Goal: Contribute content: Add original content to the website for others to see

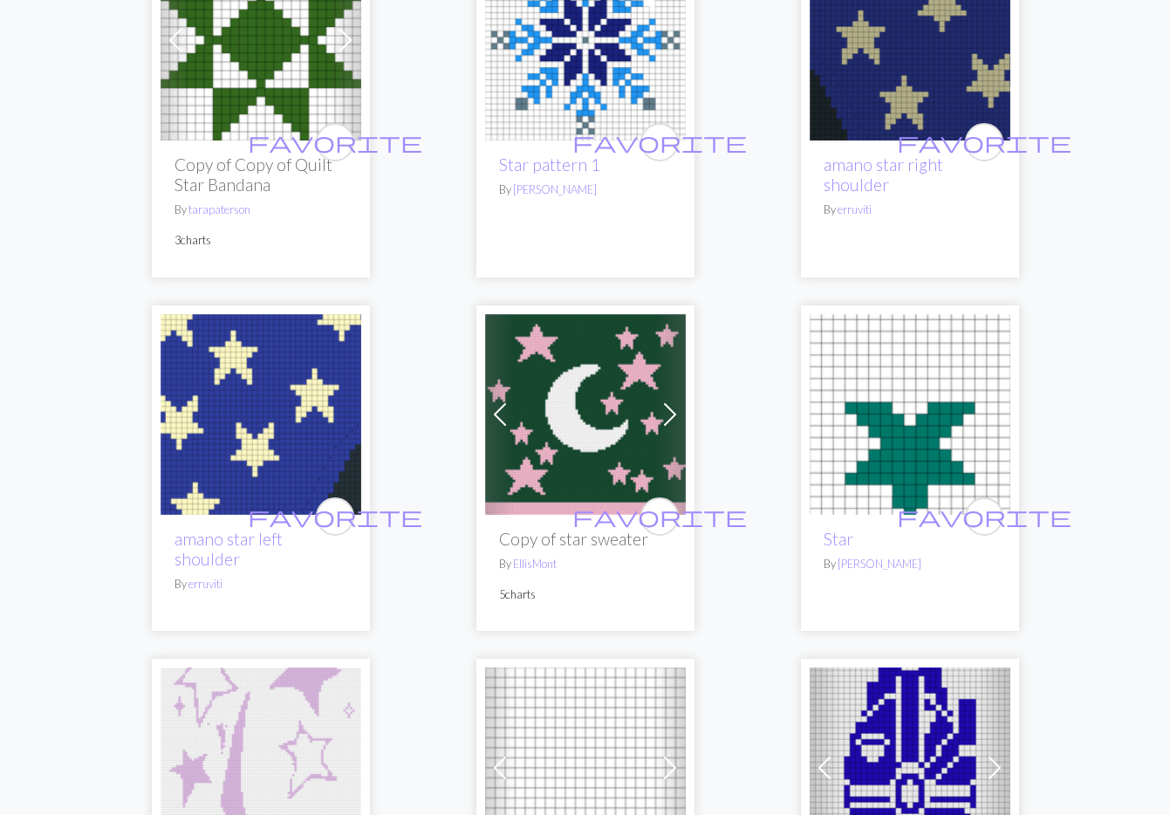
scroll to position [185, 0]
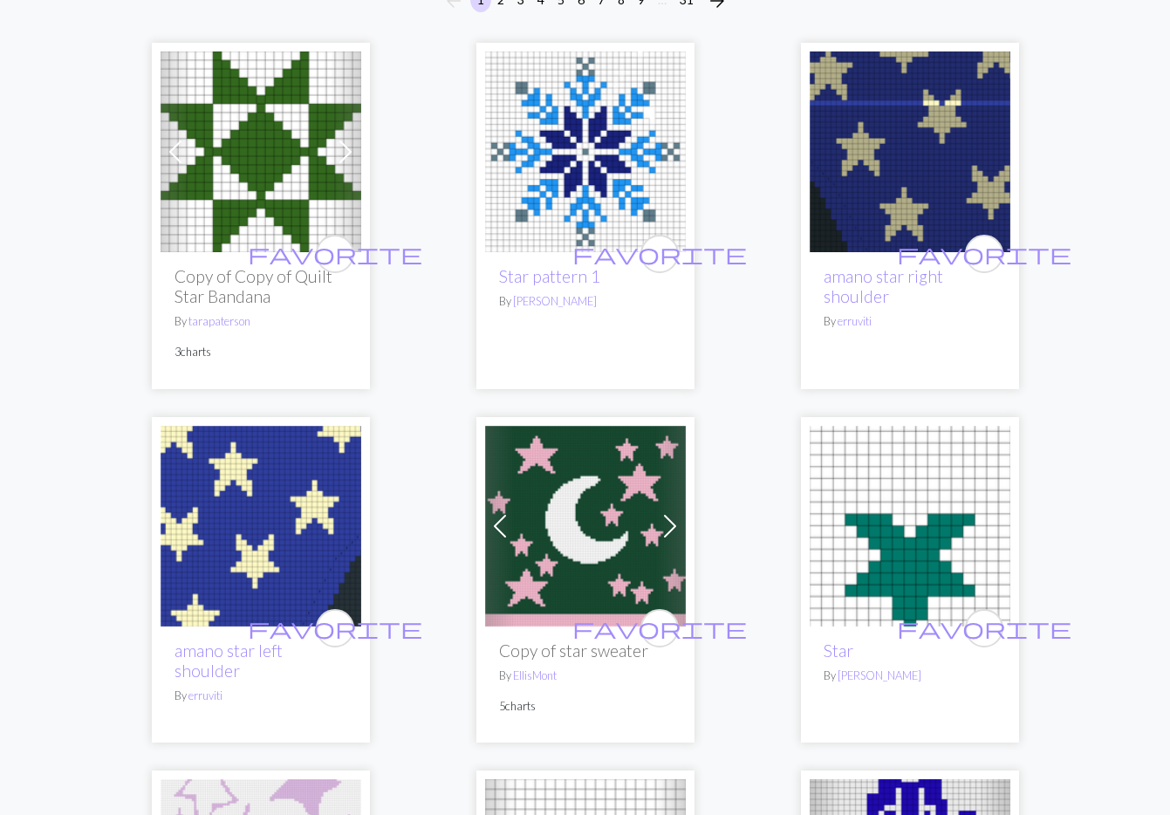
click at [227, 142] on img at bounding box center [261, 151] width 201 height 201
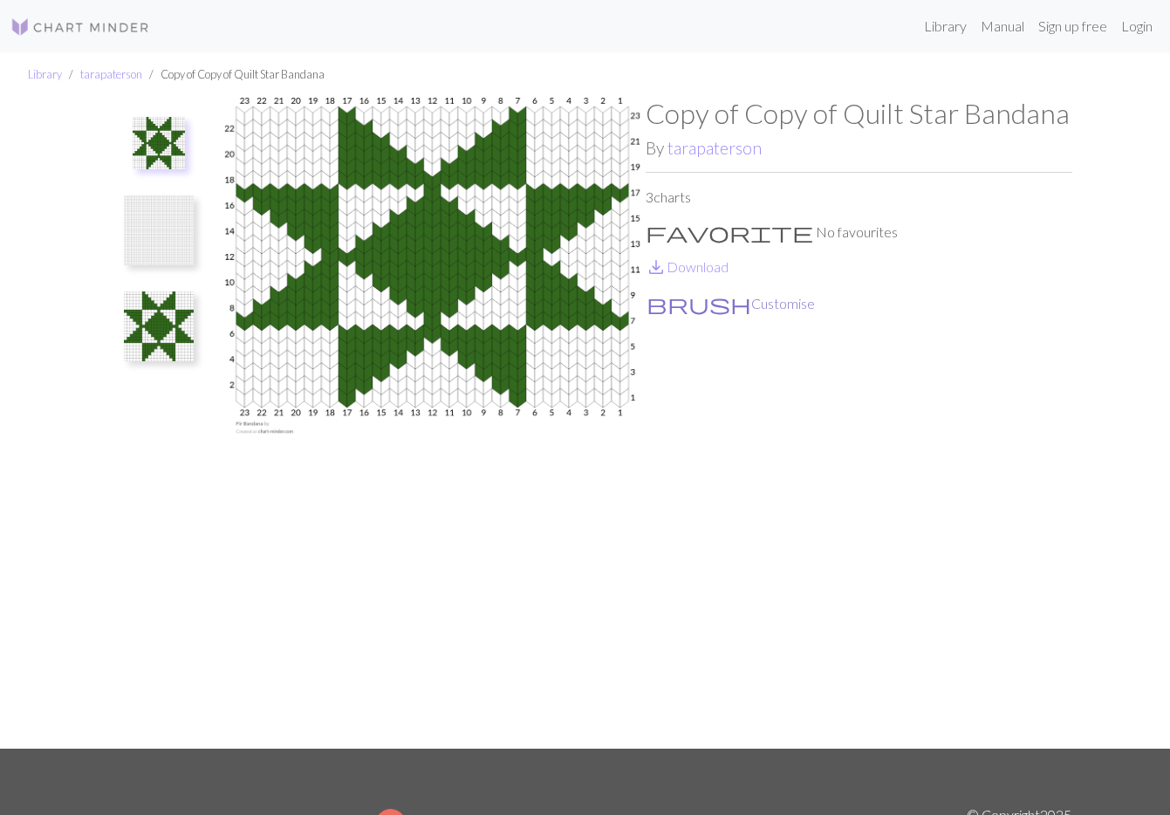
click at [696, 302] on button "brush Customise" at bounding box center [731, 303] width 170 height 23
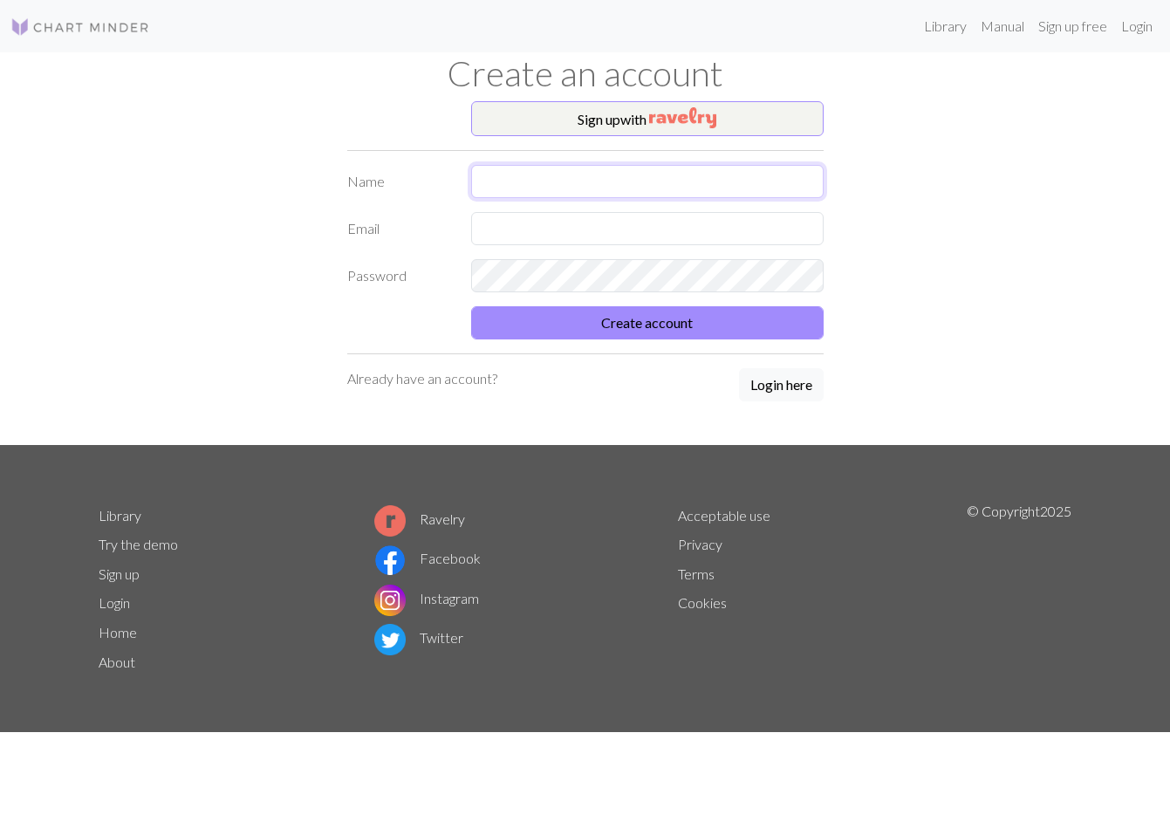
click at [573, 176] on input "text" at bounding box center [647, 181] width 353 height 33
drag, startPoint x: 953, startPoint y: 292, endPoint x: 873, endPoint y: 297, distance: 80.4
click at [952, 292] on div "Sign up with Name Email Password Create account Already have an account? Login …" at bounding box center [585, 273] width 995 height 344
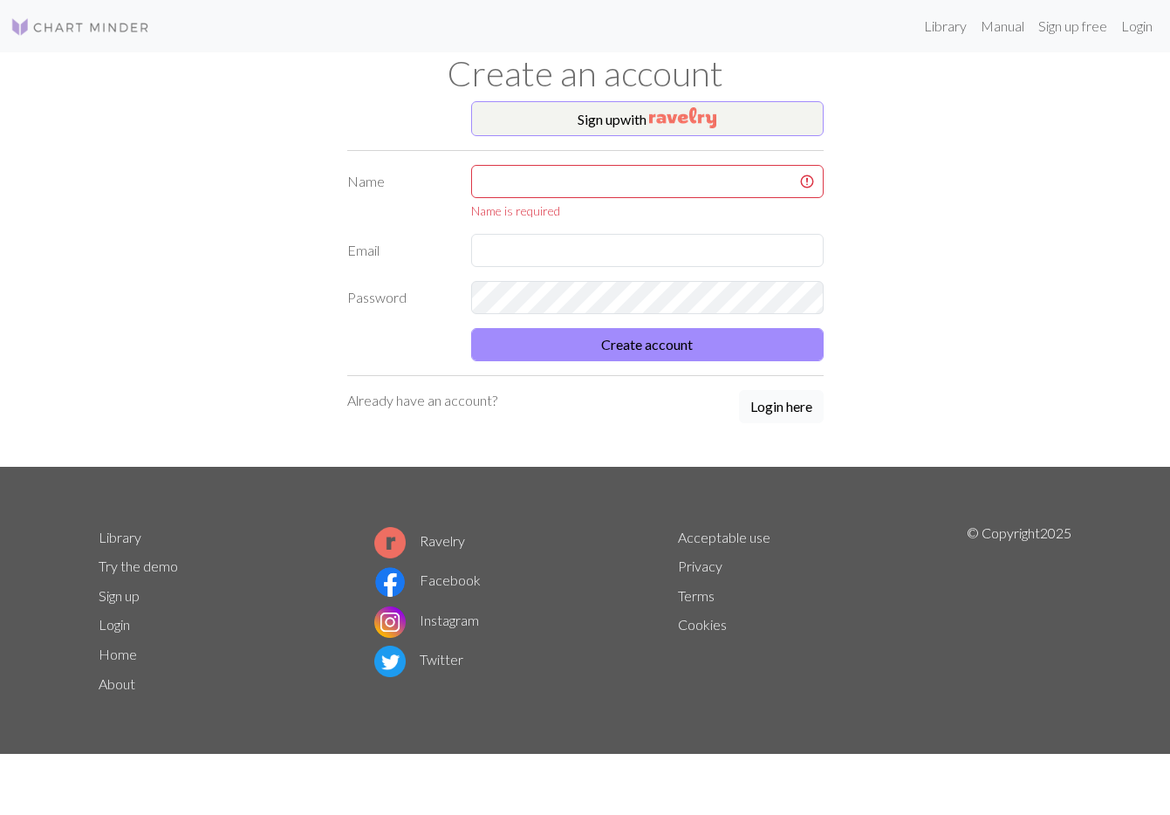
click at [774, 407] on button "Login here" at bounding box center [781, 406] width 85 height 33
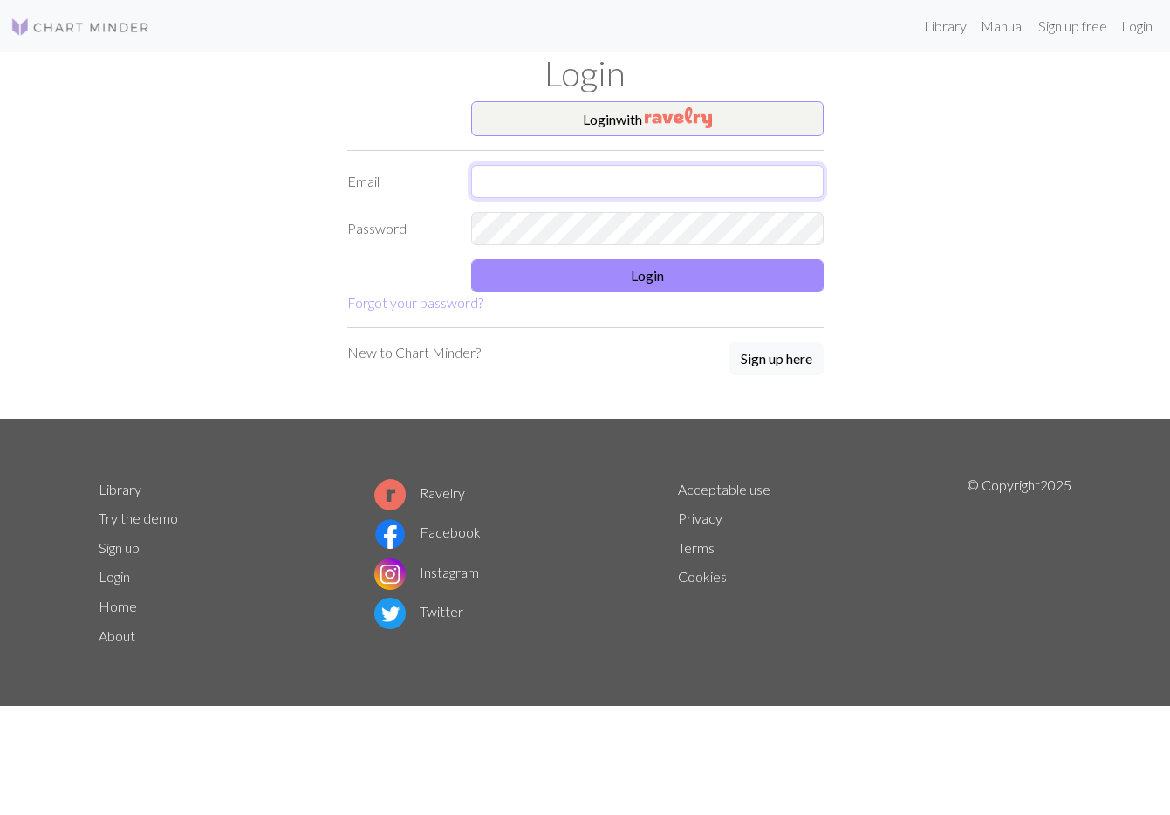
type input "maiasepulveda96@gmail.com"
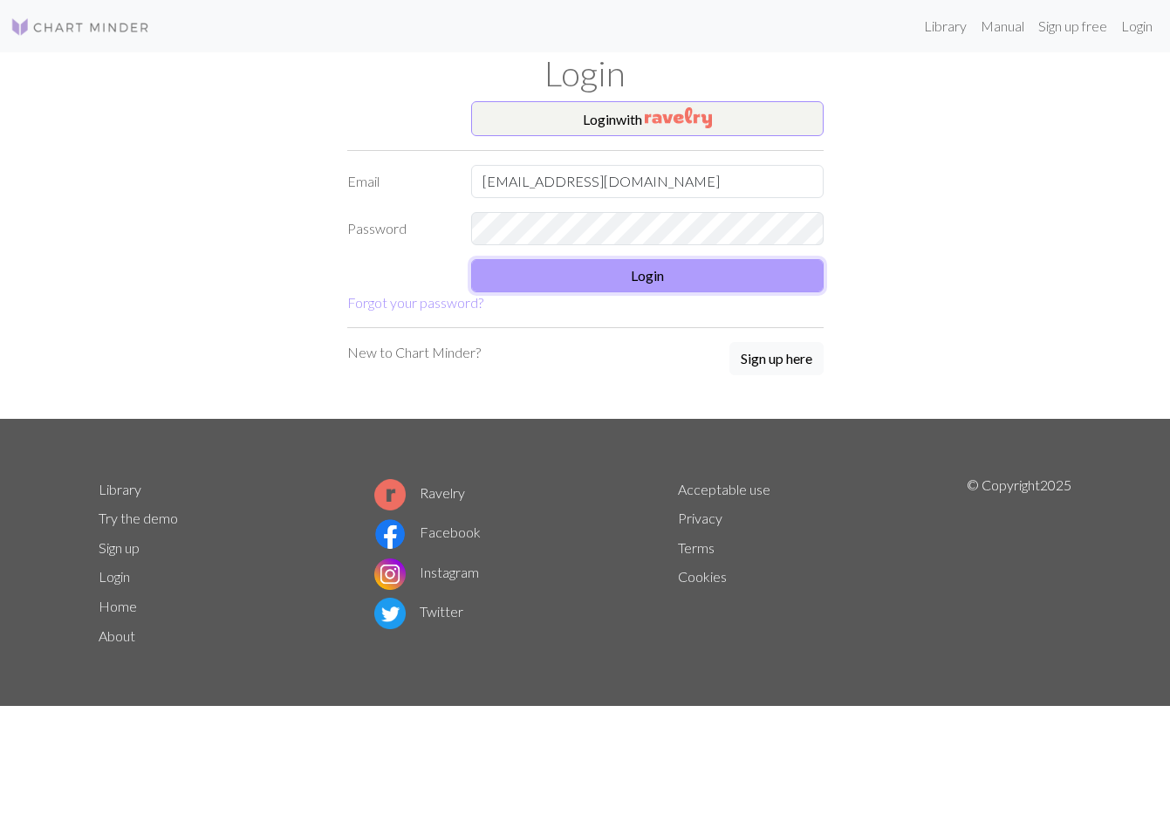
drag, startPoint x: 700, startPoint y: 272, endPoint x: 1156, endPoint y: 273, distance: 455.6
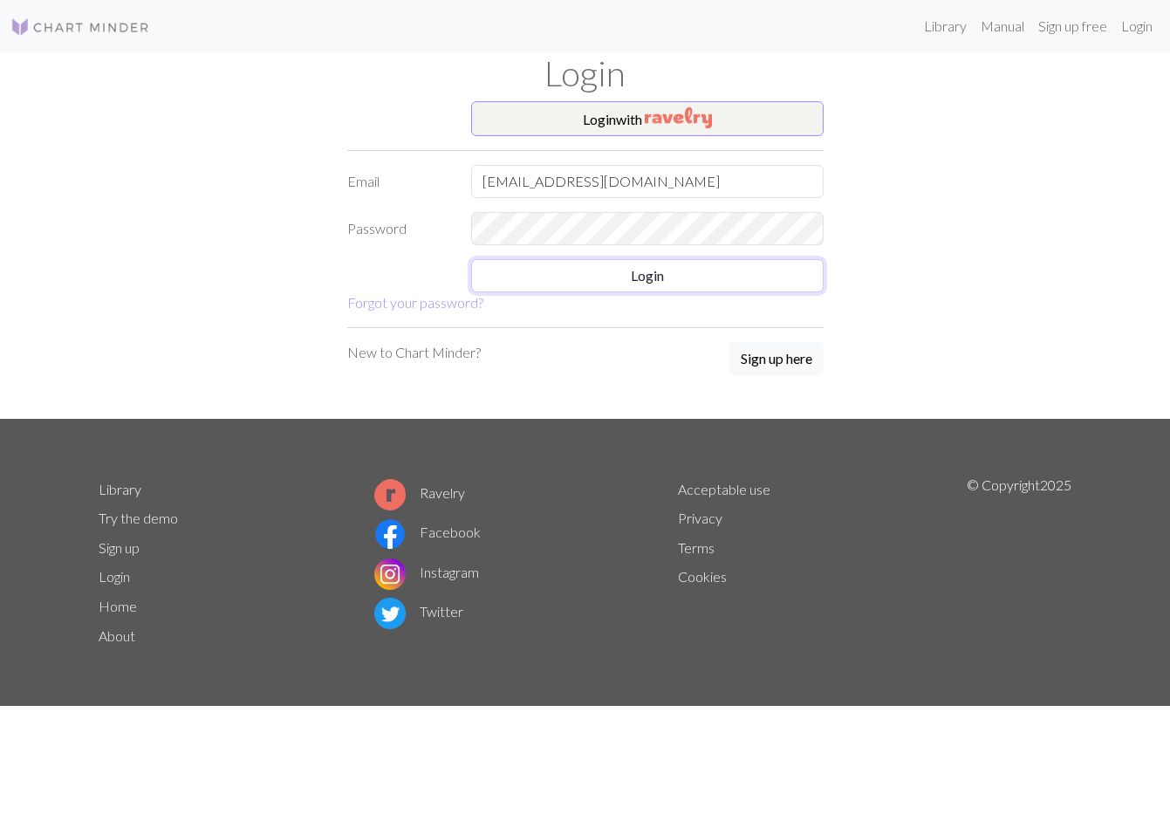
click at [700, 272] on button "Login" at bounding box center [647, 275] width 353 height 33
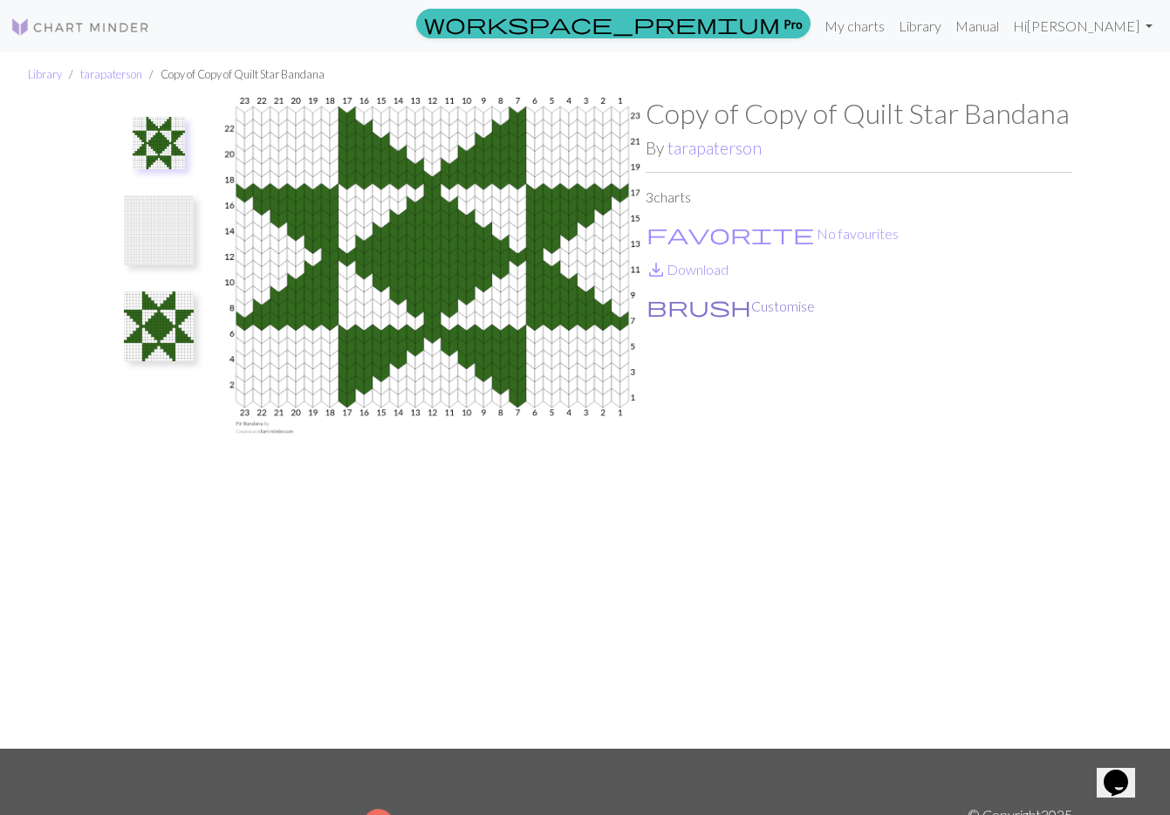
click at [706, 302] on button "brush Customise" at bounding box center [731, 306] width 170 height 23
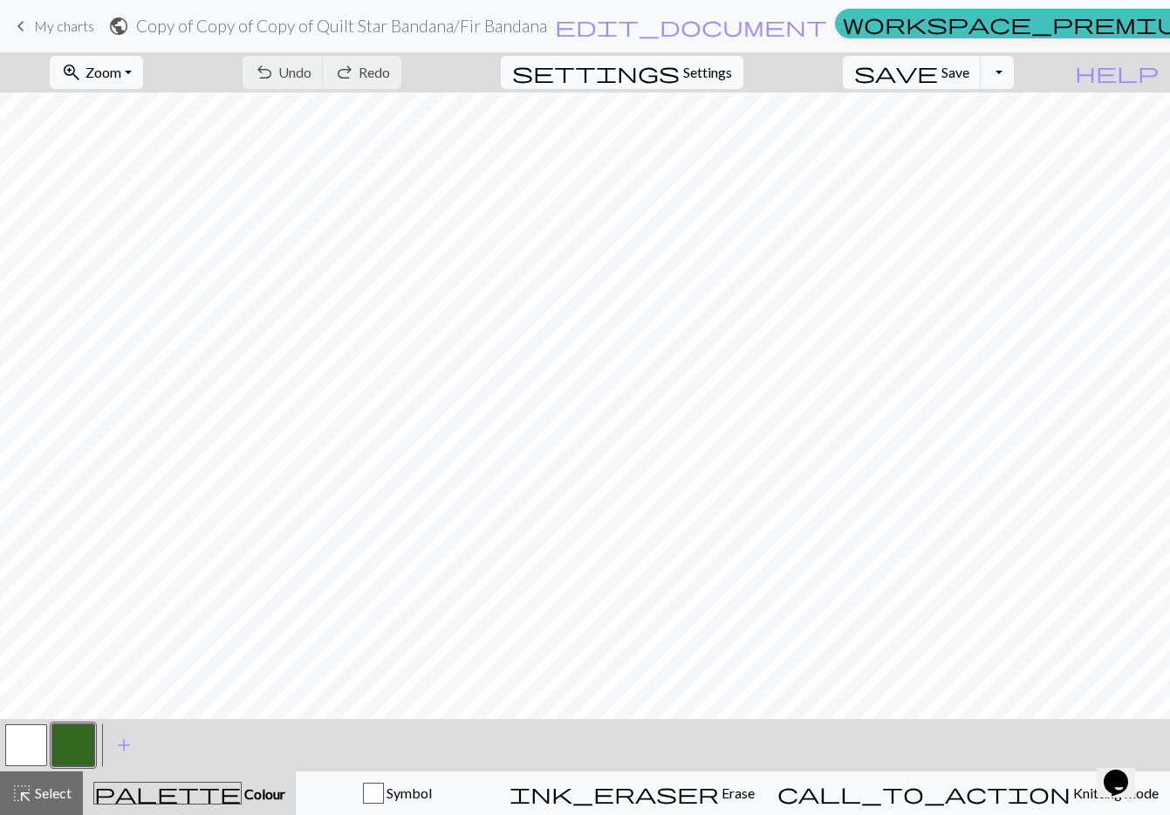
click at [719, 72] on span "Settings" at bounding box center [707, 72] width 49 height 21
select select "aran"
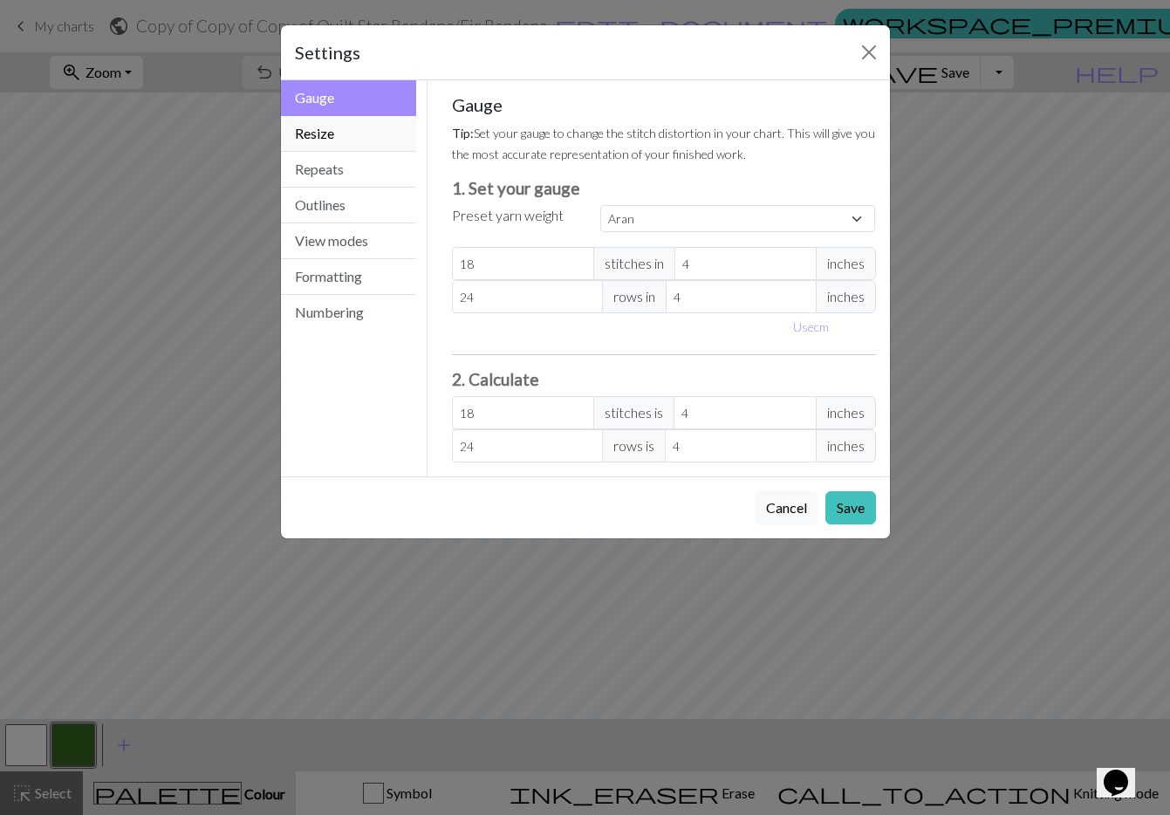
click at [334, 136] on button "Resize" at bounding box center [349, 134] width 136 height 36
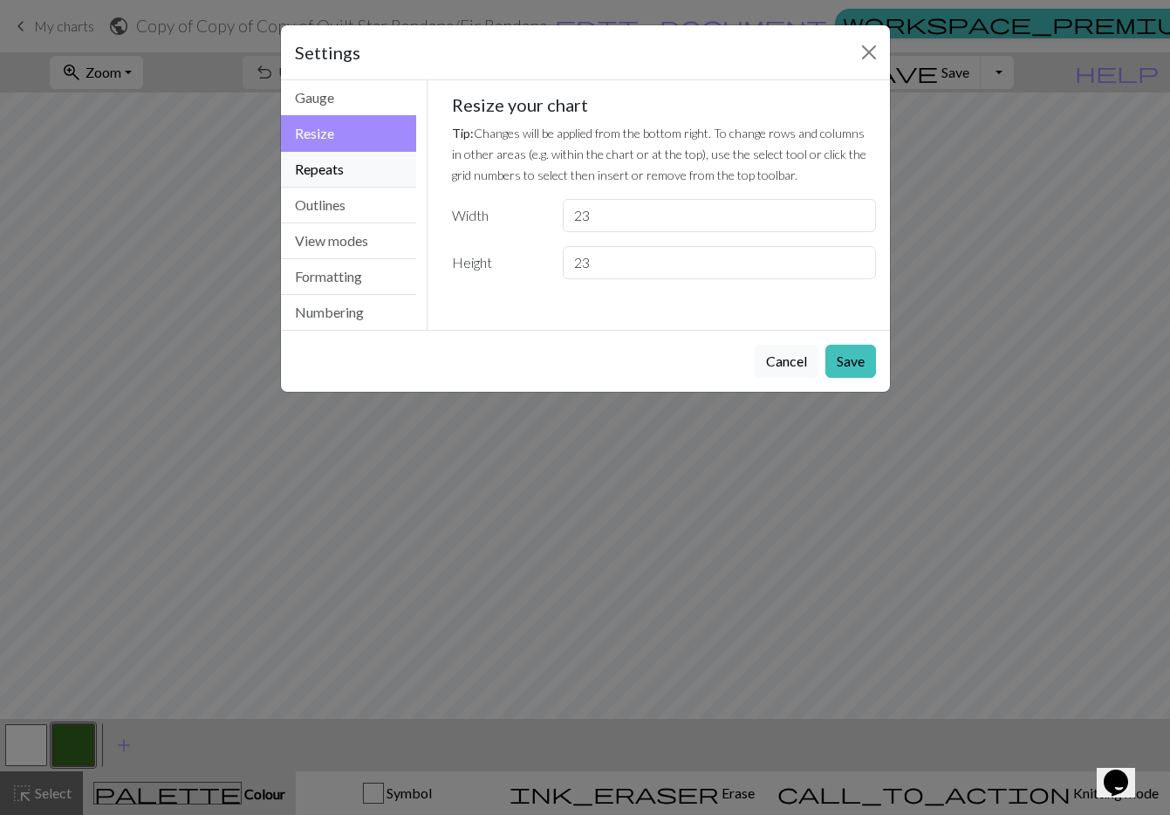
click at [333, 168] on button "Repeats" at bounding box center [349, 170] width 136 height 36
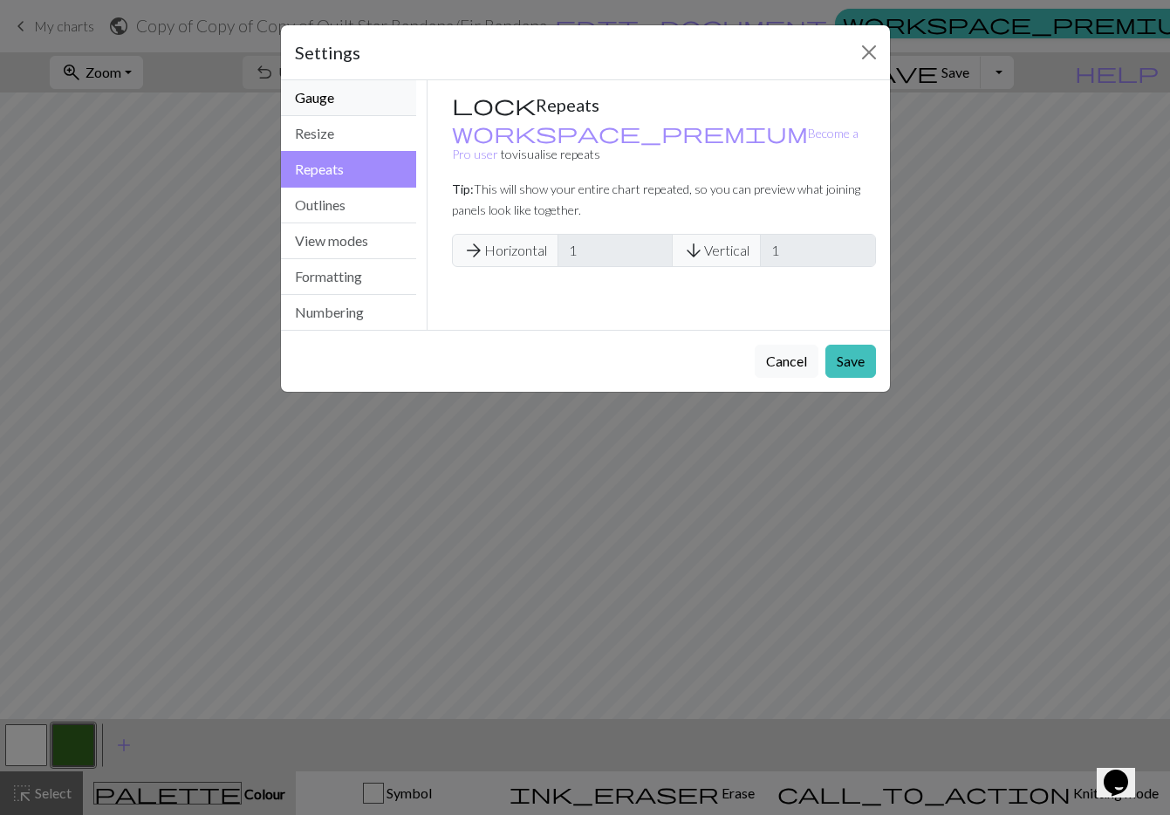
click at [334, 99] on button "Gauge" at bounding box center [349, 98] width 136 height 36
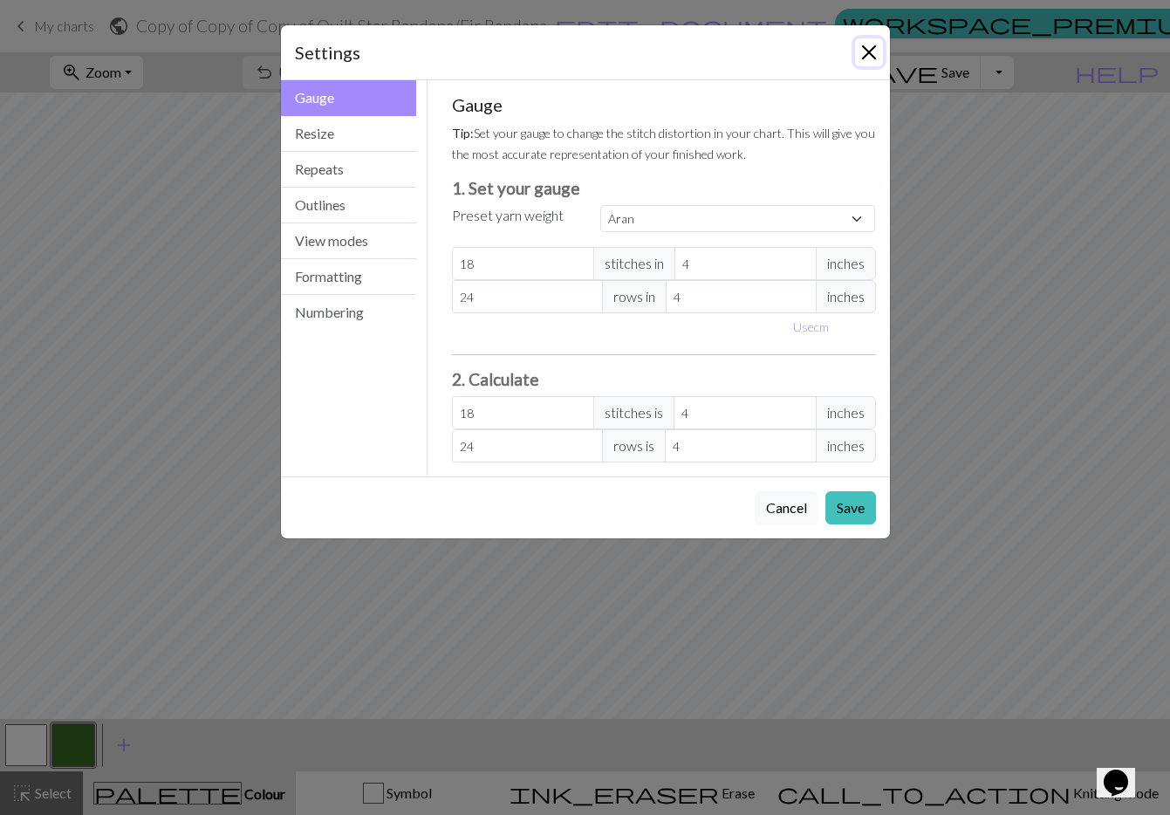
click at [861, 55] on button "Close" at bounding box center [869, 52] width 28 height 28
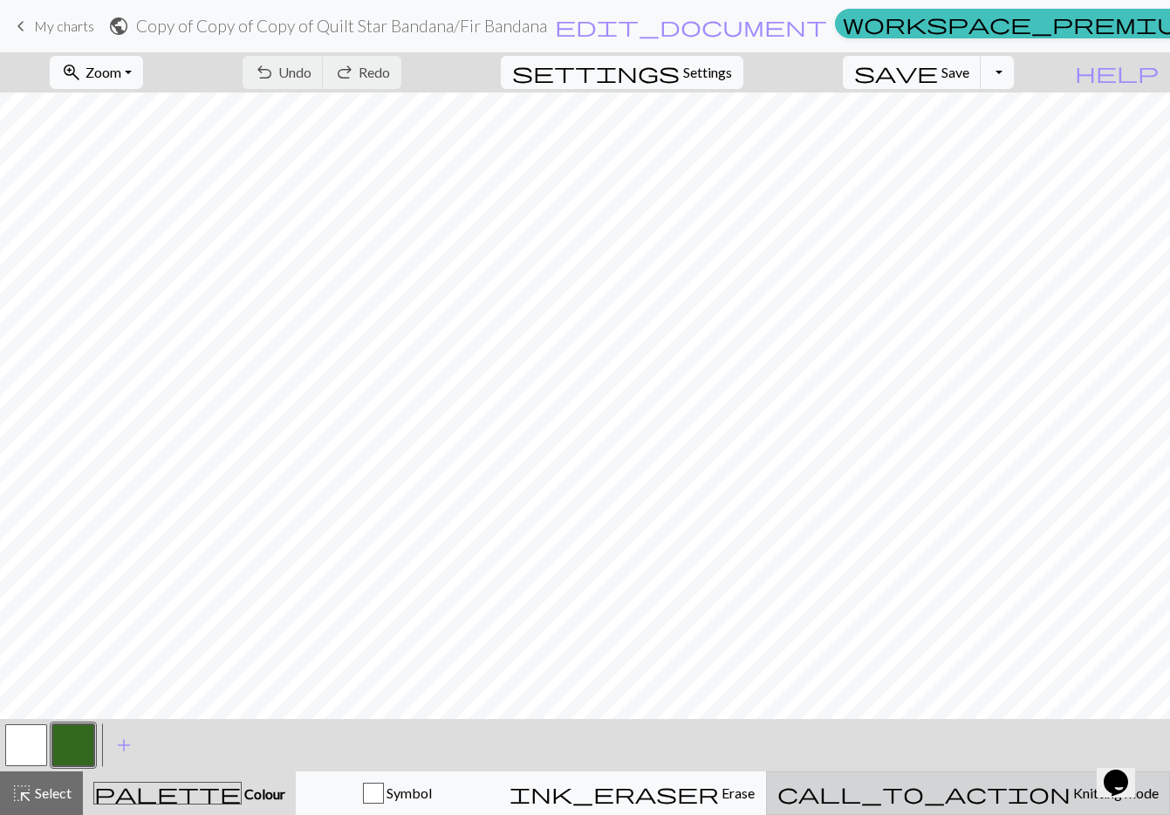
click at [1071, 799] on span "Knitting mode" at bounding box center [1115, 793] width 88 height 17
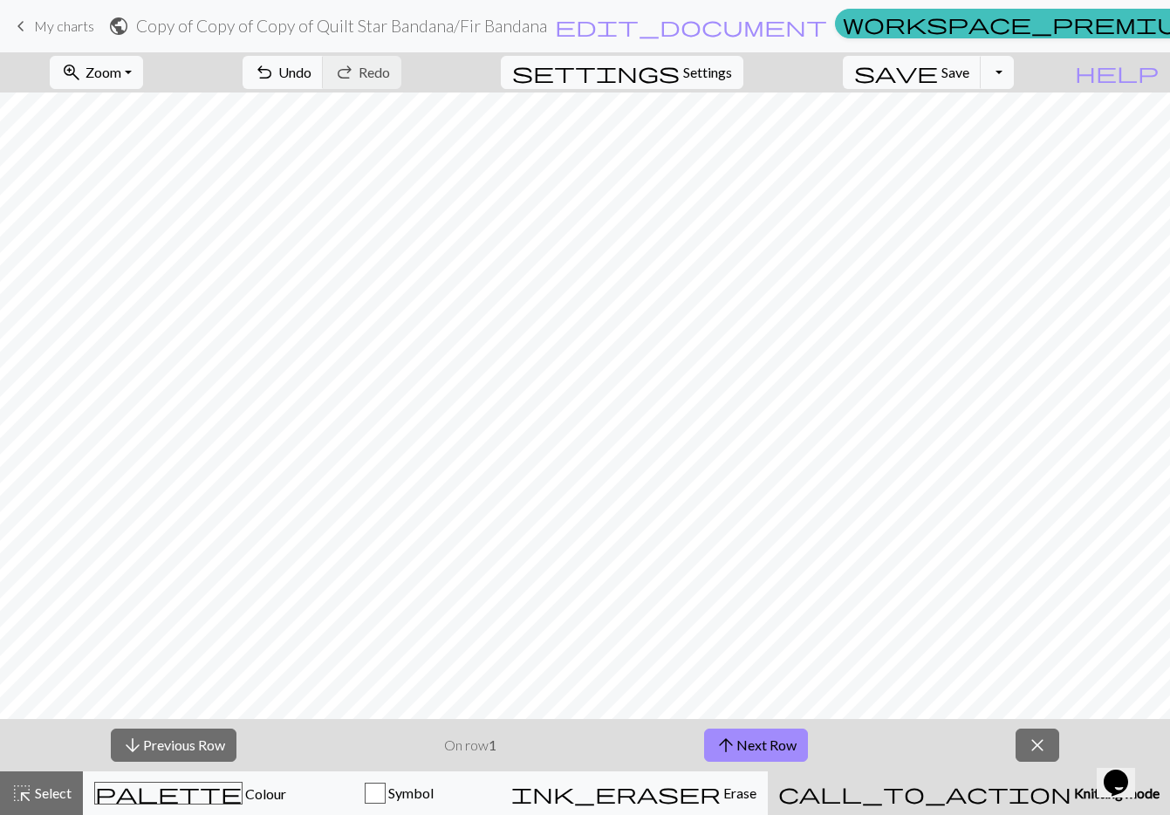
click at [1039, 737] on span "close" at bounding box center [1037, 745] width 21 height 24
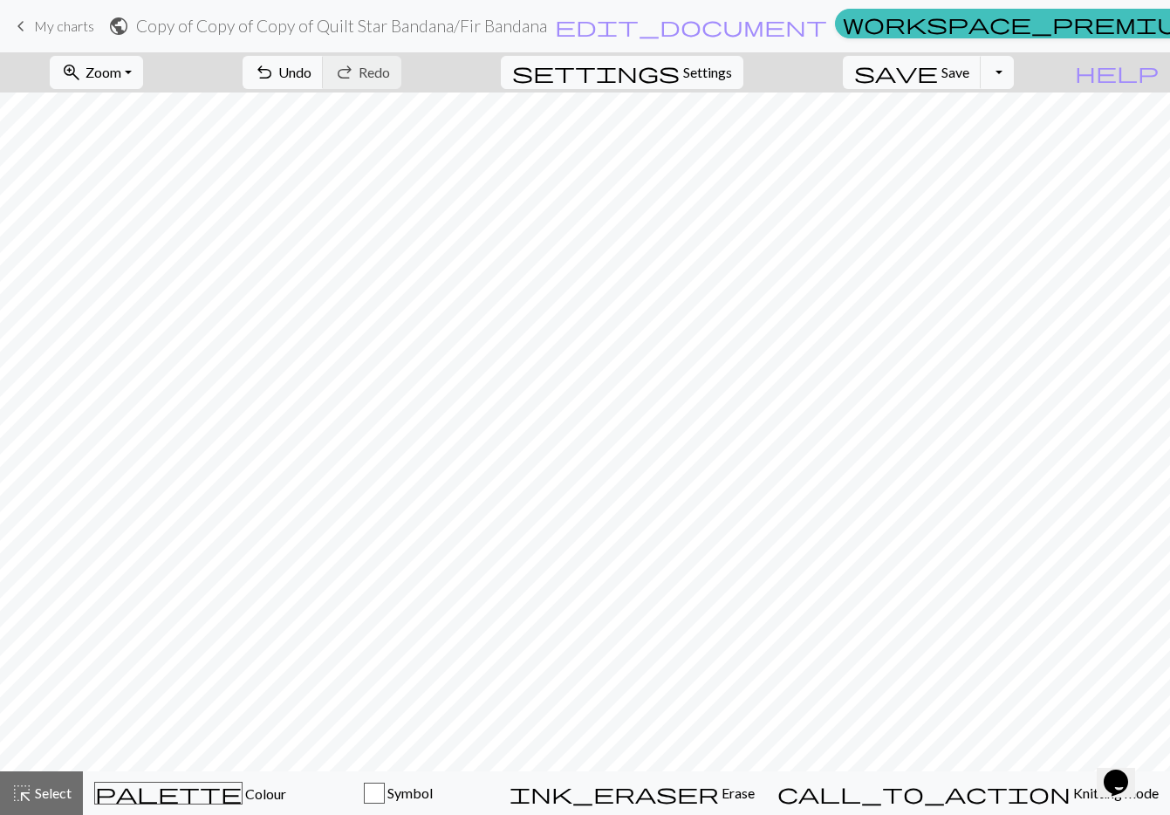
click at [48, 23] on span "My charts" at bounding box center [64, 25] width 60 height 17
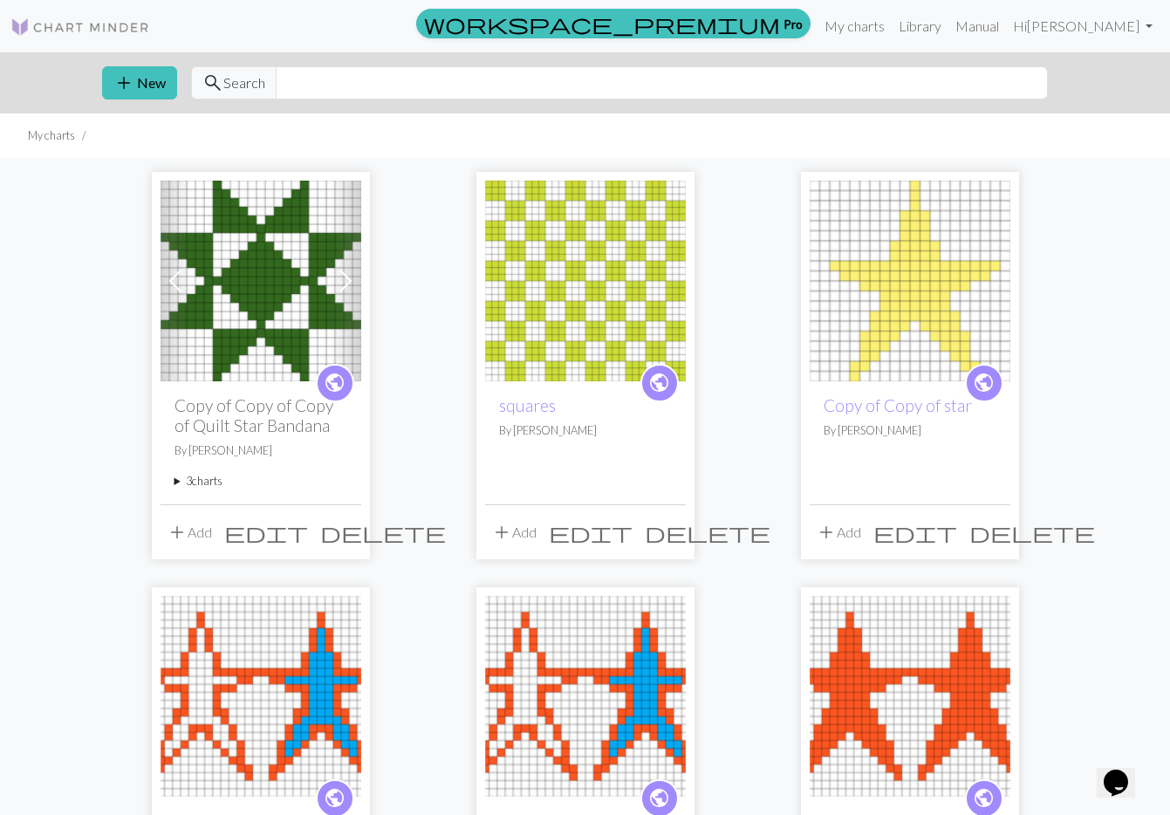
click at [269, 233] on img at bounding box center [261, 281] width 201 height 201
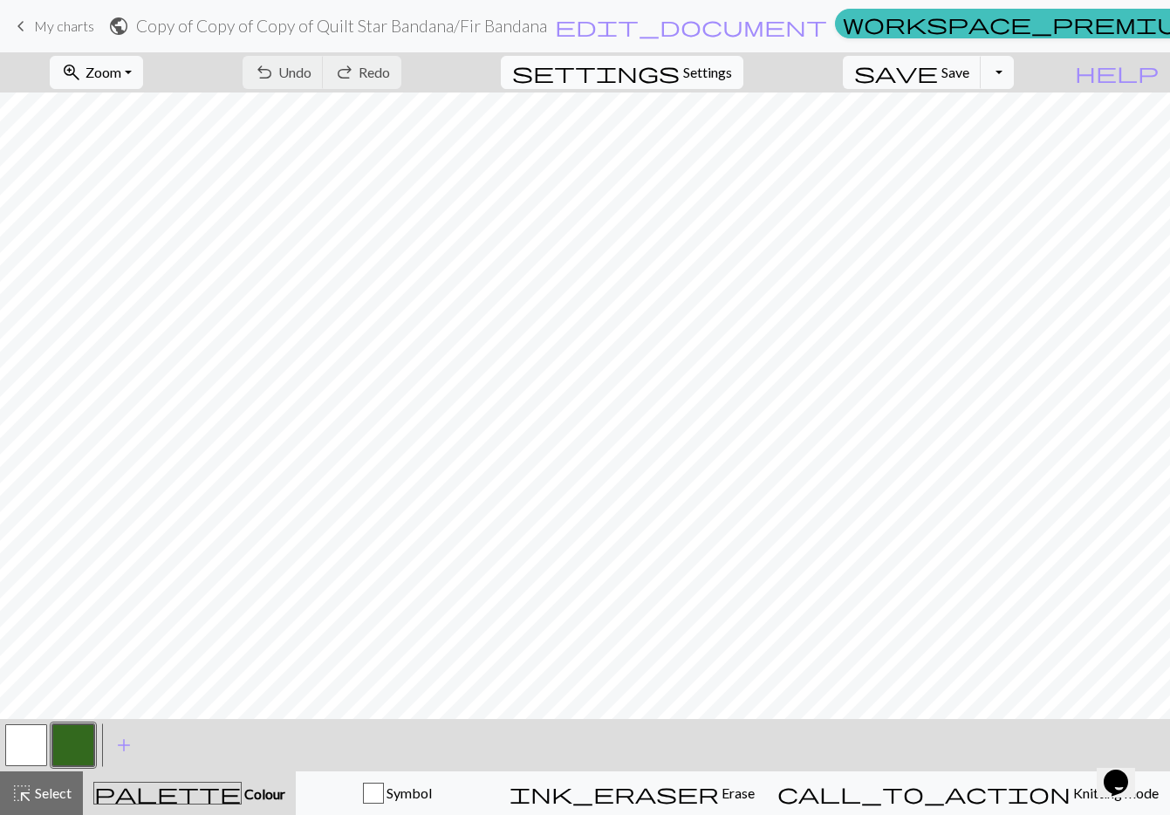
click at [709, 84] on button "settings Settings" at bounding box center [622, 72] width 243 height 33
select select "aran"
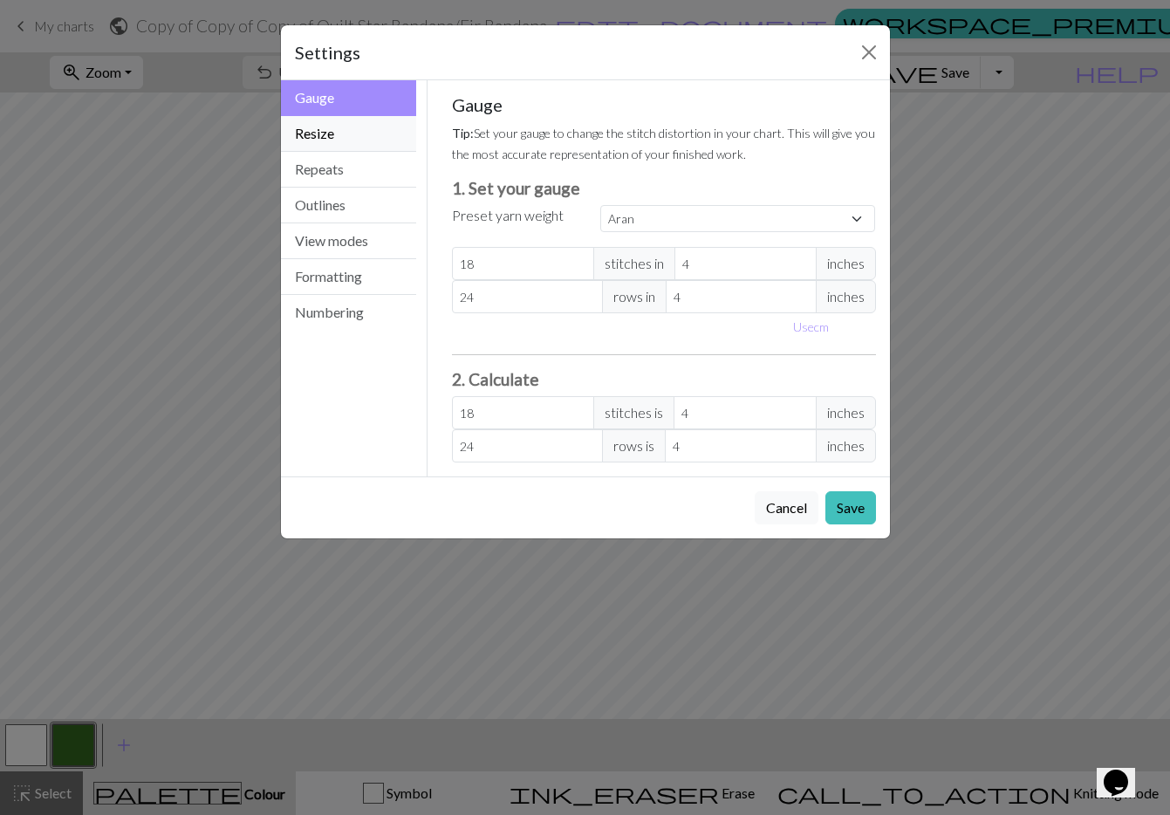
click at [338, 138] on button "Resize" at bounding box center [349, 134] width 136 height 36
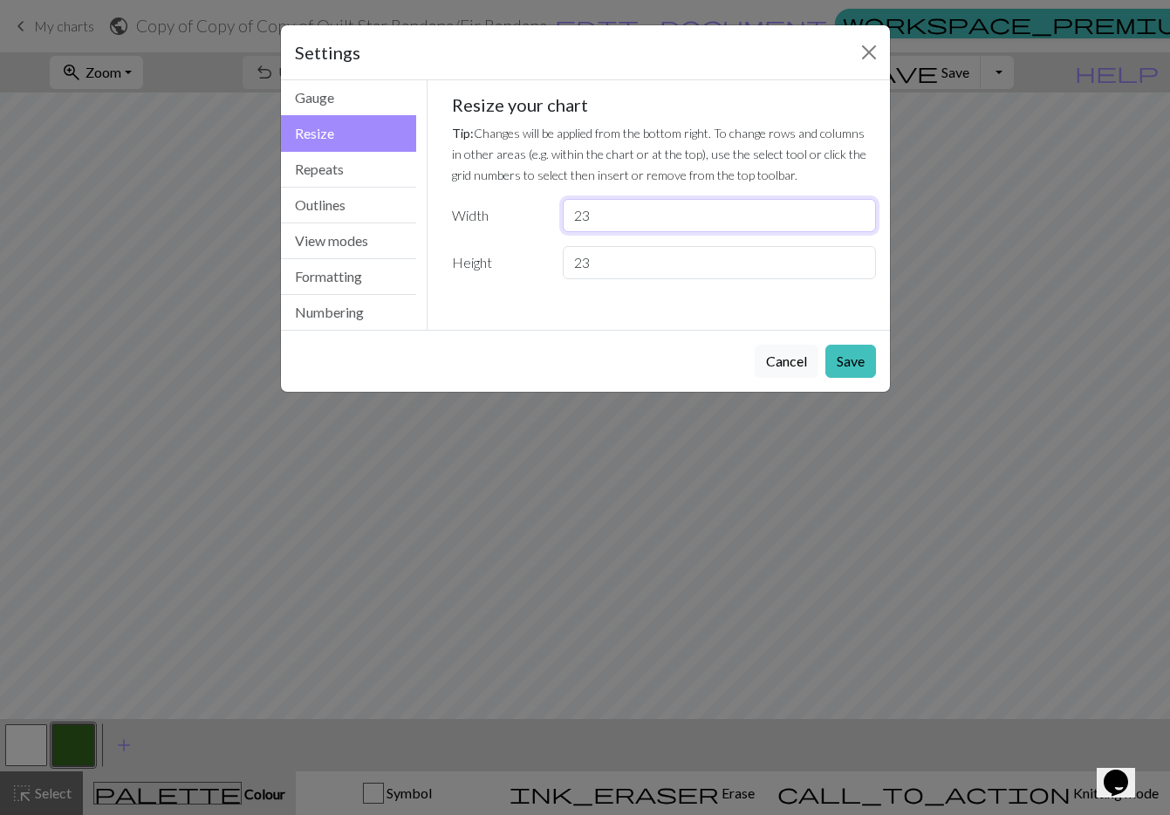
drag, startPoint x: 609, startPoint y: 221, endPoint x: 526, endPoint y: 213, distance: 83.3
click at [526, 213] on div "Width 23" at bounding box center [664, 215] width 445 height 33
type input "30"
click at [837, 359] on button "Save" at bounding box center [851, 361] width 51 height 33
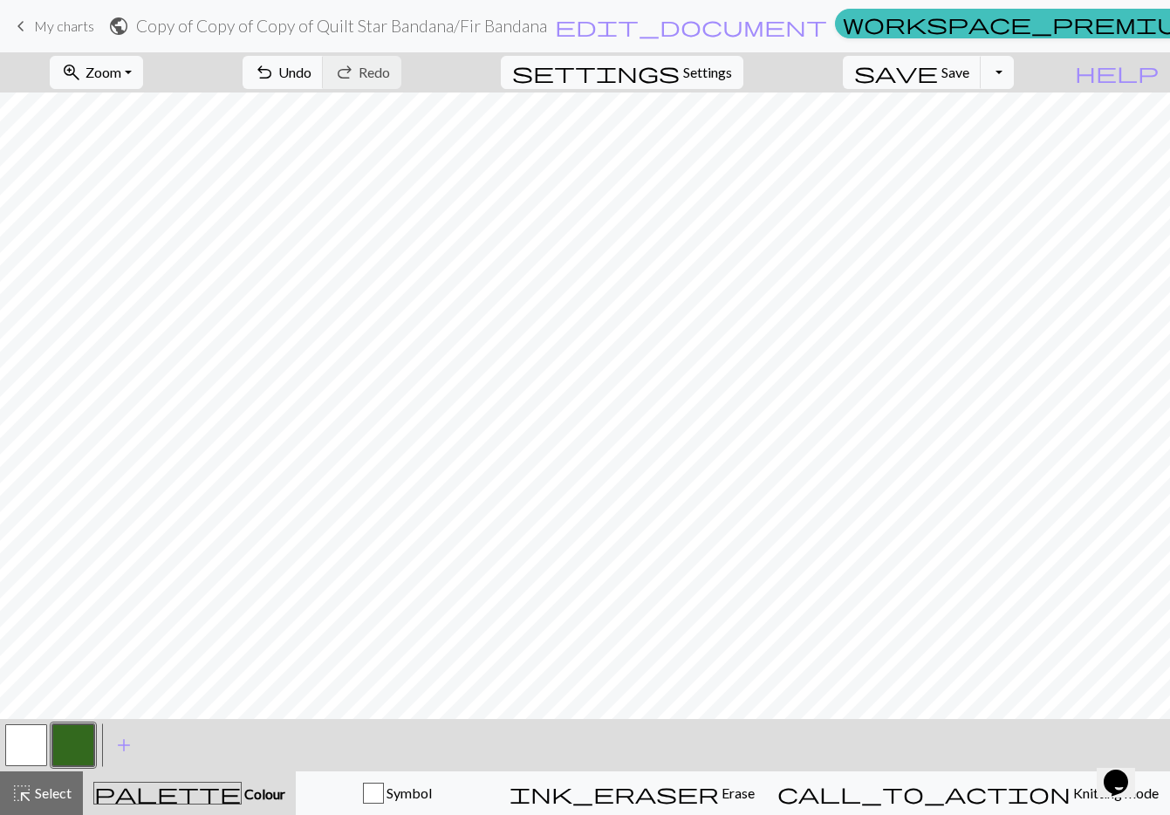
click at [35, 24] on span "My charts" at bounding box center [64, 25] width 60 height 17
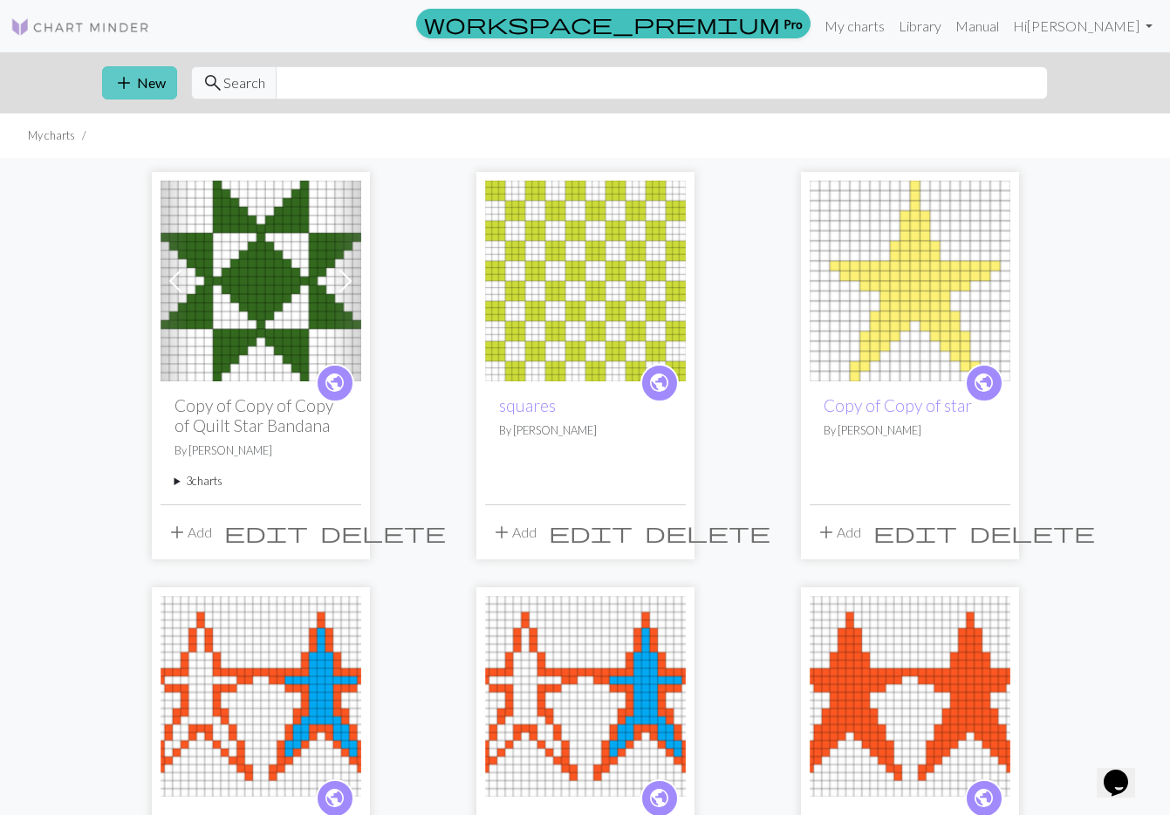
click at [142, 79] on button "add New" at bounding box center [139, 82] width 75 height 33
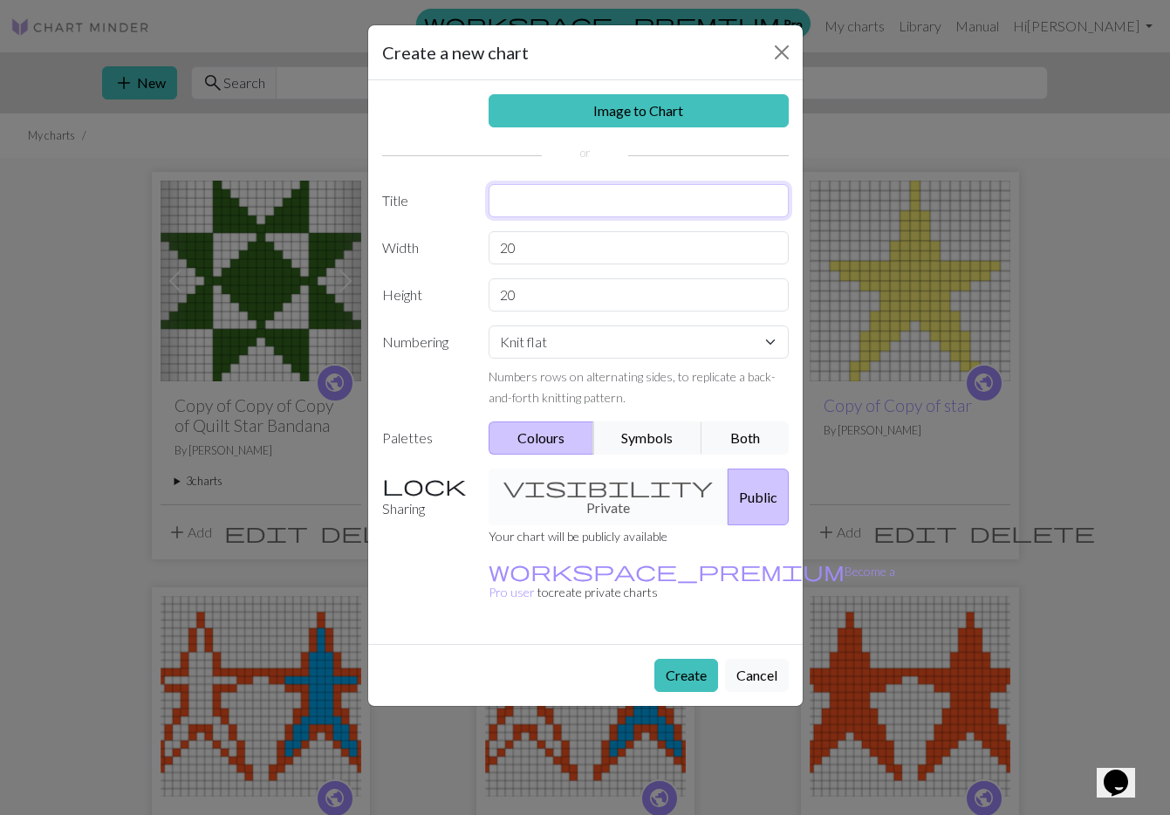
click at [520, 203] on input "text" at bounding box center [639, 200] width 300 height 33
type input "star"
type input "30"
click at [689, 659] on button "Create" at bounding box center [687, 675] width 64 height 33
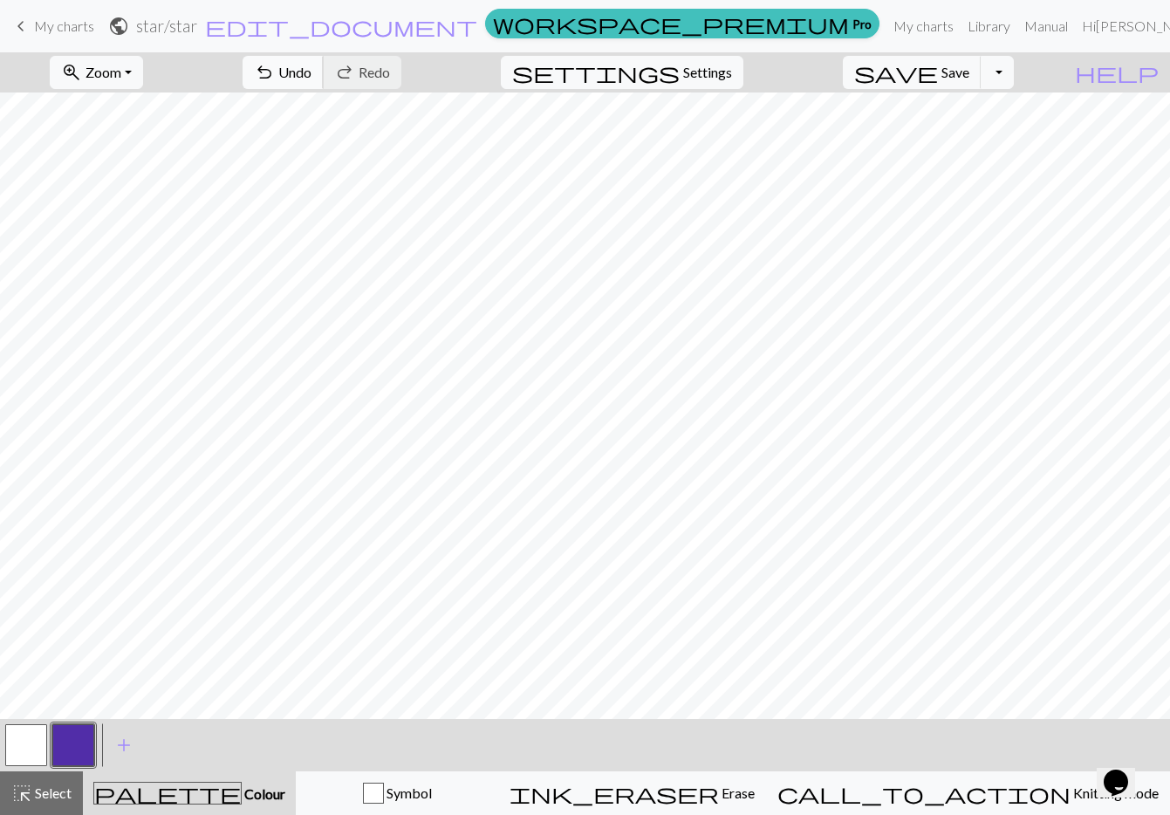
click at [324, 71] on button "undo Undo Undo" at bounding box center [283, 72] width 81 height 33
click at [312, 66] on span "Undo" at bounding box center [294, 72] width 33 height 17
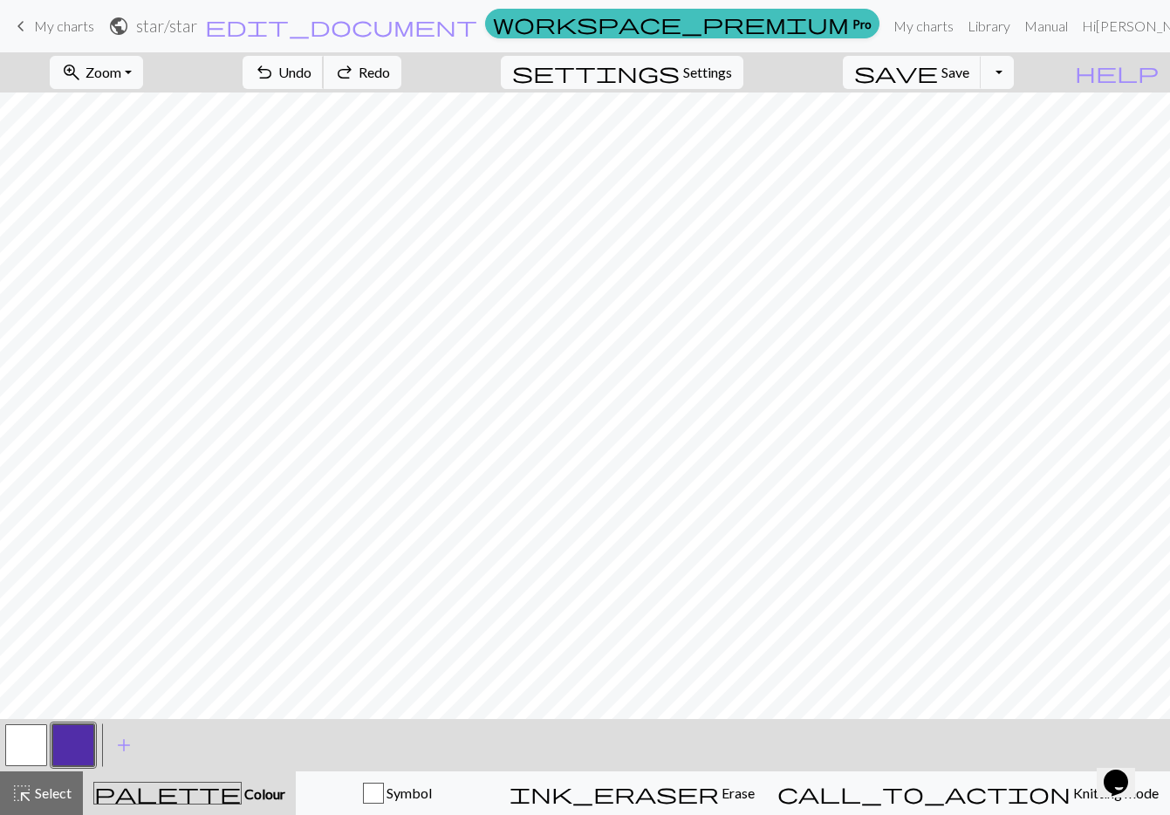
click at [312, 66] on span "Undo" at bounding box center [294, 72] width 33 height 17
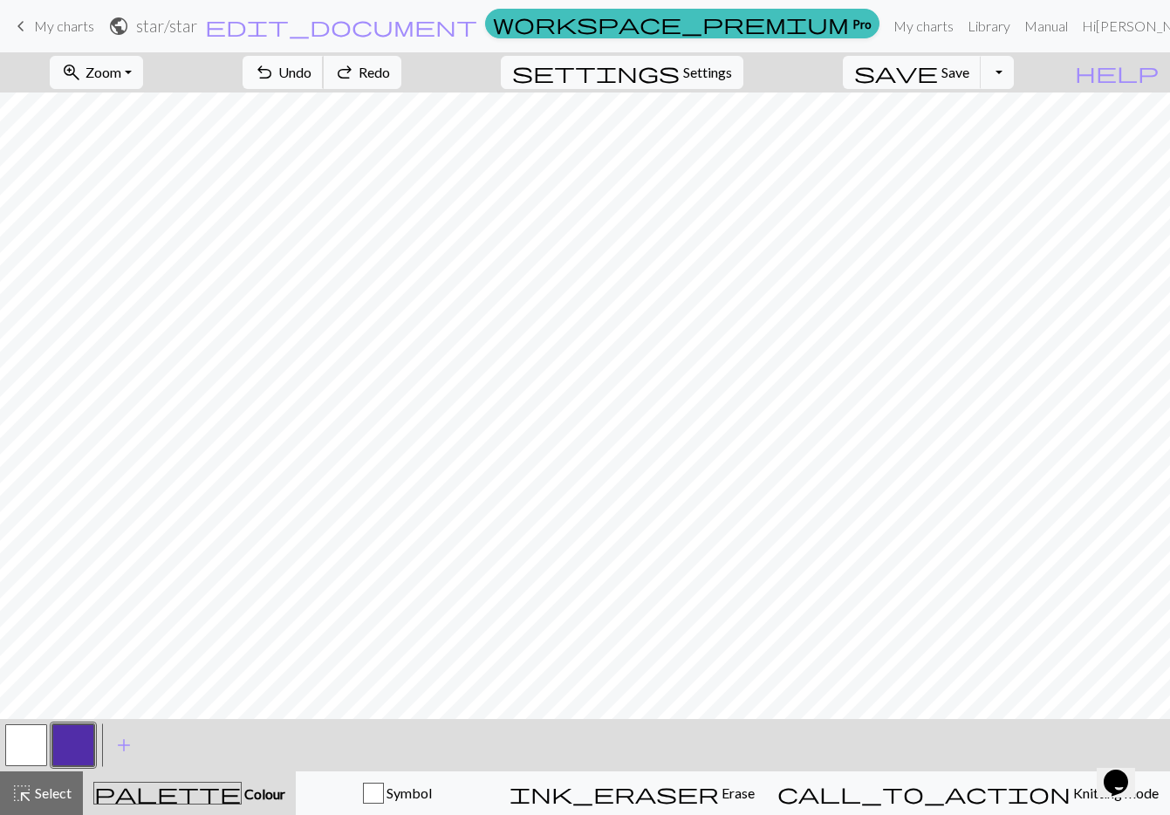
click at [312, 66] on span "Undo" at bounding box center [294, 72] width 33 height 17
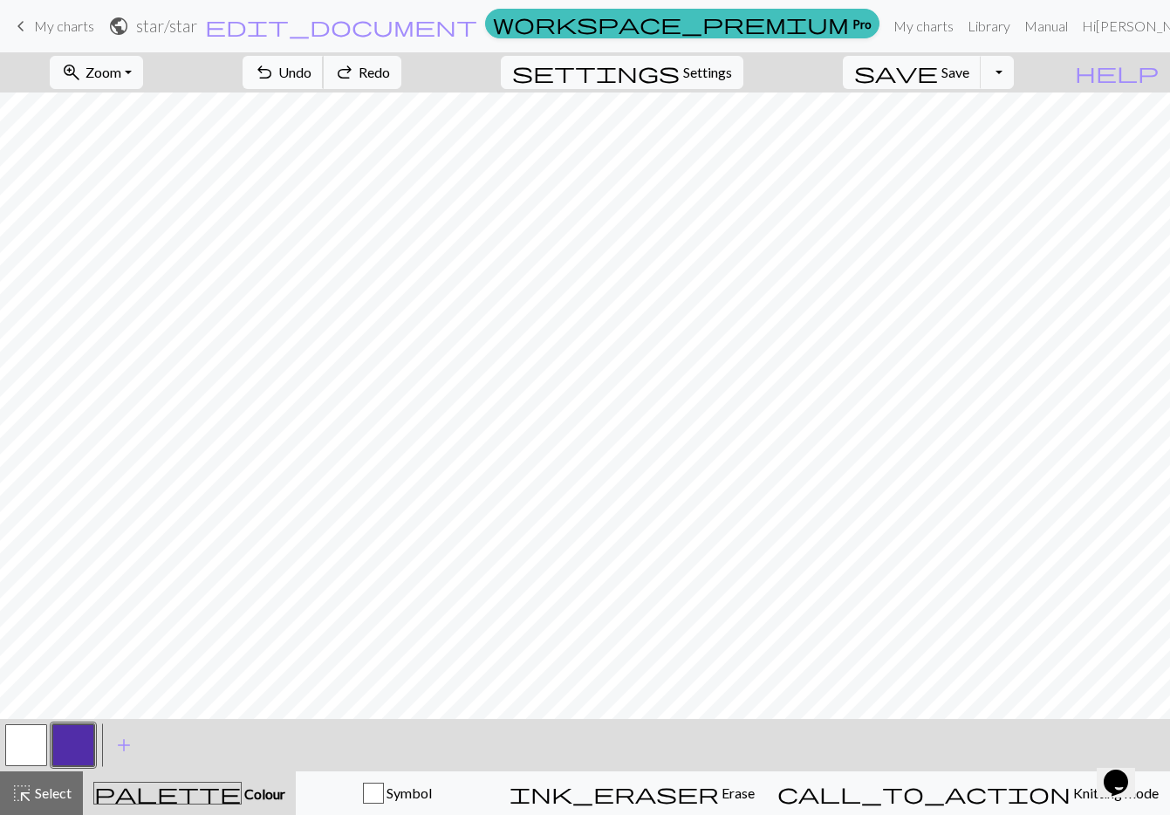
click at [312, 66] on span "Undo" at bounding box center [294, 72] width 33 height 17
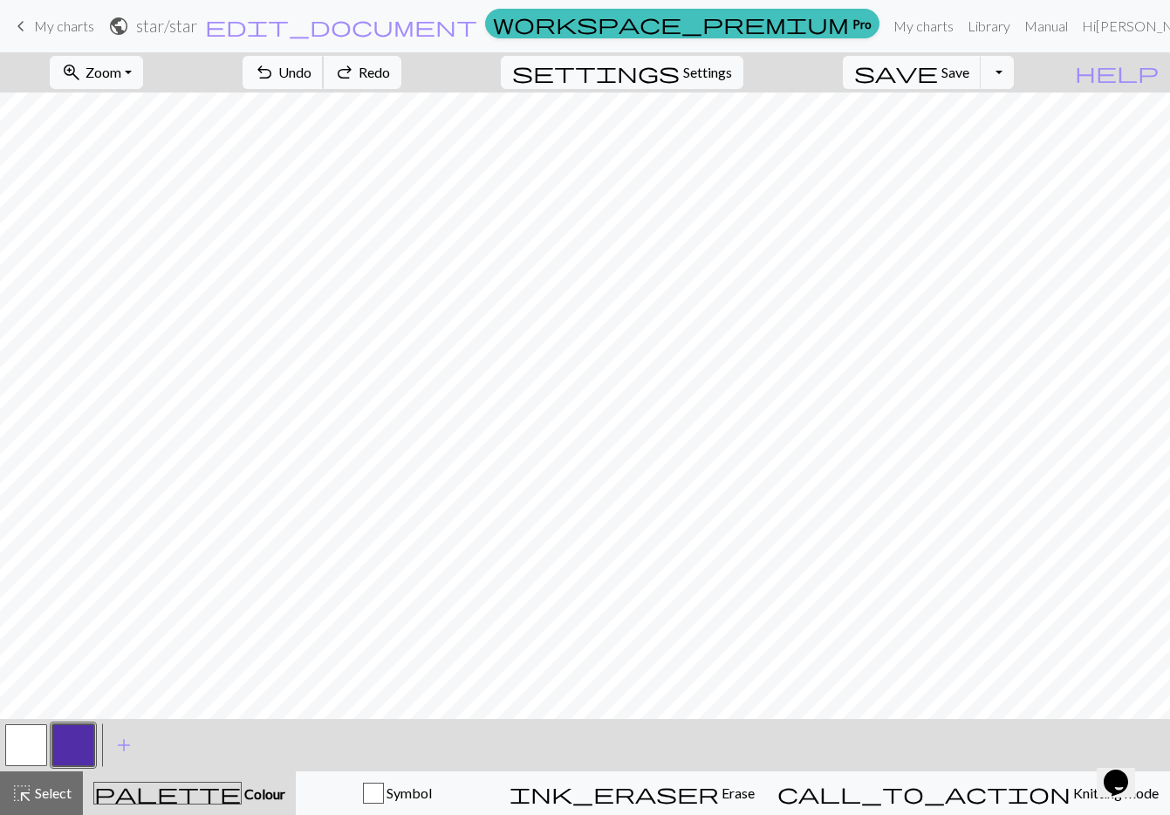
click at [312, 66] on span "Undo" at bounding box center [294, 72] width 33 height 17
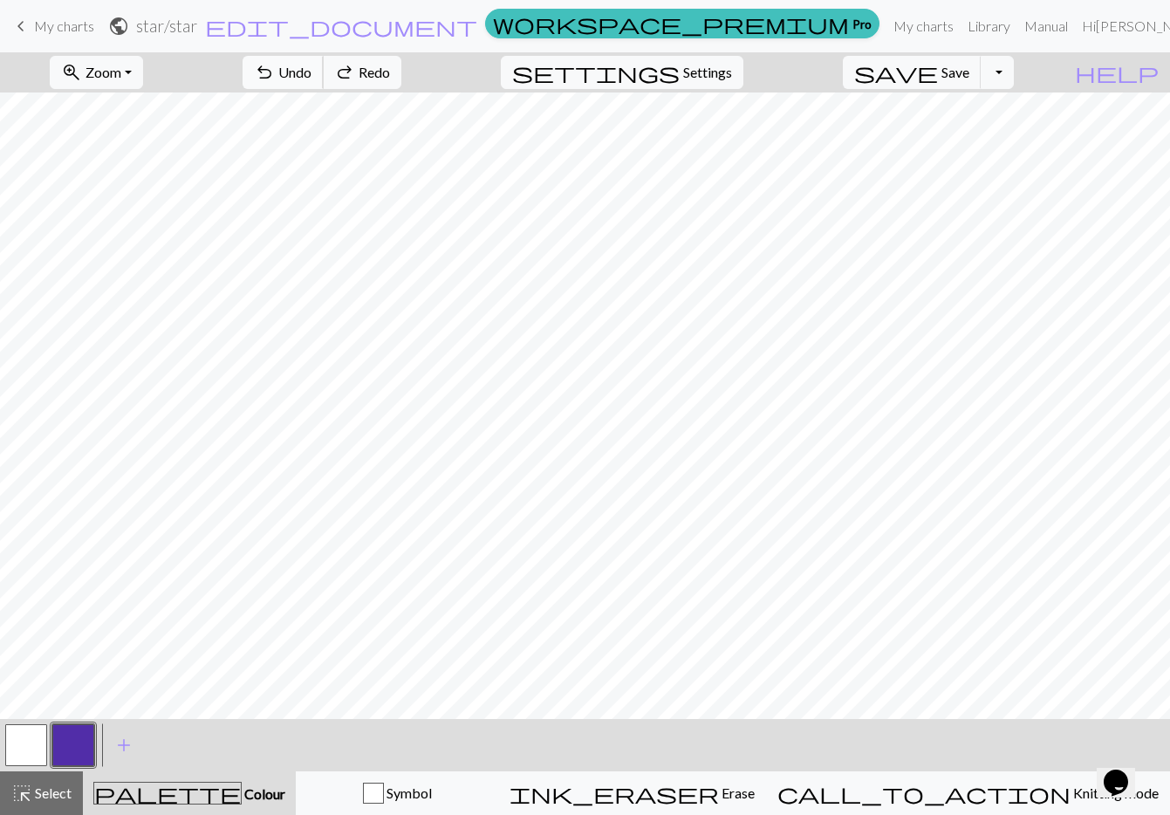
click at [312, 66] on span "Undo" at bounding box center [294, 72] width 33 height 17
click at [312, 65] on span "Undo" at bounding box center [294, 72] width 33 height 17
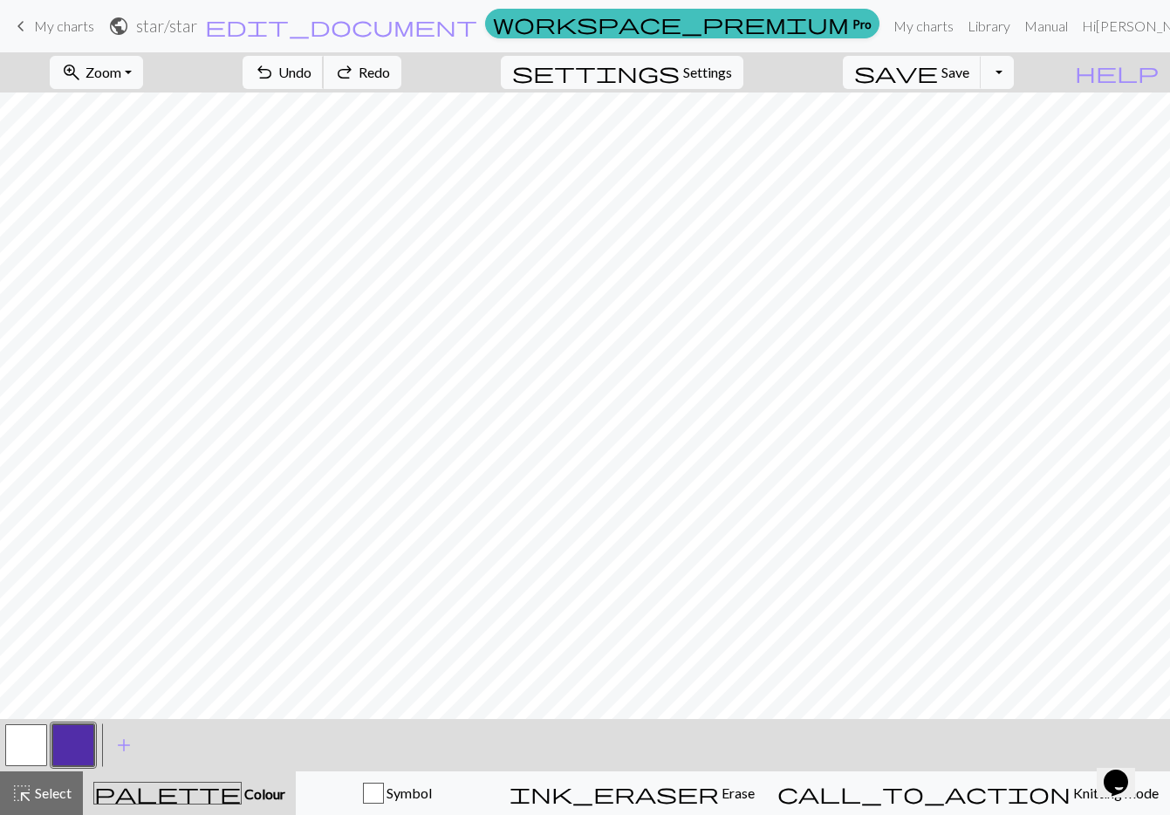
click at [312, 65] on span "Undo" at bounding box center [294, 72] width 33 height 17
click at [275, 69] on span "undo" at bounding box center [264, 72] width 21 height 24
click at [275, 73] on span "undo" at bounding box center [264, 72] width 21 height 24
click at [324, 81] on button "undo Undo Undo" at bounding box center [283, 72] width 81 height 33
click at [73, 33] on span "My charts" at bounding box center [64, 25] width 60 height 17
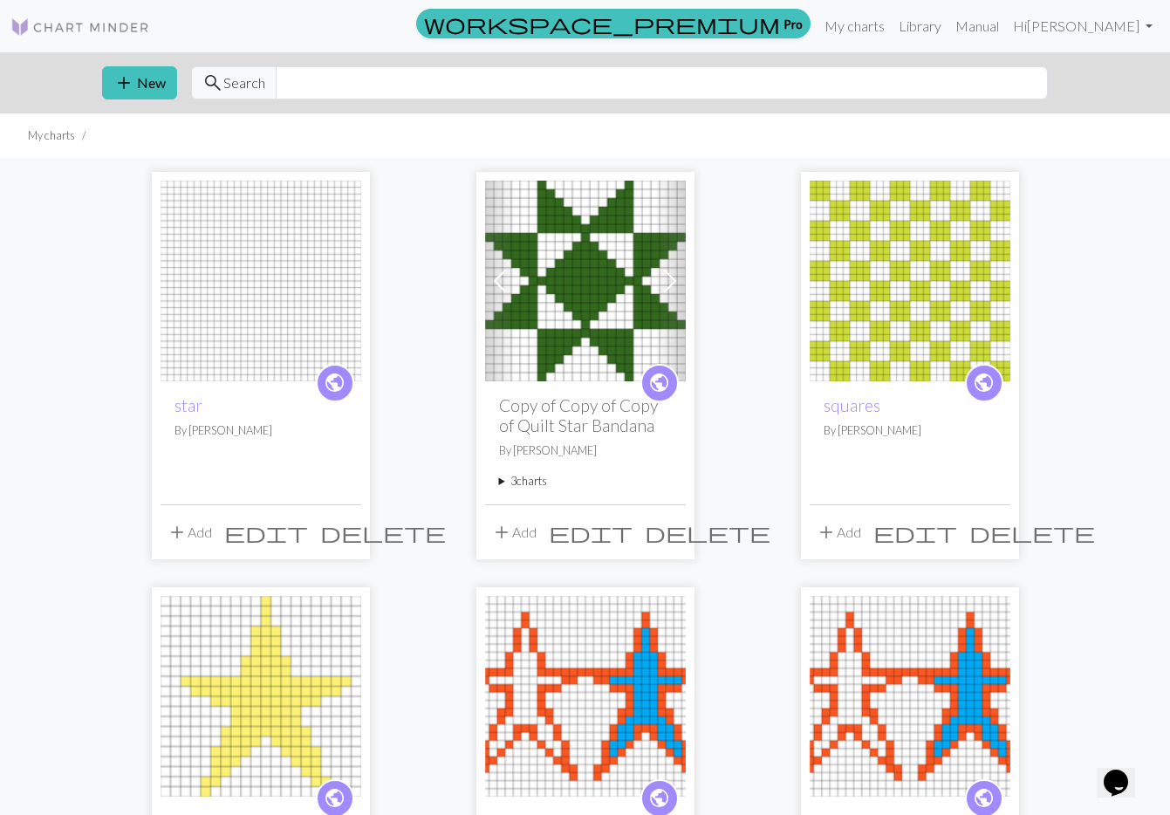
click at [283, 298] on img at bounding box center [261, 281] width 201 height 201
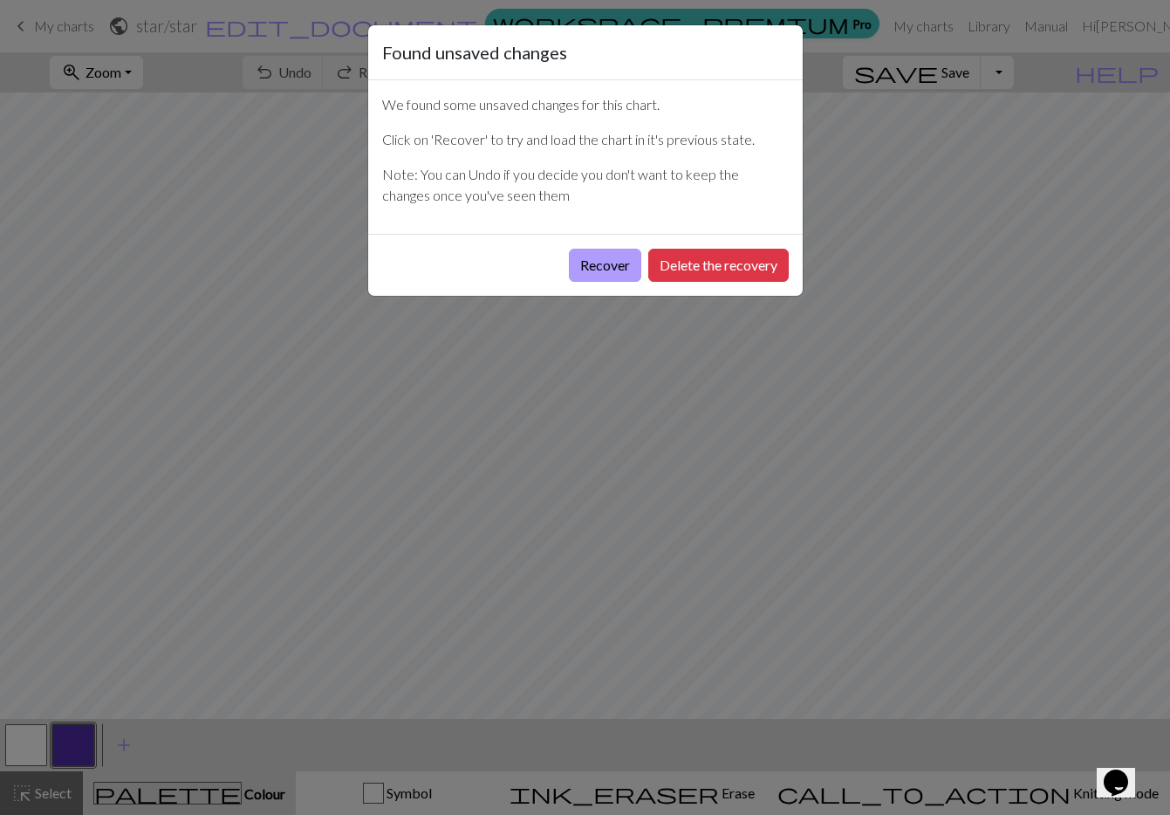
click at [613, 268] on button "Recover" at bounding box center [605, 265] width 72 height 33
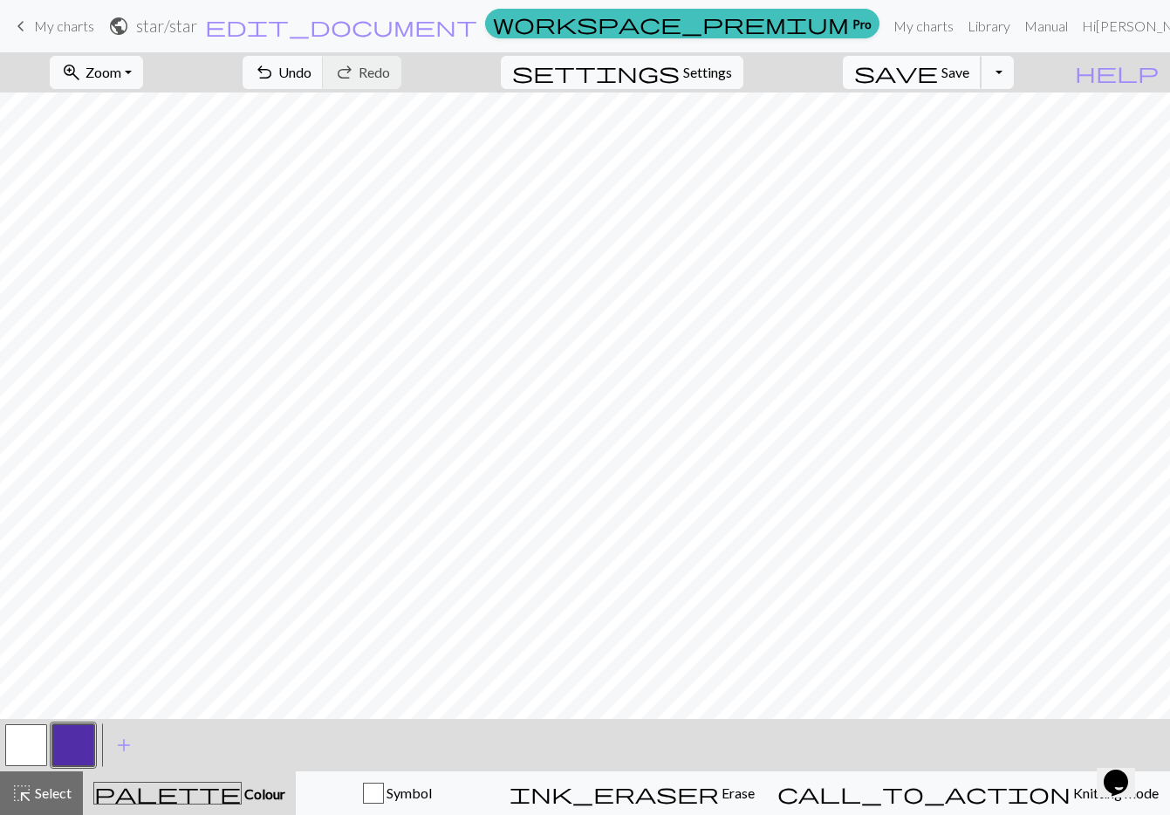
click at [968, 74] on button "save Save Save" at bounding box center [912, 72] width 139 height 33
click at [71, 25] on span "My charts" at bounding box center [64, 25] width 60 height 17
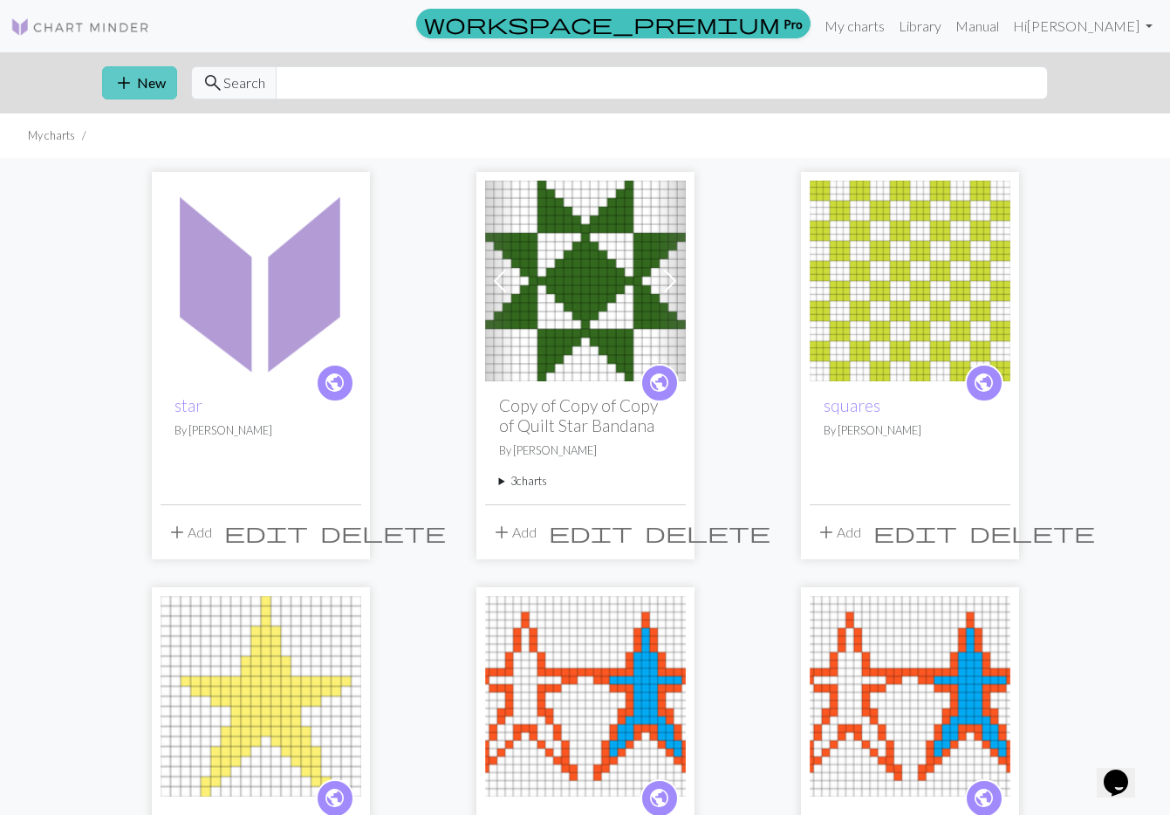
click at [151, 77] on button "add New" at bounding box center [139, 82] width 75 height 33
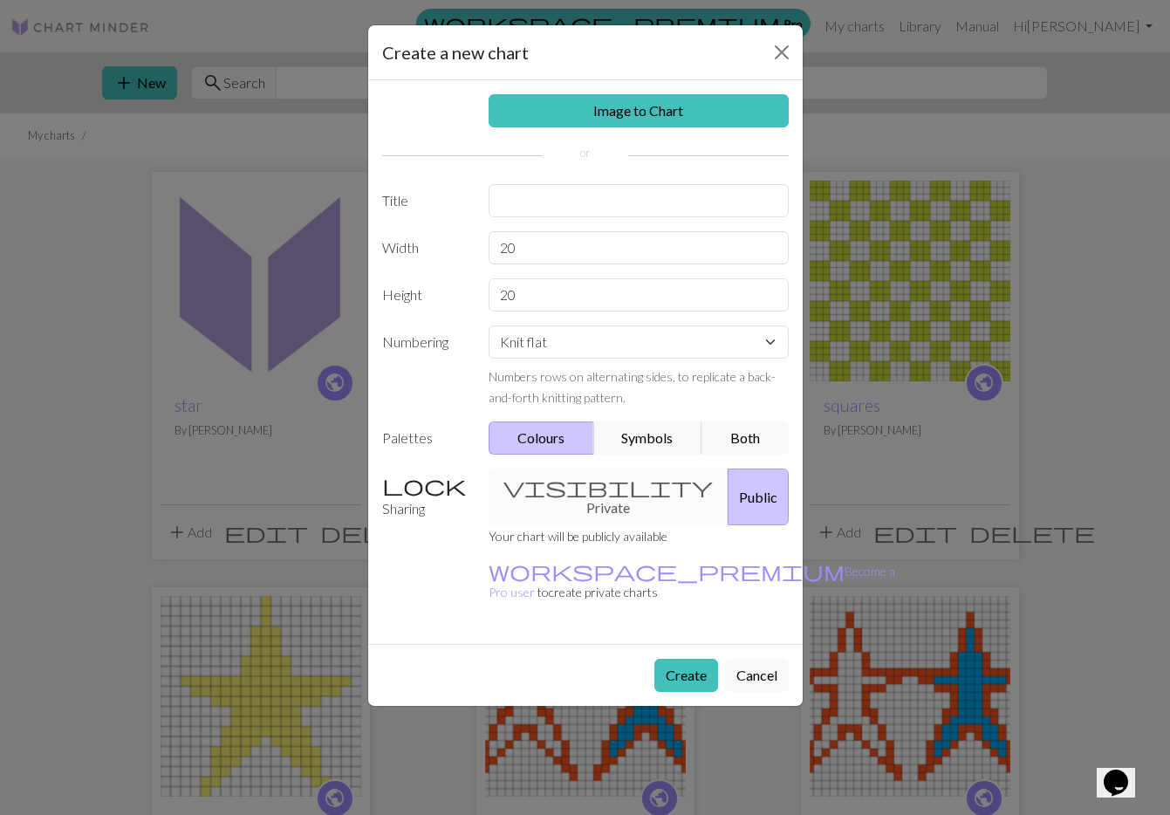
drag, startPoint x: 521, startPoint y: 178, endPoint x: 518, endPoint y: 187, distance: 9.1
click at [519, 180] on div "Image to Chart Title Width 20 Height 20 Numbering Knit flat Knit in the round L…" at bounding box center [585, 362] width 435 height 564
click at [518, 195] on input "text" at bounding box center [639, 200] width 300 height 33
type input "r"
type input "colorwork"
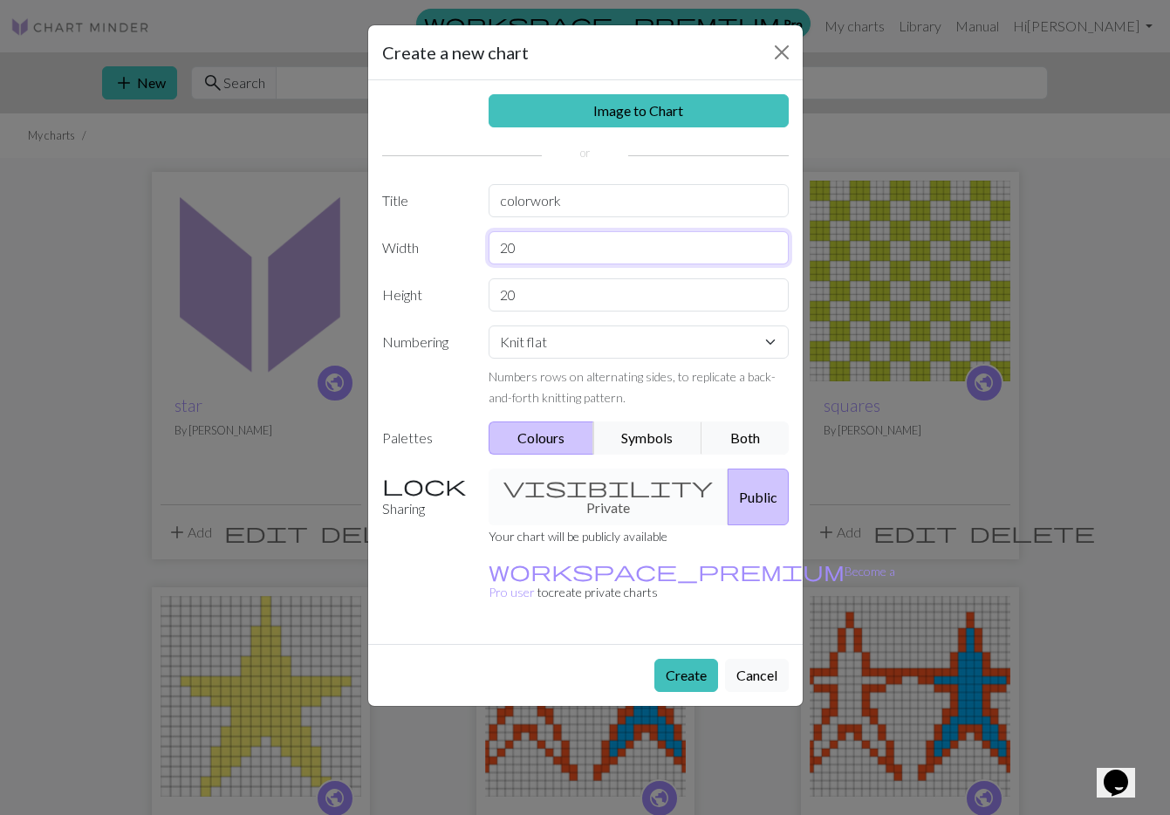
drag, startPoint x: 561, startPoint y: 255, endPoint x: 470, endPoint y: 243, distance: 91.6
click at [470, 243] on div "Width 20" at bounding box center [586, 247] width 428 height 33
type input "30"
click at [688, 659] on button "Create" at bounding box center [687, 675] width 64 height 33
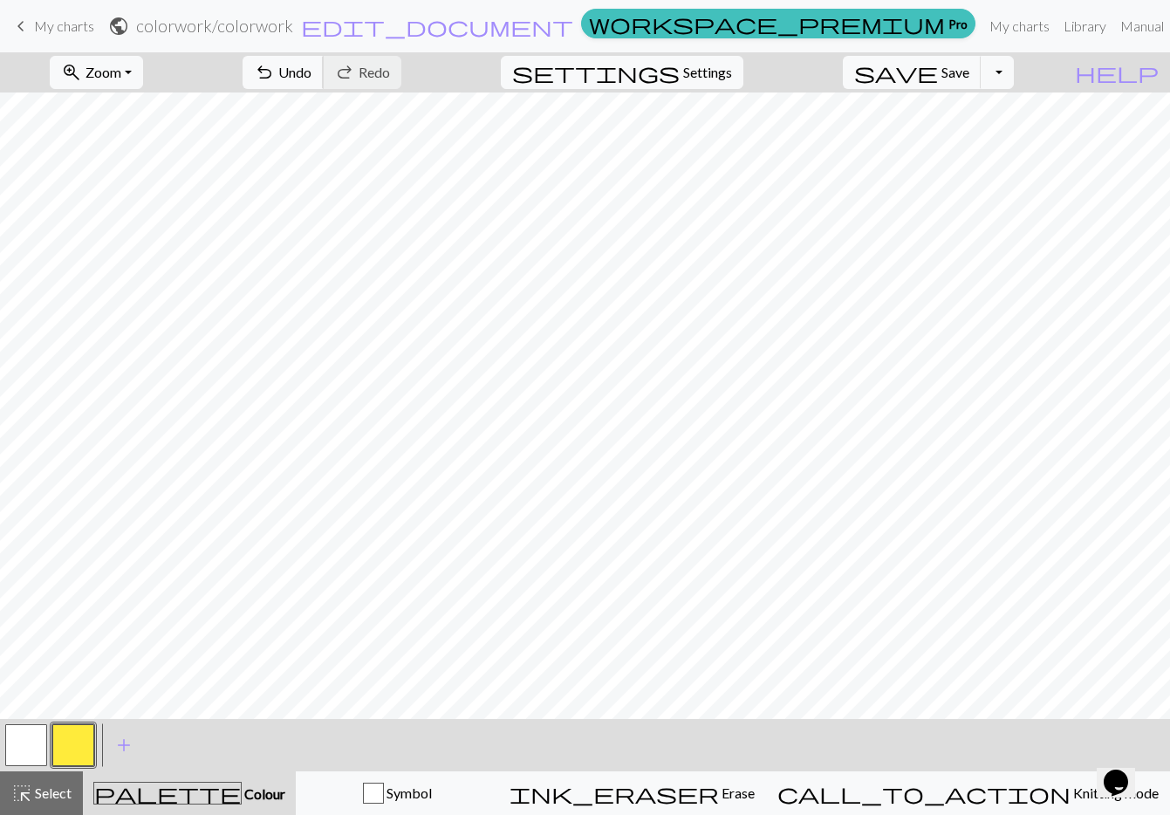
drag, startPoint x: 353, startPoint y: 77, endPoint x: 345, endPoint y: 87, distance: 13.6
click at [324, 78] on button "undo Undo Undo" at bounding box center [283, 72] width 81 height 33
drag, startPoint x: 396, startPoint y: 75, endPoint x: 380, endPoint y: 86, distance: 20.1
click at [312, 75] on span "Undo" at bounding box center [294, 72] width 33 height 17
click at [121, 73] on span "Zoom" at bounding box center [104, 72] width 36 height 17
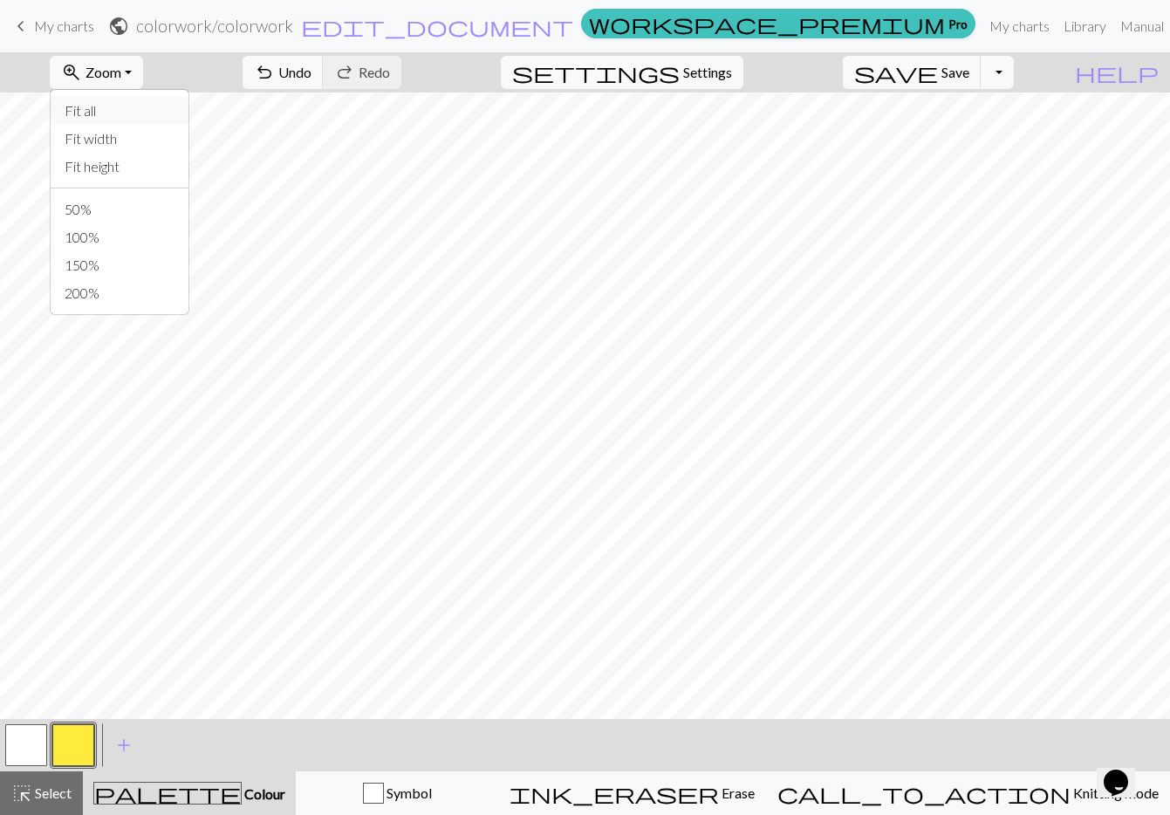
click at [147, 112] on button "Fit all" at bounding box center [120, 111] width 138 height 28
drag, startPoint x: 365, startPoint y: 70, endPoint x: 401, endPoint y: 86, distance: 40.2
click at [275, 70] on span "undo" at bounding box center [264, 72] width 21 height 24
drag, startPoint x: 362, startPoint y: 70, endPoint x: 357, endPoint y: 88, distance: 19.1
click at [275, 70] on span "undo" at bounding box center [264, 72] width 21 height 24
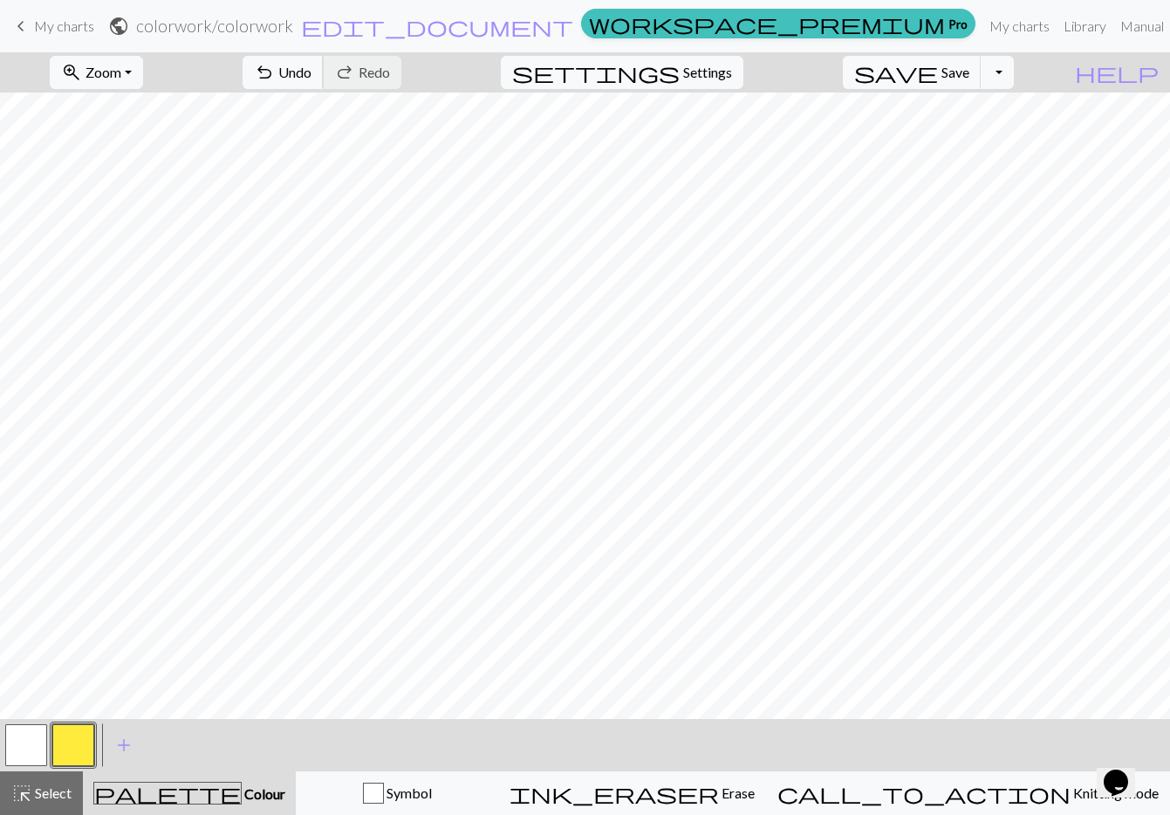
click at [324, 75] on button "undo Undo Undo" at bounding box center [283, 72] width 81 height 33
drag, startPoint x: 378, startPoint y: 75, endPoint x: 374, endPoint y: 85, distance: 10.2
click at [324, 75] on button "undo Undo Undo" at bounding box center [283, 72] width 81 height 33
click at [312, 67] on span "Undo" at bounding box center [294, 72] width 33 height 17
drag, startPoint x: 376, startPoint y: 71, endPoint x: 394, endPoint y: 84, distance: 21.8
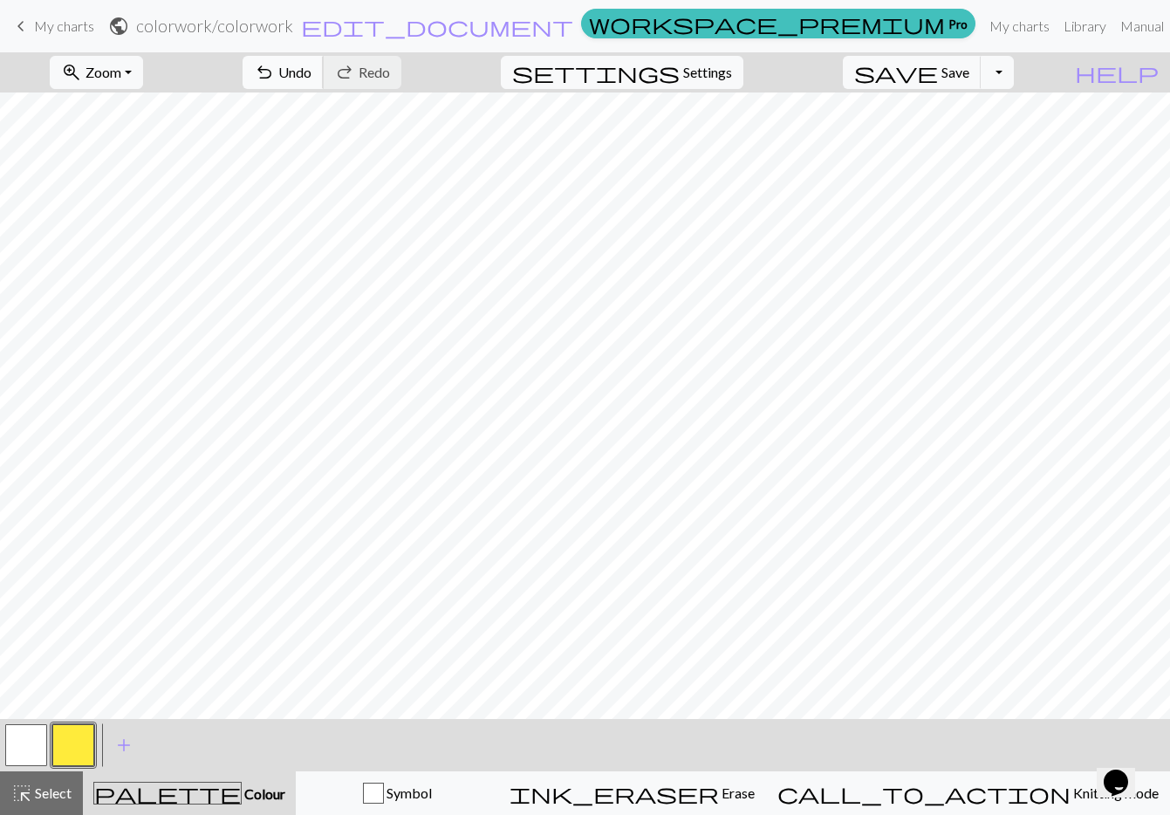
click at [324, 71] on button "undo Undo Undo" at bounding box center [283, 72] width 81 height 33
click at [938, 71] on span "save" at bounding box center [896, 72] width 84 height 24
click at [25, 29] on span "keyboard_arrow_left" at bounding box center [20, 26] width 21 height 24
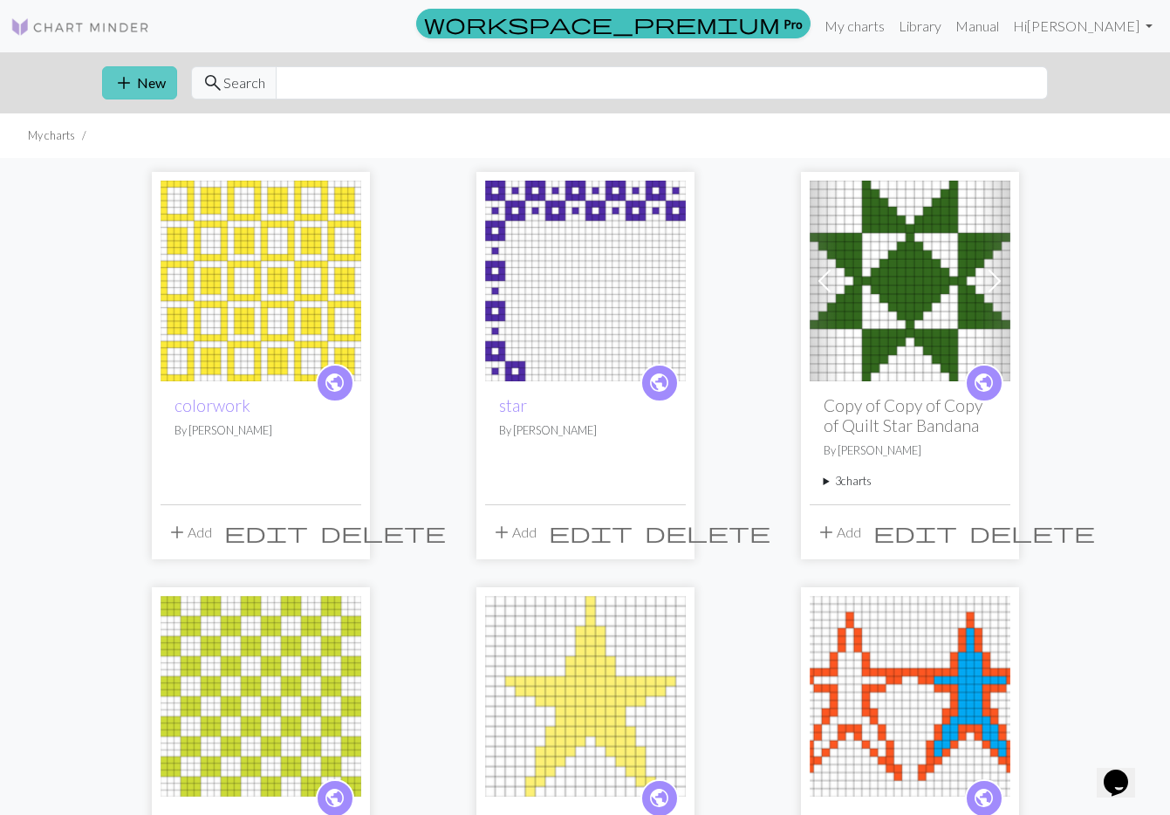
click at [145, 83] on button "add New" at bounding box center [139, 82] width 75 height 33
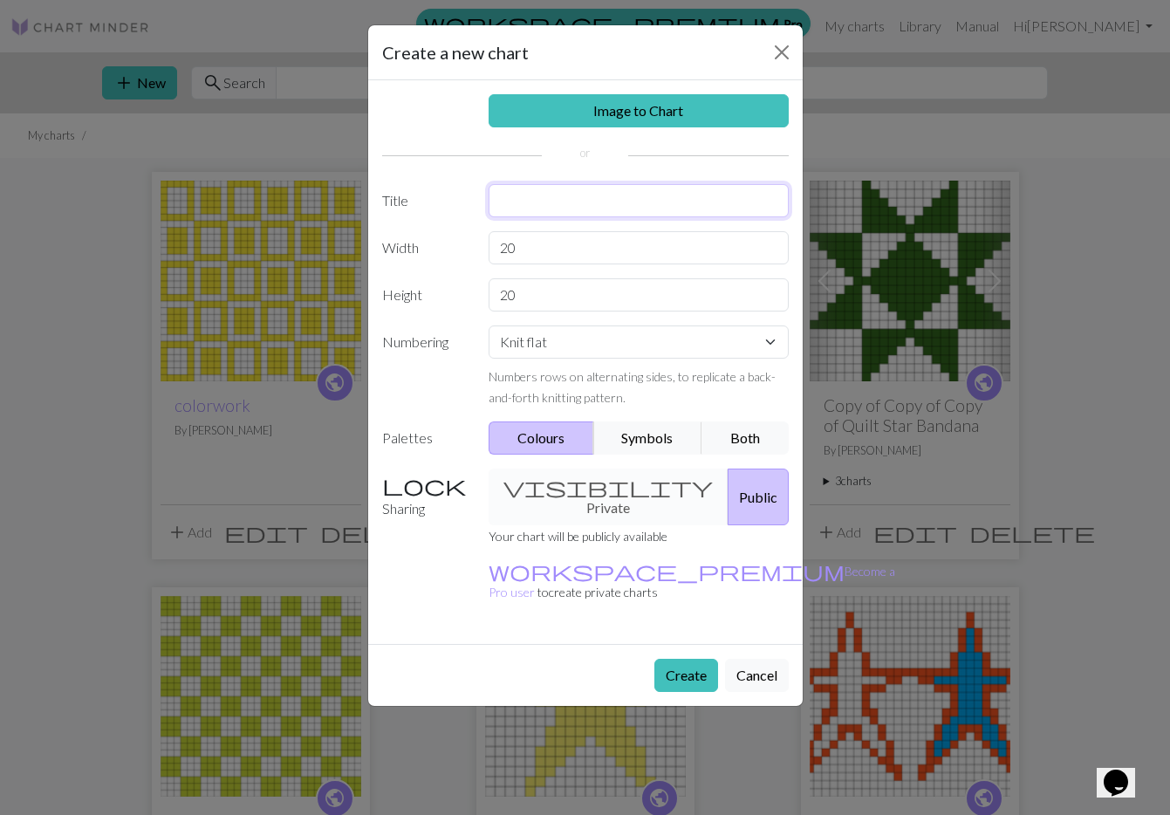
click at [614, 202] on input "text" at bounding box center [639, 200] width 300 height 33
type input "purl rectangle"
drag, startPoint x: 583, startPoint y: 240, endPoint x: 464, endPoint y: 227, distance: 119.4
click at [464, 227] on div "Image to Chart Title purl rectangle Width 20 Height 20 Numbering Knit flat Knit…" at bounding box center [585, 362] width 435 height 564
type input "30"
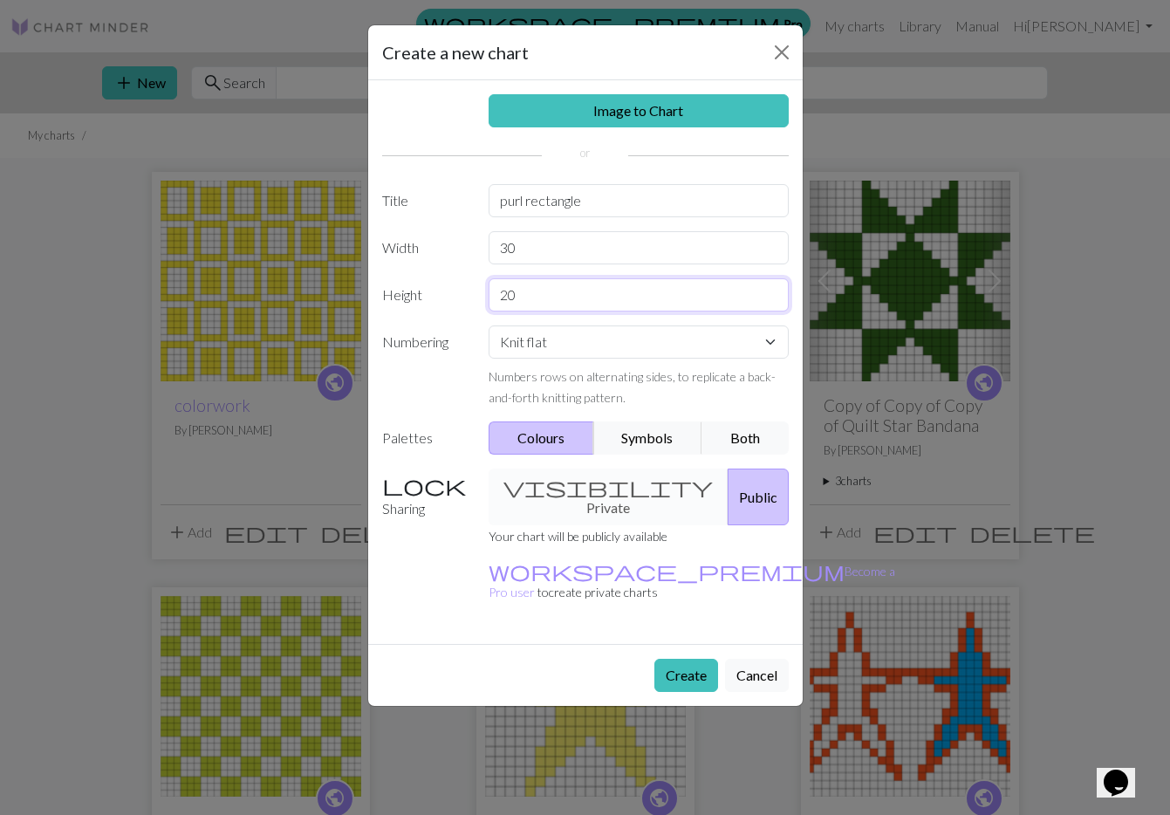
drag, startPoint x: 545, startPoint y: 295, endPoint x: 494, endPoint y: 292, distance: 50.7
click at [494, 292] on input "20" at bounding box center [639, 294] width 300 height 33
type input "30"
click at [690, 659] on button "Create" at bounding box center [687, 675] width 64 height 33
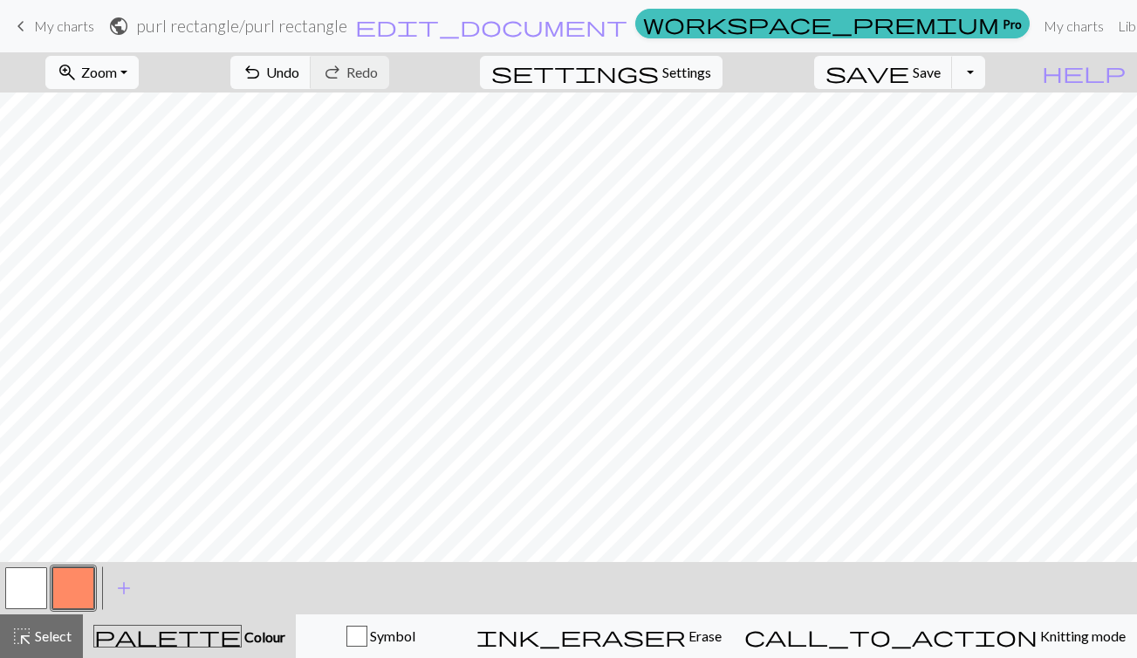
click at [139, 69] on button "zoom_in Zoom Zoom" at bounding box center [91, 72] width 93 height 33
click at [154, 113] on button "Fit all" at bounding box center [115, 111] width 138 height 28
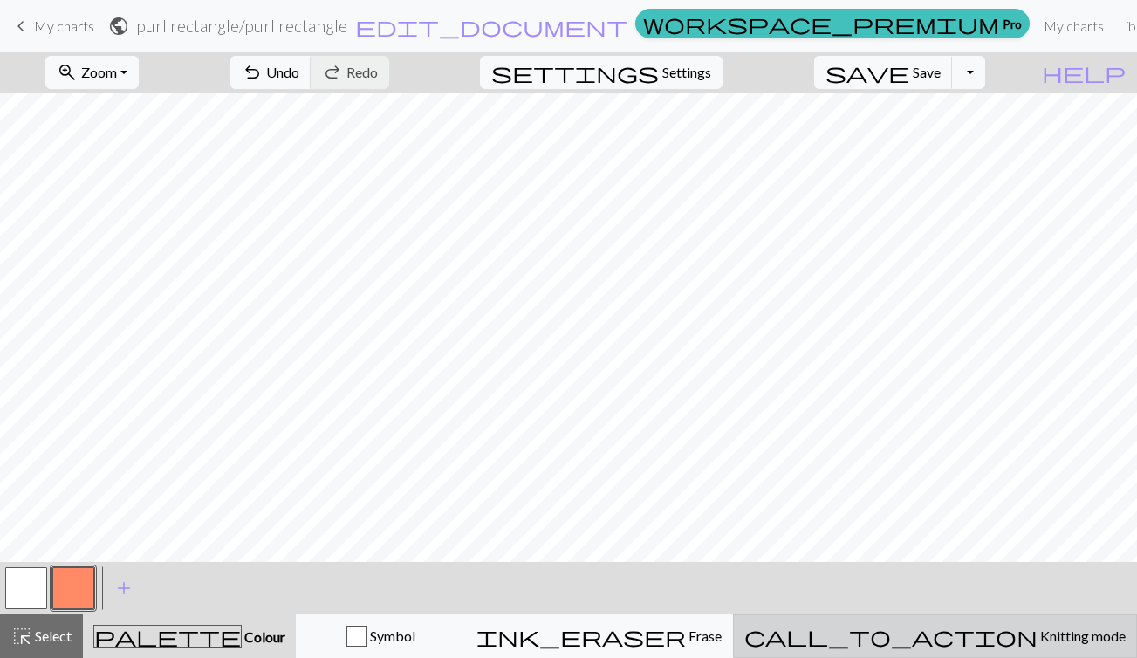
click at [1038, 634] on span "Knitting mode" at bounding box center [1082, 636] width 88 height 17
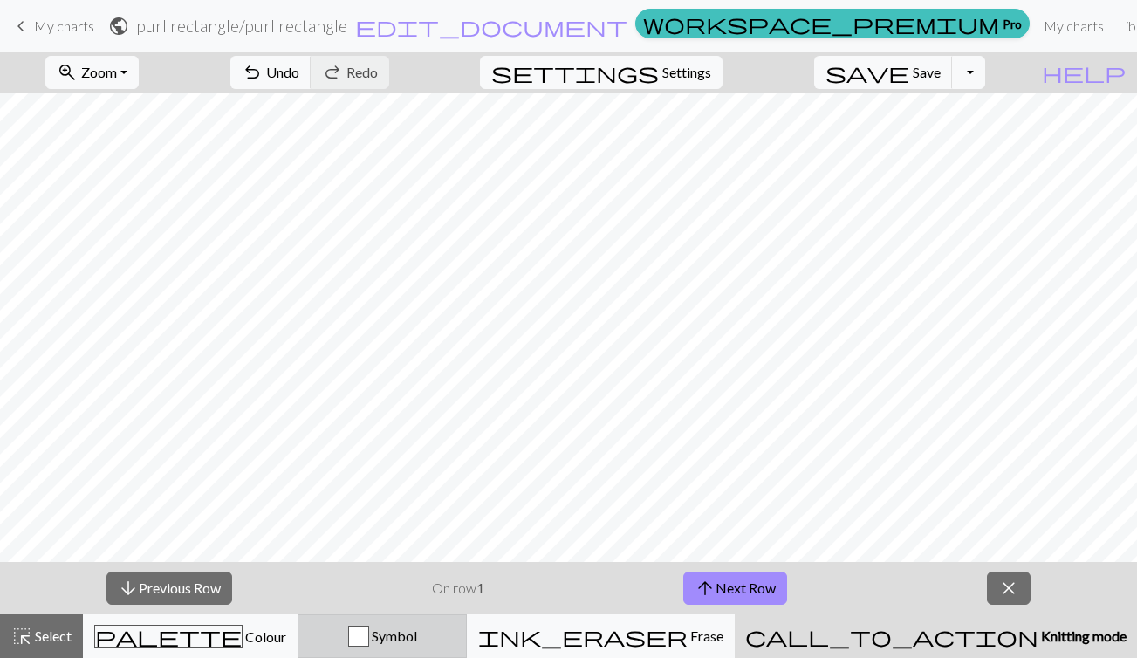
click at [417, 632] on span "Symbol" at bounding box center [393, 636] width 48 height 17
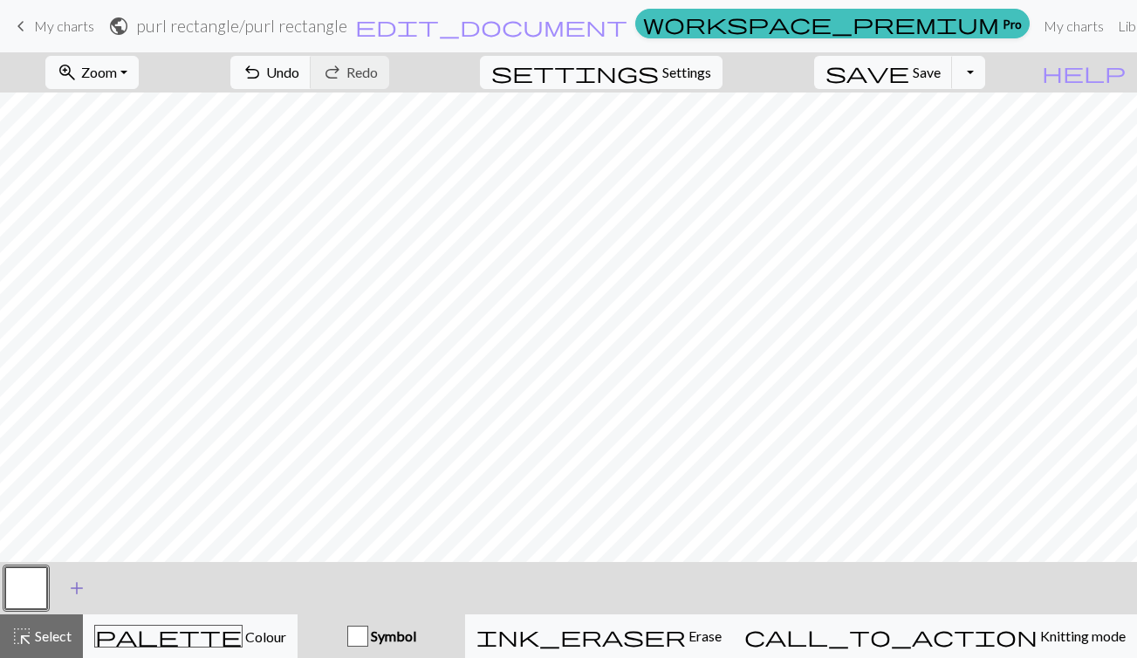
click at [69, 588] on span "add" at bounding box center [76, 588] width 21 height 24
click at [71, 579] on button "button" at bounding box center [73, 588] width 42 height 42
click at [433, 637] on div "Symbol" at bounding box center [381, 636] width 147 height 21
click at [68, 590] on button "button" at bounding box center [73, 588] width 42 height 42
click at [68, 590] on div "Edit symbol Name d f g h j k p s t F H J O P T / | 0 1 2 3 4 5 6 7 8 9 e m n G …" at bounding box center [568, 329] width 1137 height 658
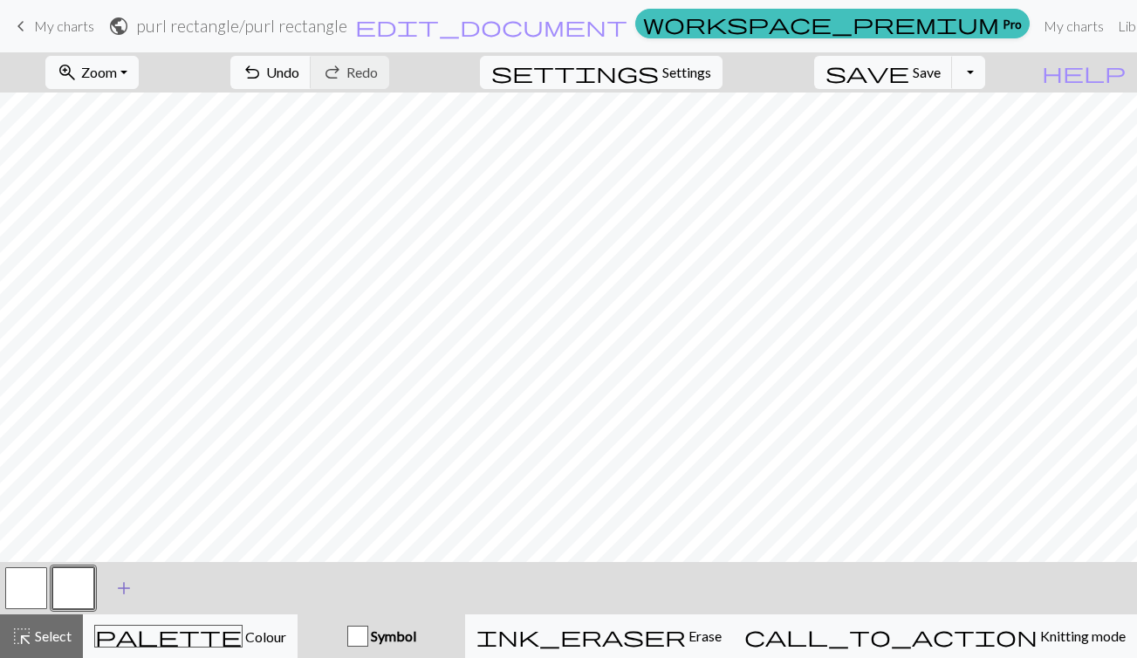
click at [124, 587] on span "add" at bounding box center [123, 588] width 21 height 24
click at [73, 585] on button "button" at bounding box center [73, 588] width 42 height 42
click at [73, 585] on div "Edit symbol Name d f g h j k p s t F H J O P T / | 0 1 2 3 4 5 6 7 8 9 e m n G …" at bounding box center [568, 329] width 1137 height 658
click at [368, 628] on div "button" at bounding box center [357, 636] width 21 height 21
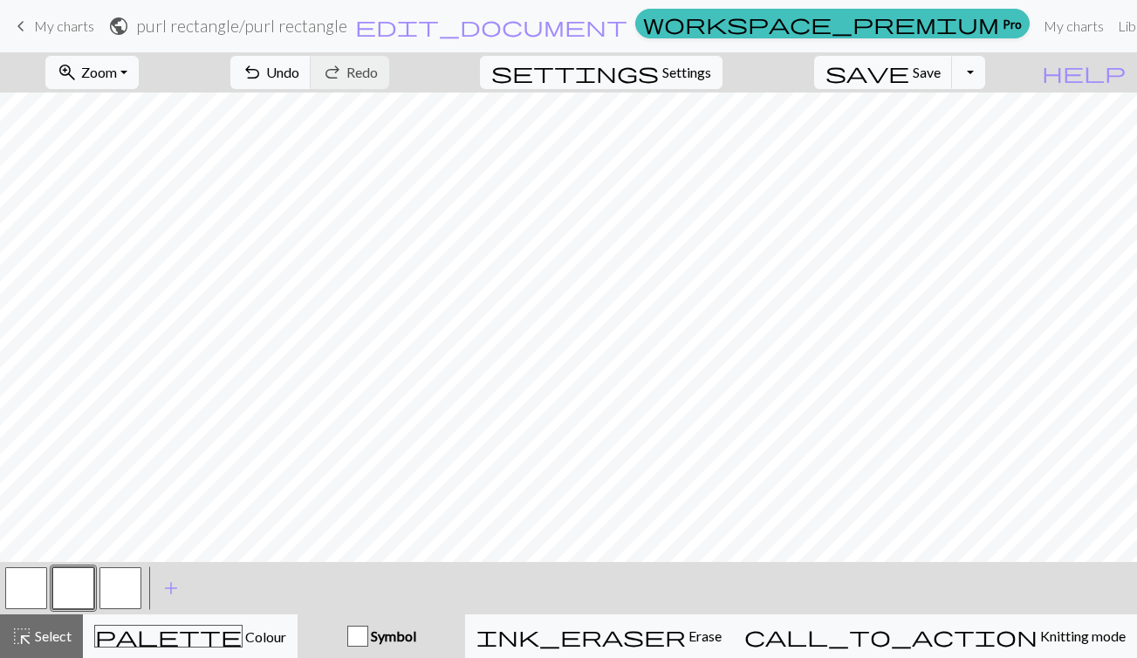
click at [368, 628] on div "button" at bounding box center [357, 636] width 21 height 21
click at [659, 68] on span "settings" at bounding box center [575, 72] width 168 height 24
select select "aran"
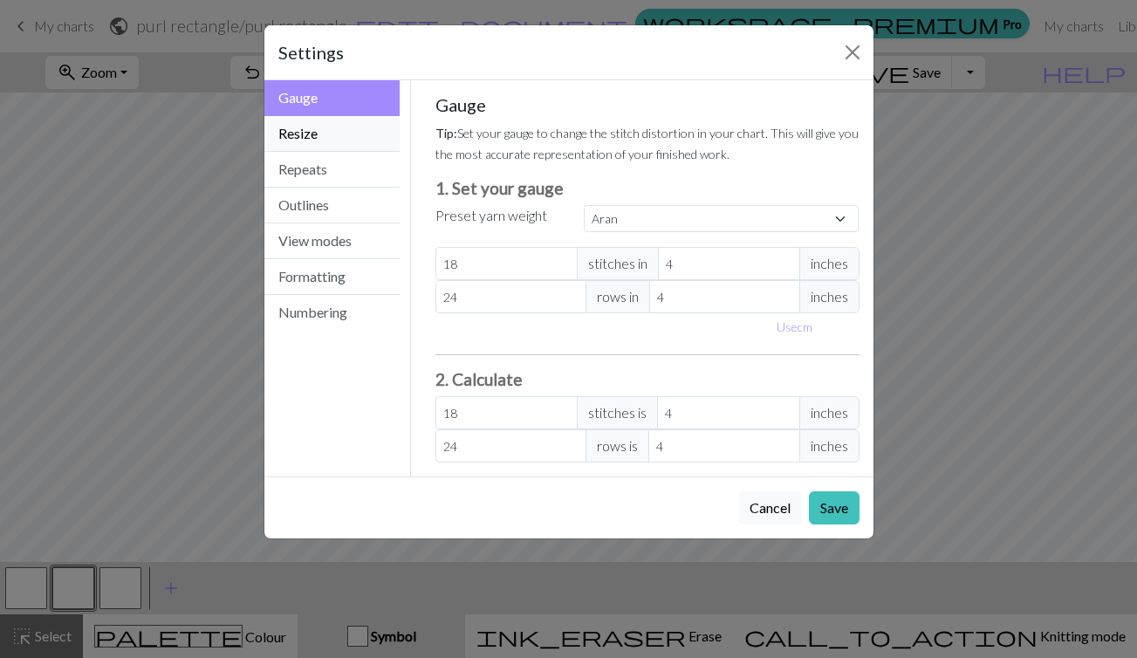
click at [319, 136] on button "Resize" at bounding box center [332, 134] width 136 height 36
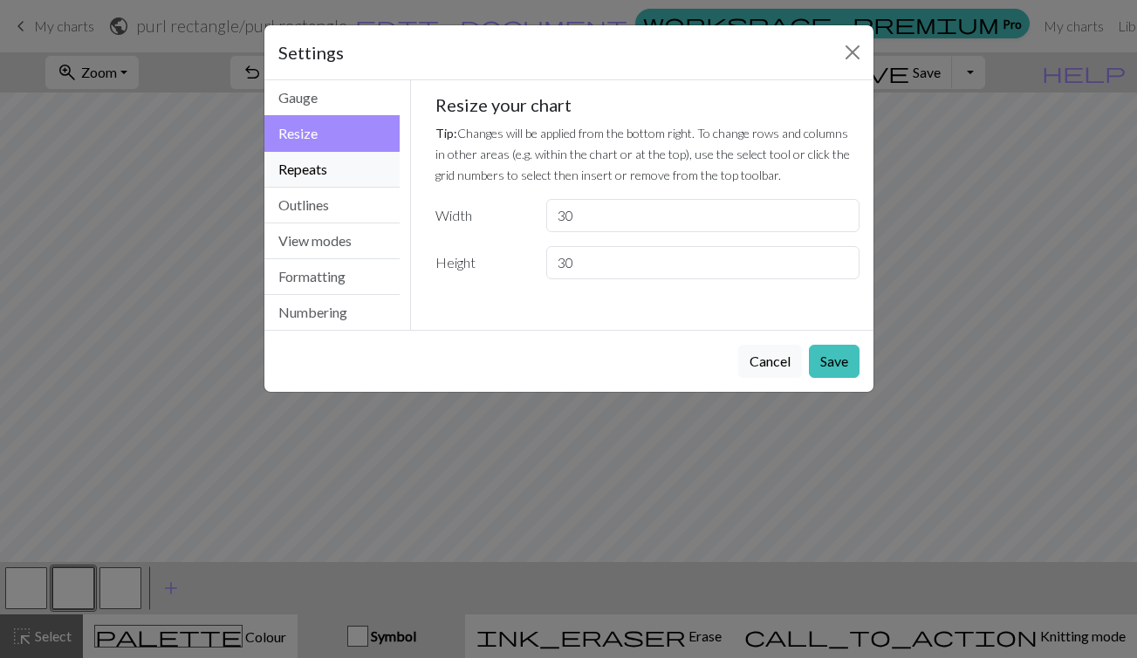
click at [321, 166] on button "Repeats" at bounding box center [332, 170] width 136 height 36
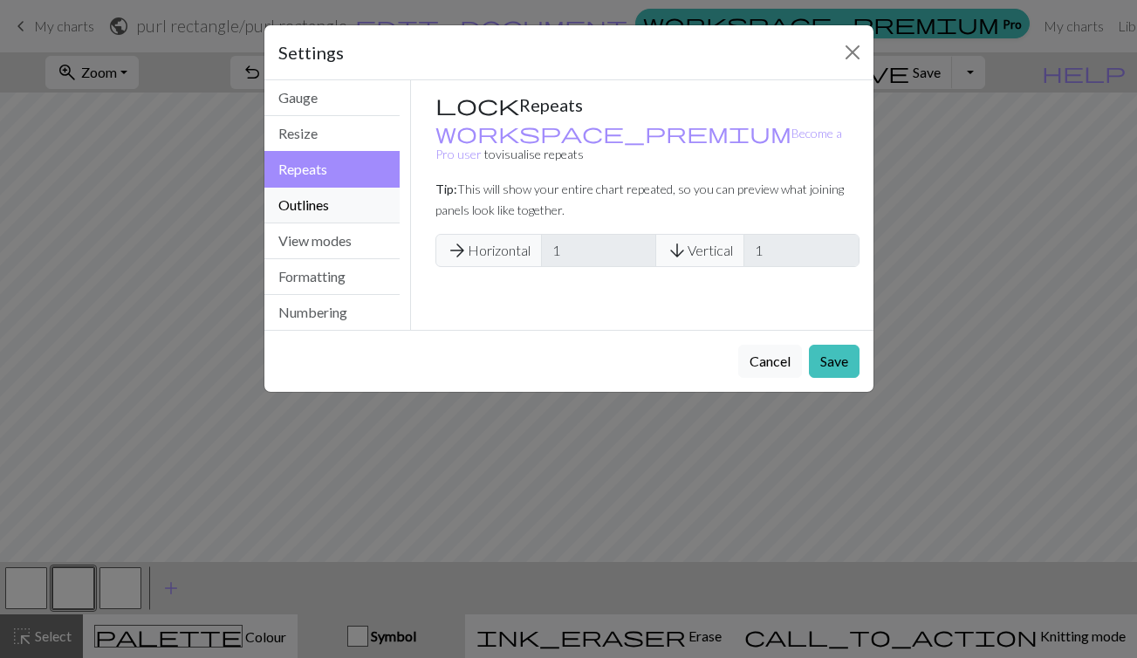
click at [327, 196] on button "Outlines" at bounding box center [332, 206] width 136 height 36
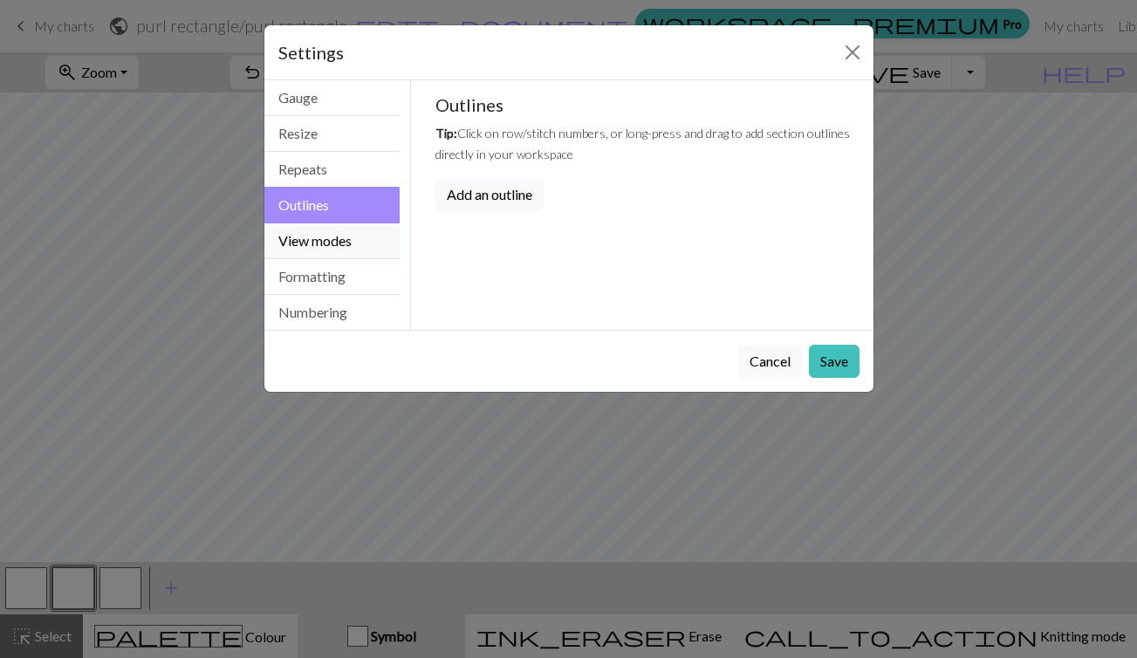
click at [330, 232] on button "View modes" at bounding box center [332, 241] width 136 height 36
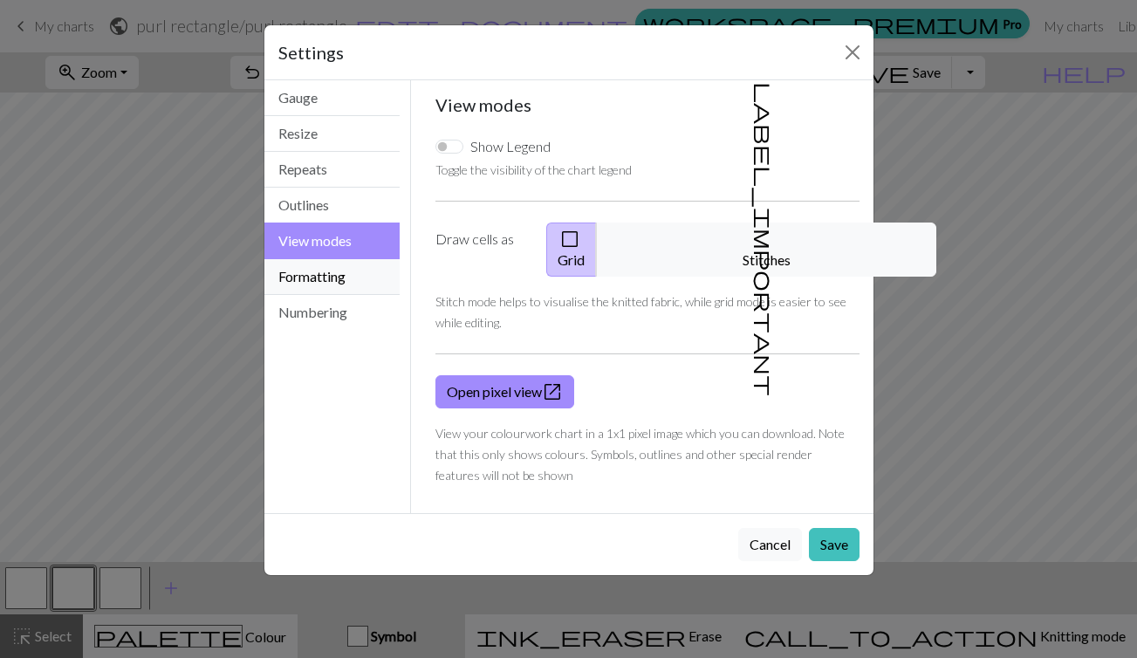
click at [333, 264] on button "Formatting" at bounding box center [332, 277] width 136 height 36
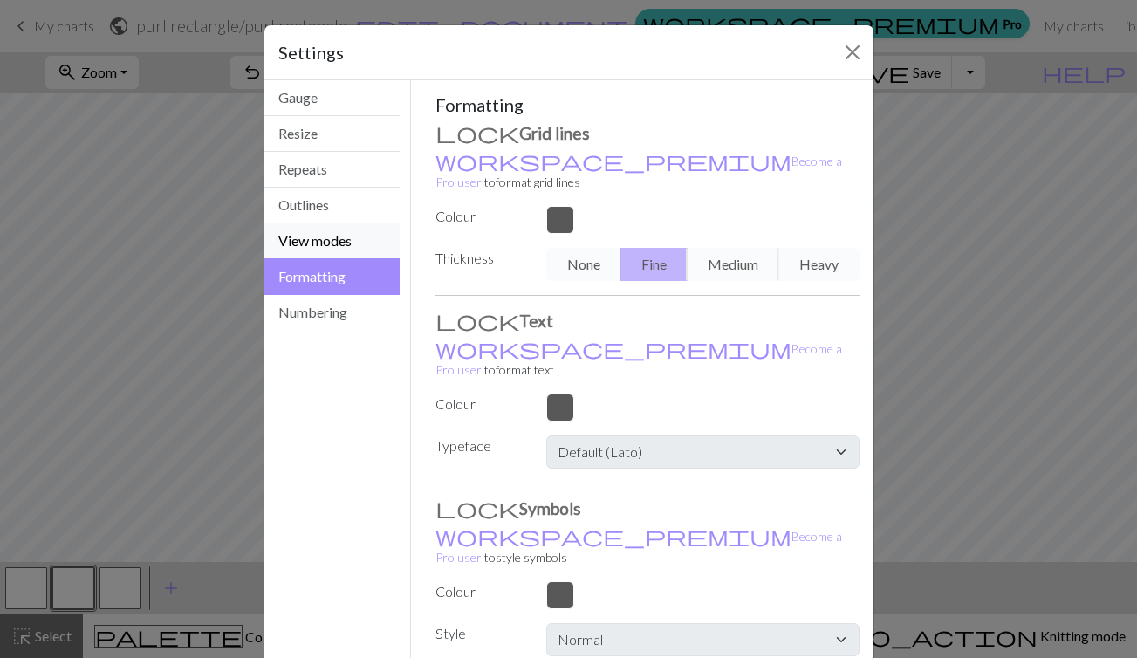
click at [342, 242] on button "View modes" at bounding box center [332, 241] width 136 height 36
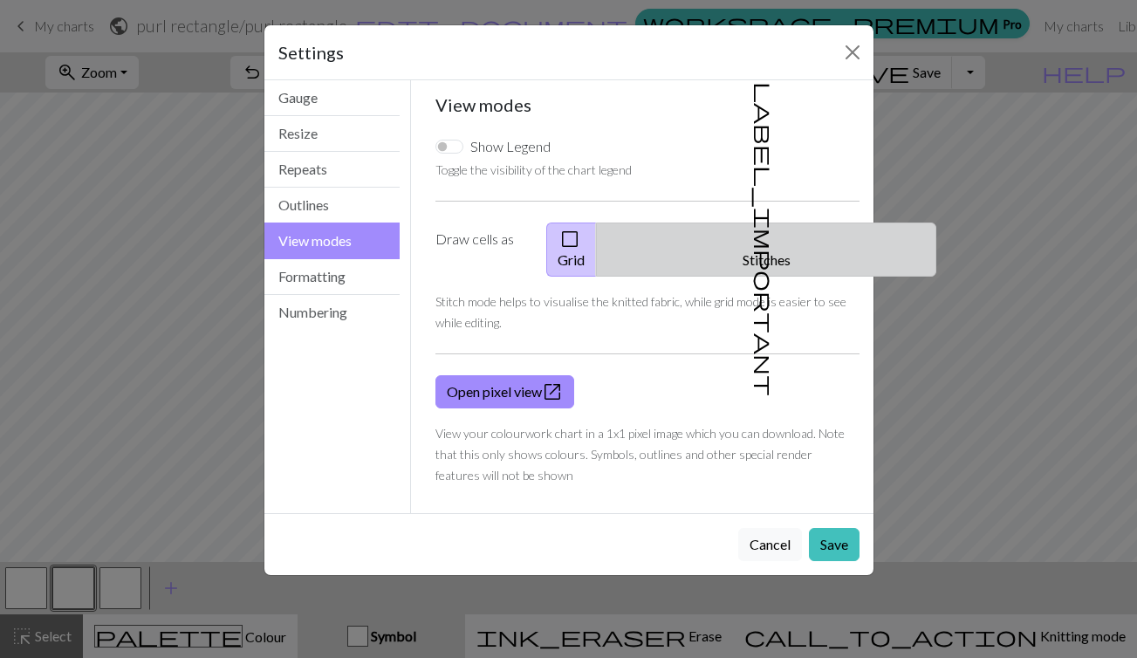
click at [806, 233] on button "label_important Stitches" at bounding box center [766, 250] width 340 height 54
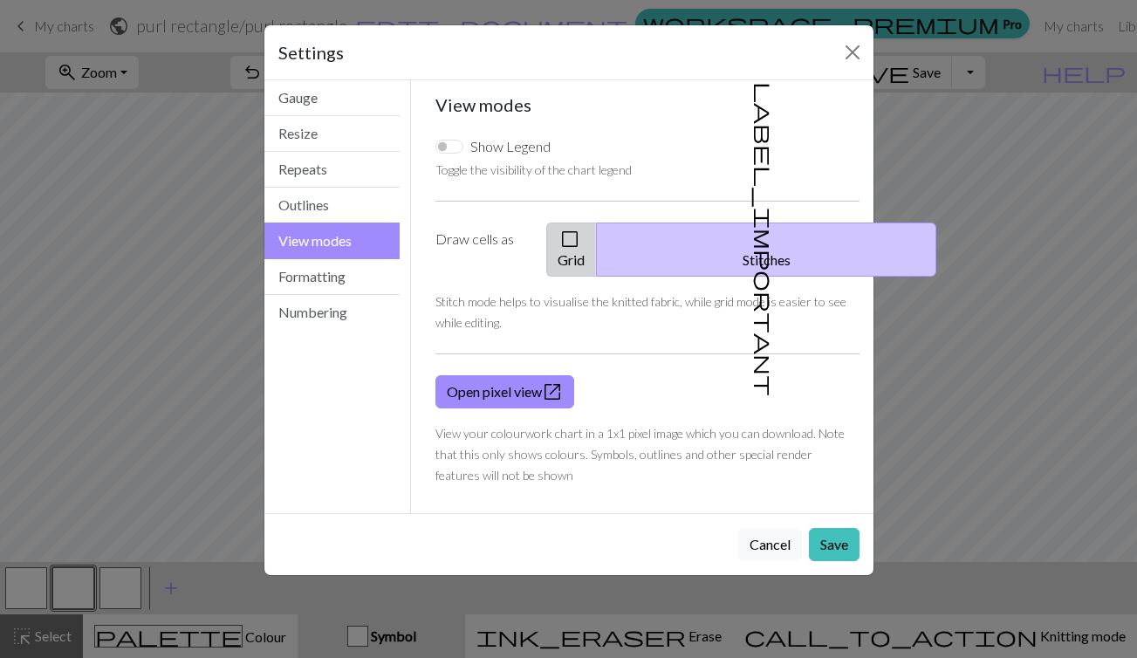
click at [580, 237] on button "check_box_outline_blank Grid" at bounding box center [571, 250] width 51 height 54
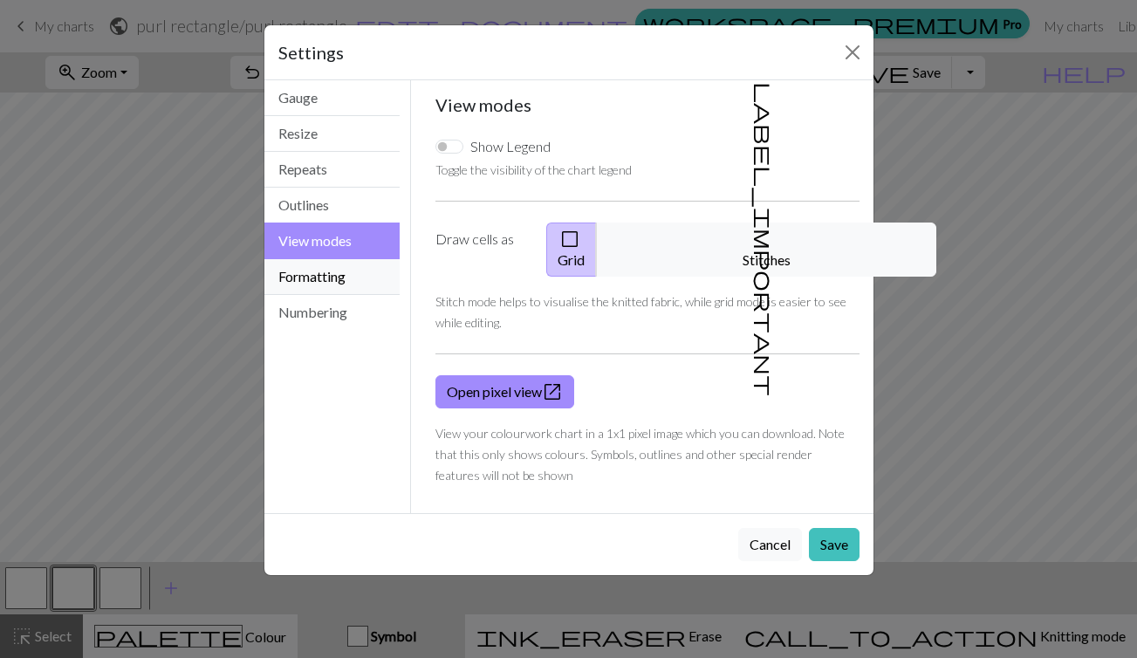
click at [330, 278] on button "Formatting" at bounding box center [332, 277] width 136 height 36
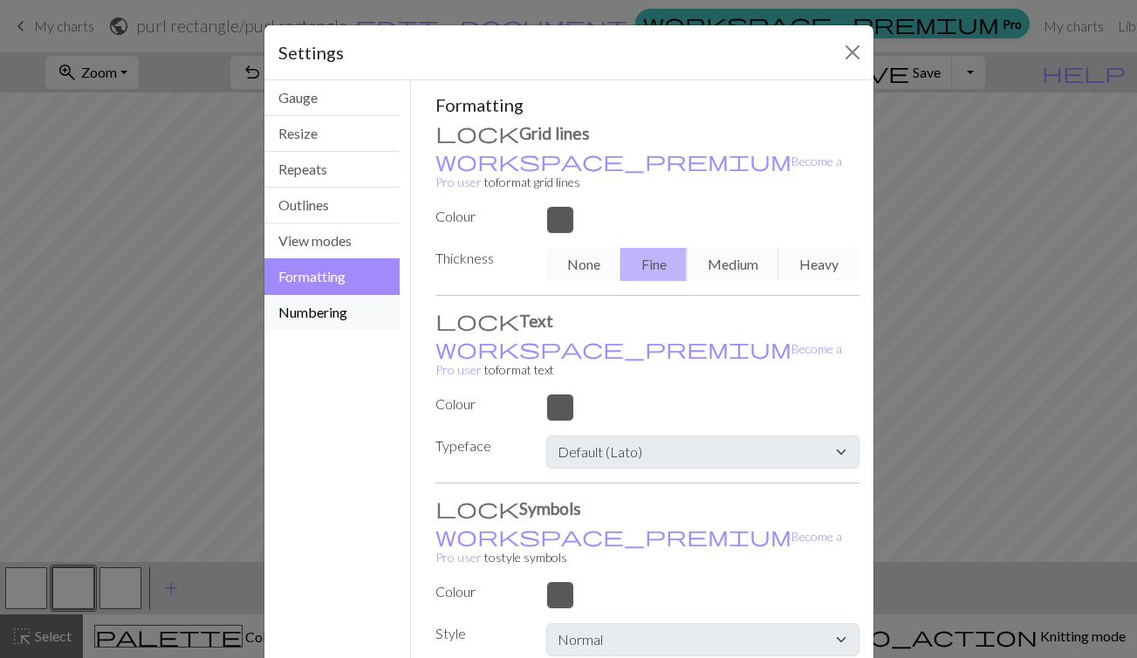
click at [333, 312] on button "Numbering" at bounding box center [332, 312] width 136 height 35
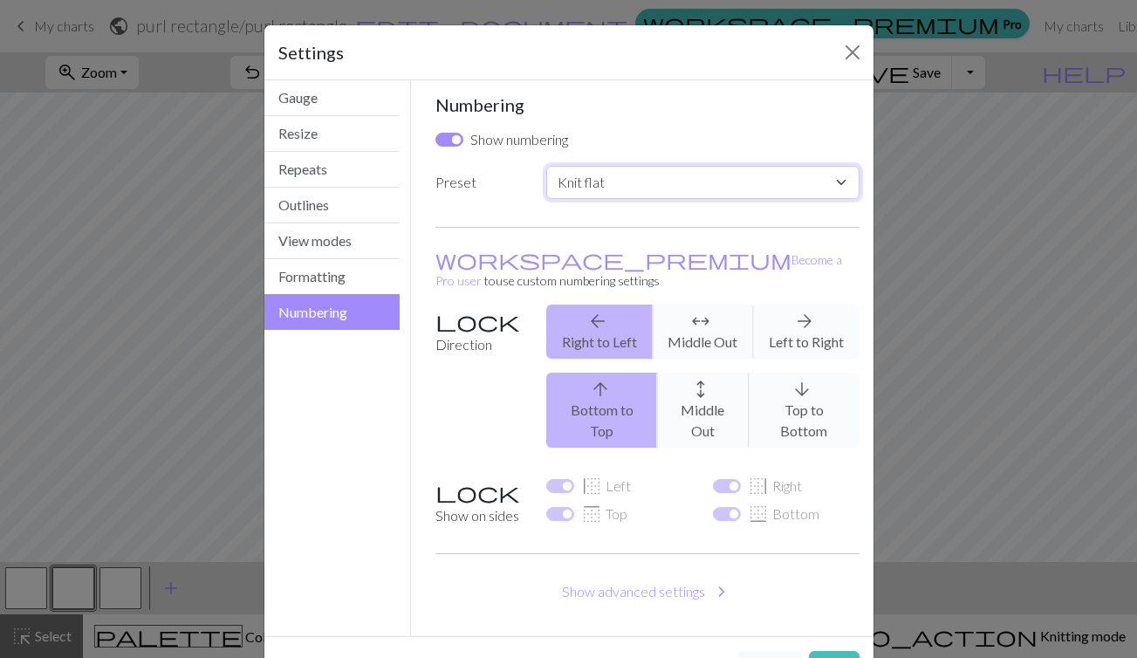
click at [733, 179] on select "Custom Knit flat Knit in the round Lace knitting Cross stitch" at bounding box center [702, 182] width 312 height 33
click at [546, 166] on select "Custom Knit flat Knit in the round Lace knitting Cross stitch" at bounding box center [702, 182] width 312 height 33
click at [850, 51] on button "Close" at bounding box center [853, 52] width 28 height 28
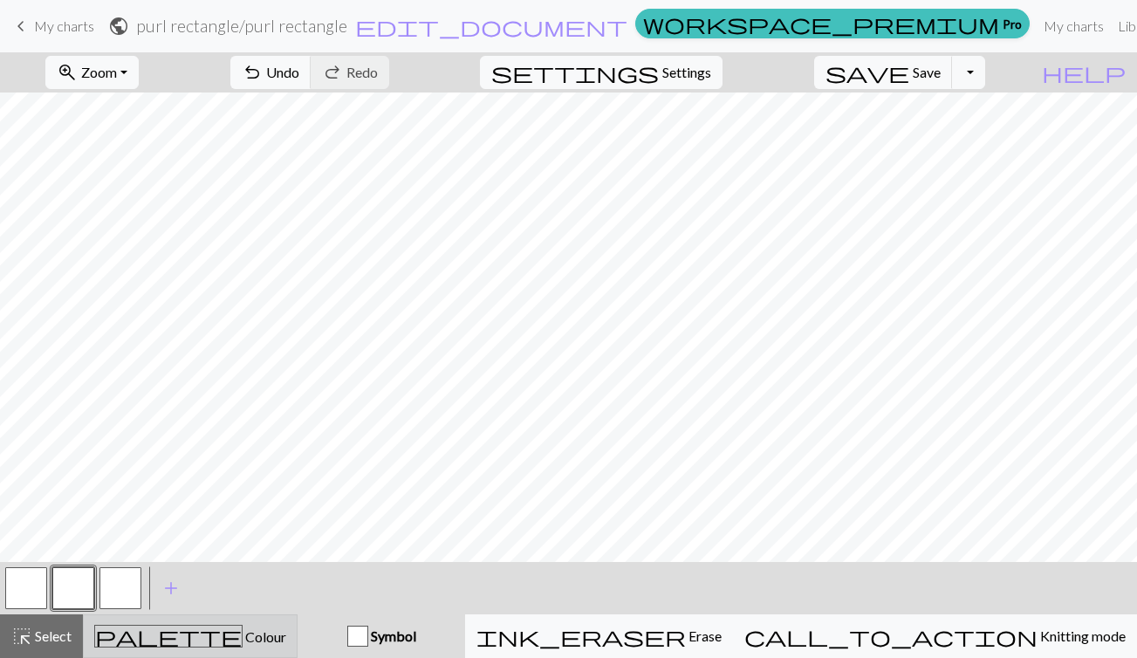
click at [158, 638] on div "palette Colour Colour" at bounding box center [190, 636] width 192 height 23
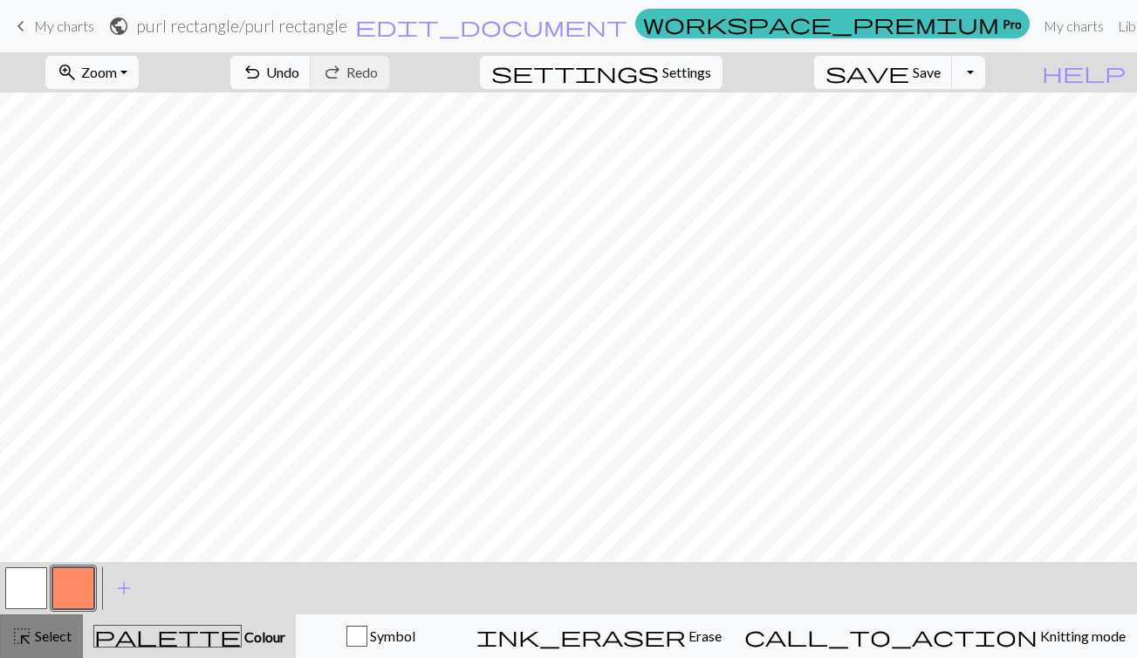
click at [33, 646] on div "highlight_alt Select Select" at bounding box center [41, 636] width 60 height 21
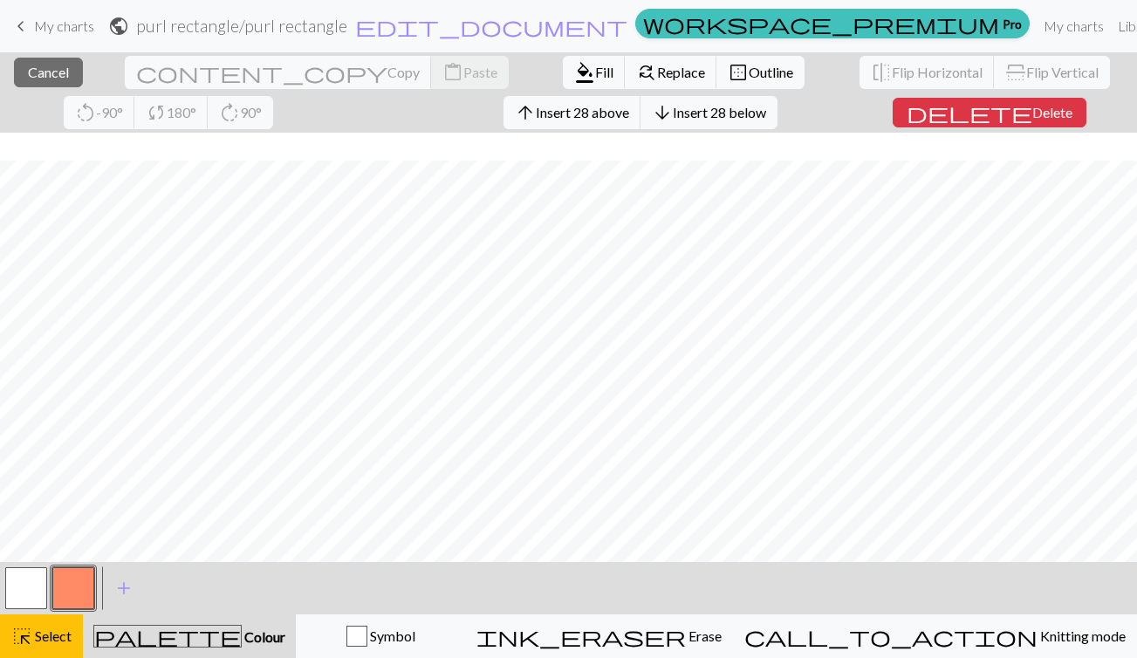
scroll to position [28, 0]
click at [39, 573] on button "button" at bounding box center [26, 588] width 42 height 42
click at [574, 69] on span "format_color_fill" at bounding box center [584, 72] width 21 height 24
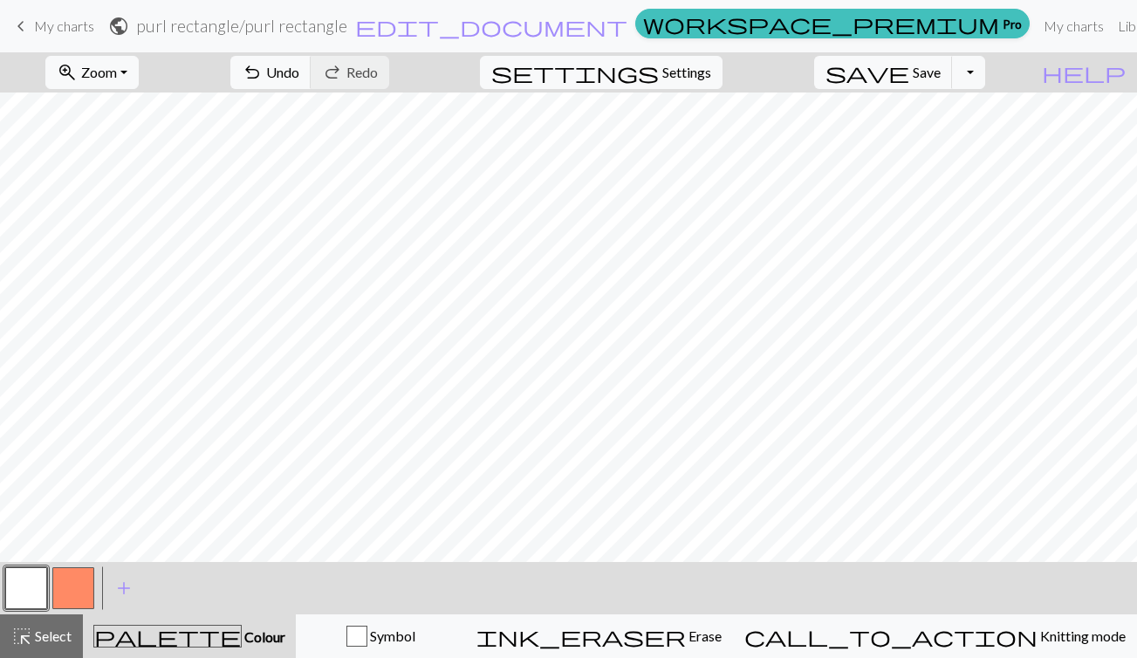
click at [87, 586] on button "button" at bounding box center [73, 588] width 42 height 42
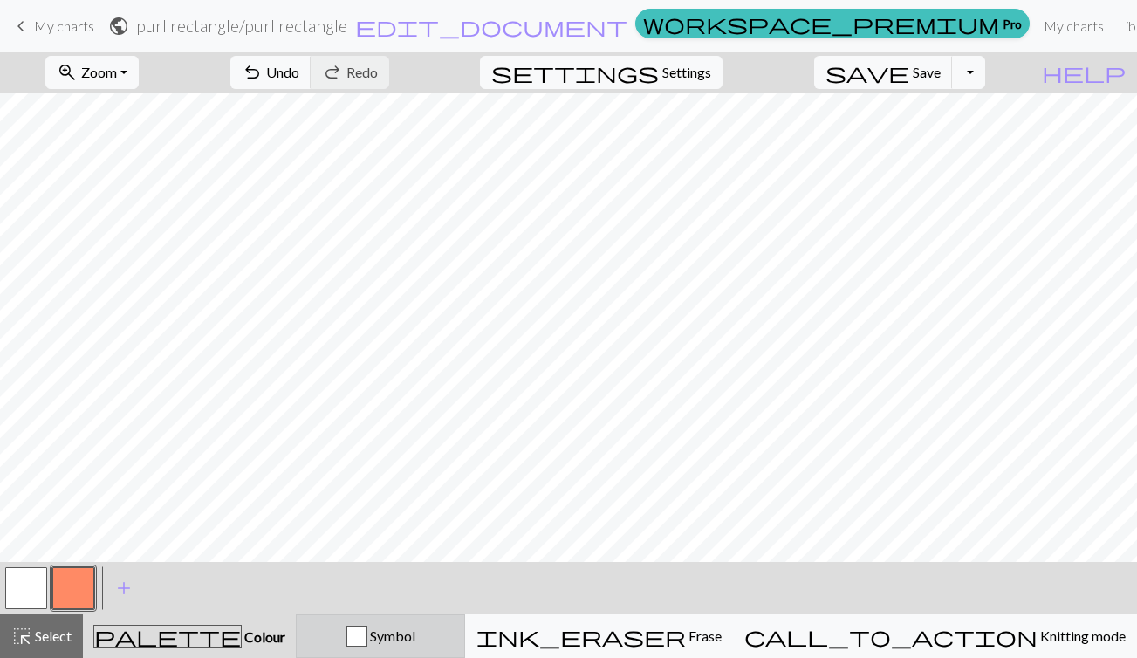
click at [454, 647] on button "Symbol" at bounding box center [380, 636] width 169 height 44
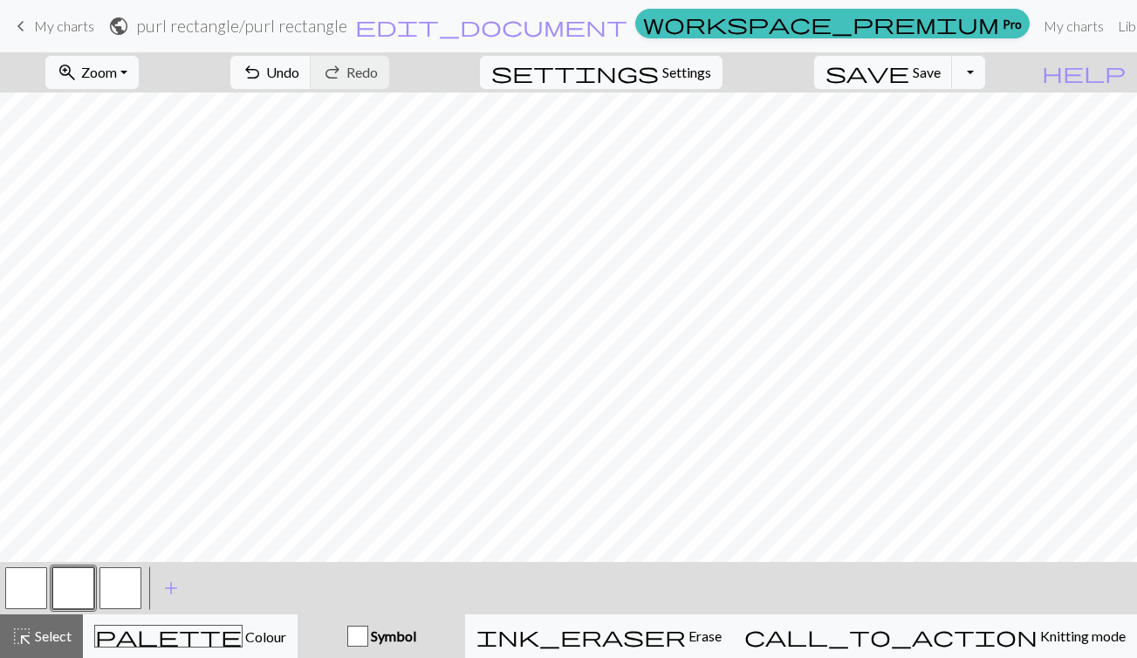
click at [454, 647] on button "Symbol" at bounding box center [382, 636] width 168 height 44
click at [73, 591] on button "button" at bounding box center [73, 588] width 42 height 42
click at [73, 591] on div "Edit symbol Name d f g h j k p s t F H J O P T / | 0 1 2 3 4 5 6 7 8 9 e m n G …" at bounding box center [568, 329] width 1137 height 658
click at [115, 586] on button "button" at bounding box center [120, 588] width 42 height 42
click at [41, 17] on span "My charts" at bounding box center [64, 25] width 60 height 17
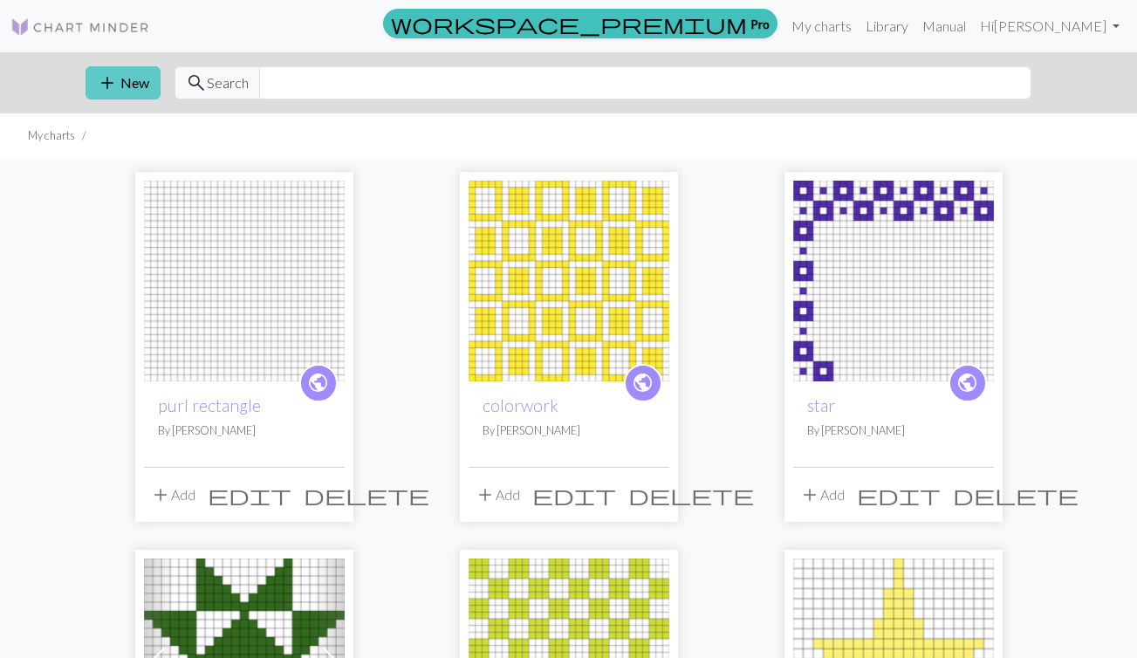
click at [93, 92] on button "add New" at bounding box center [123, 82] width 75 height 33
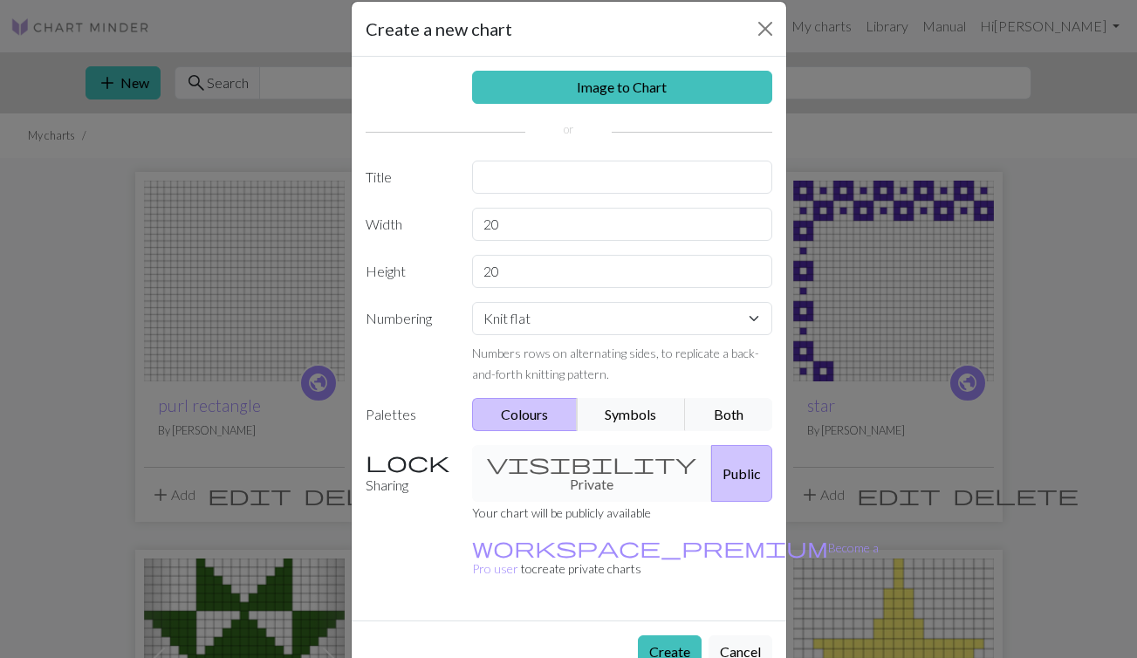
scroll to position [31, 0]
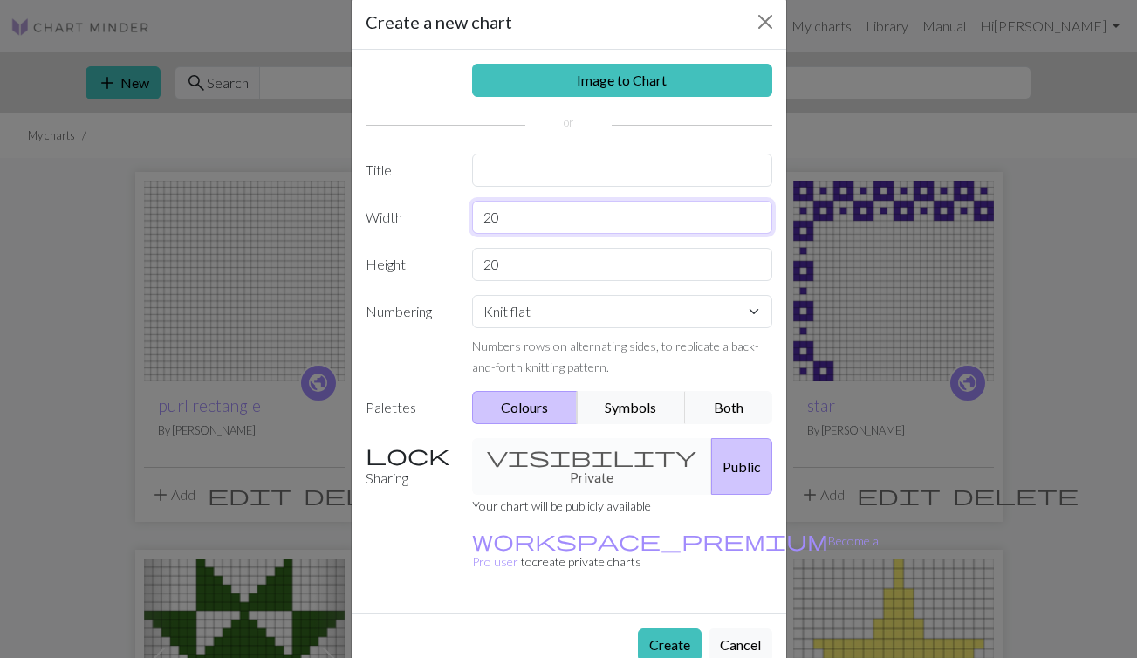
click at [533, 204] on input "20" at bounding box center [622, 217] width 300 height 33
click at [616, 410] on button "Symbols" at bounding box center [632, 407] width 110 height 33
click at [97, 366] on div "Create a new chart Image to Chart Title Width 20 Height 20 Numbering Knit flat …" at bounding box center [568, 329] width 1137 height 658
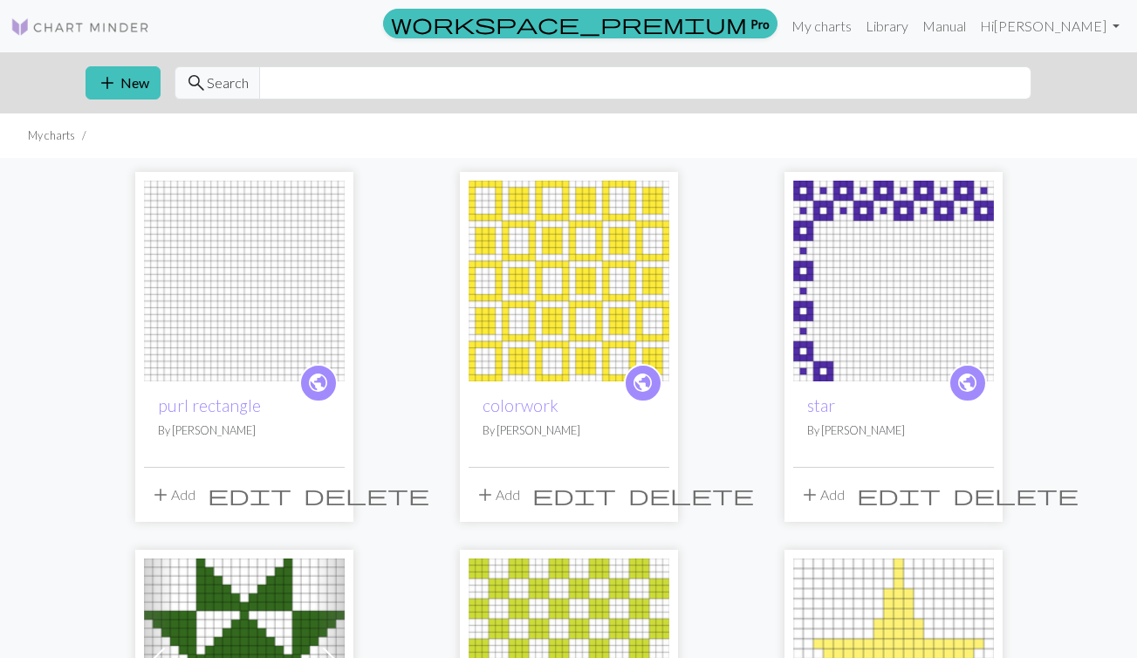
click at [196, 332] on img at bounding box center [244, 281] width 201 height 201
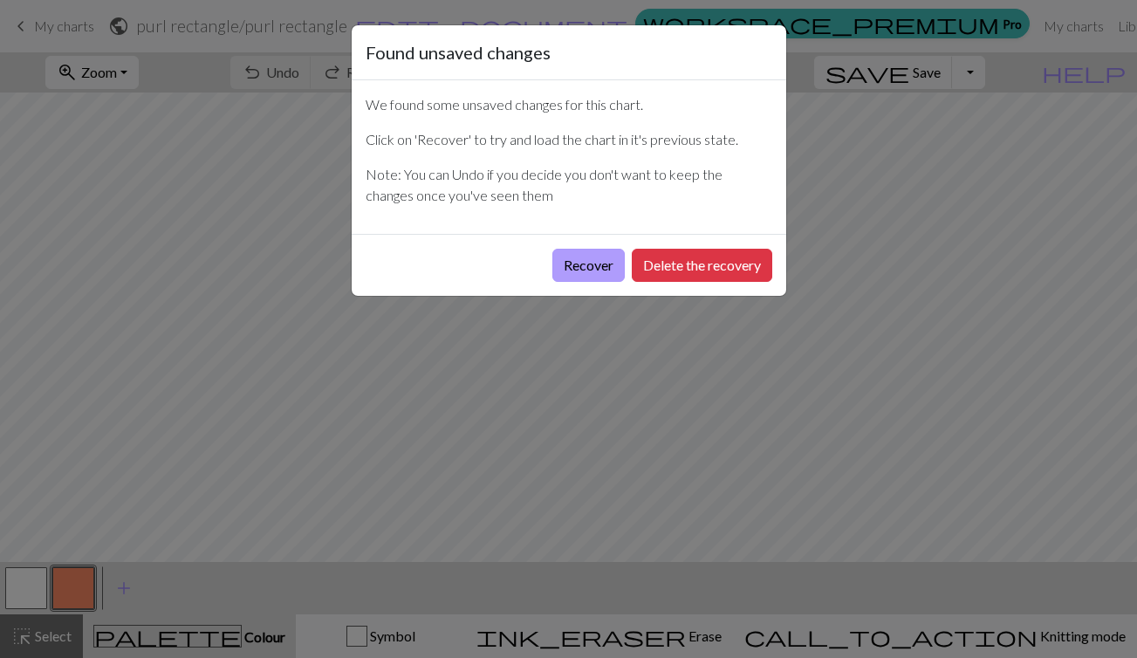
click at [613, 257] on button "Recover" at bounding box center [588, 265] width 72 height 33
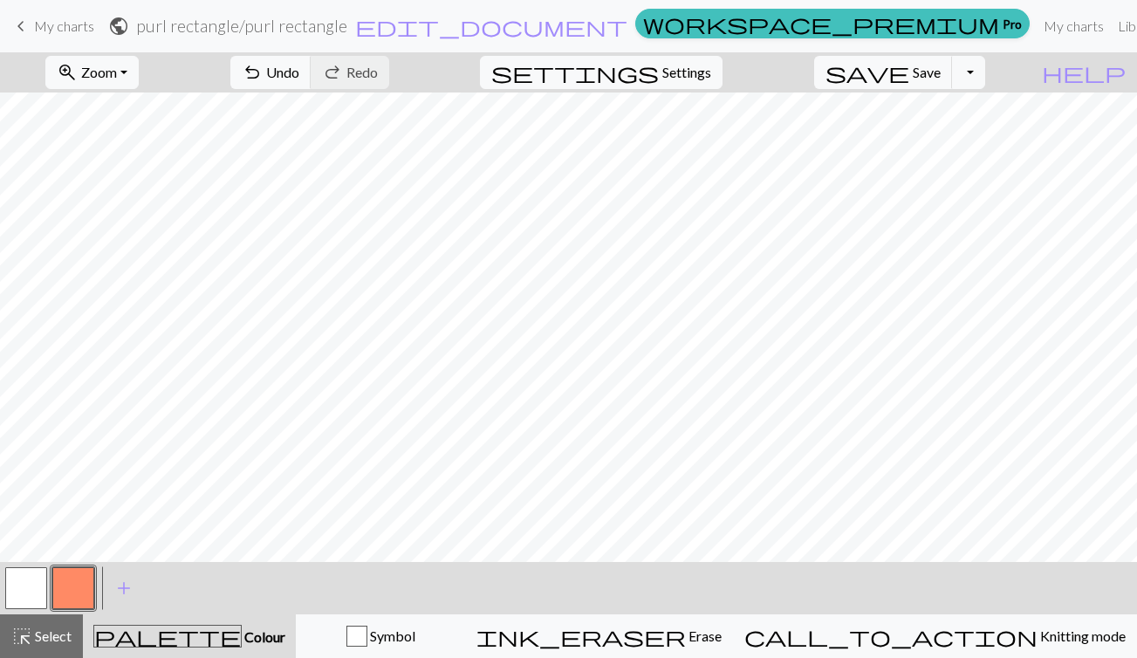
click at [730, 89] on div "settings Settings" at bounding box center [601, 72] width 269 height 40
click at [711, 65] on span "Settings" at bounding box center [686, 72] width 49 height 21
select select "aran"
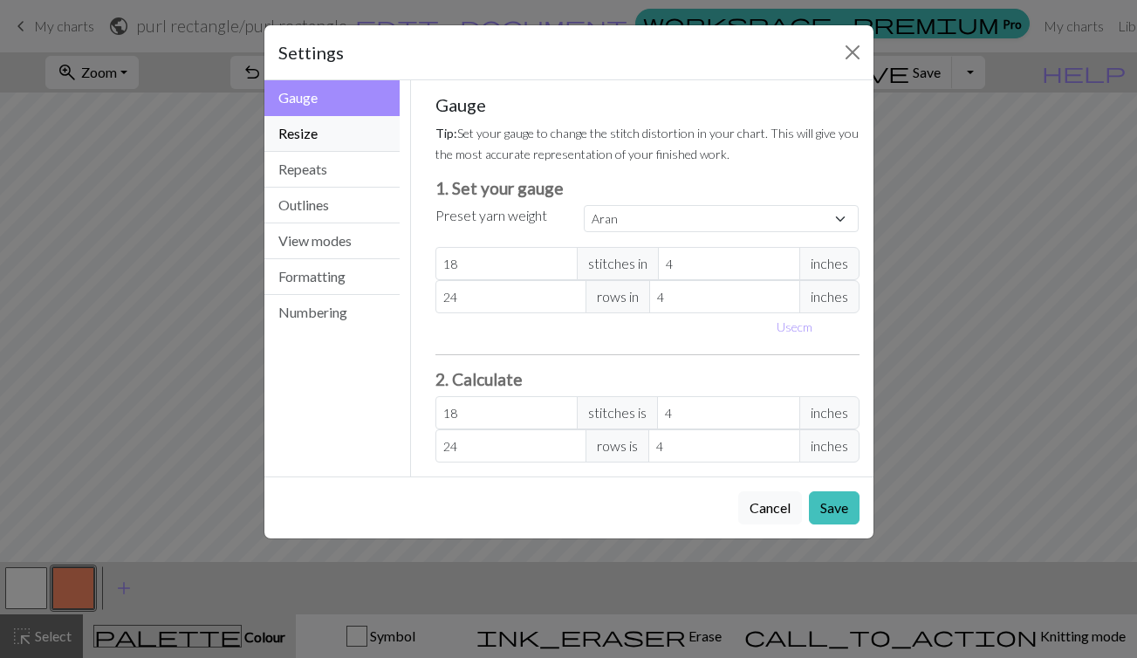
click at [326, 148] on button "Resize" at bounding box center [332, 134] width 136 height 36
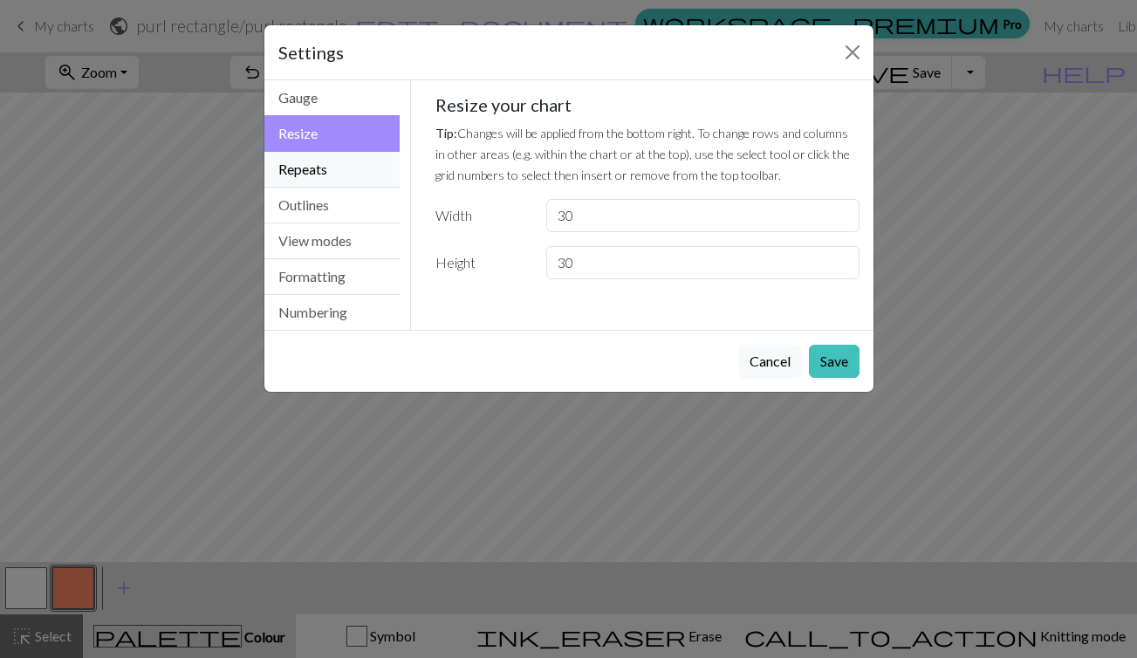
click at [332, 169] on button "Repeats" at bounding box center [332, 170] width 136 height 36
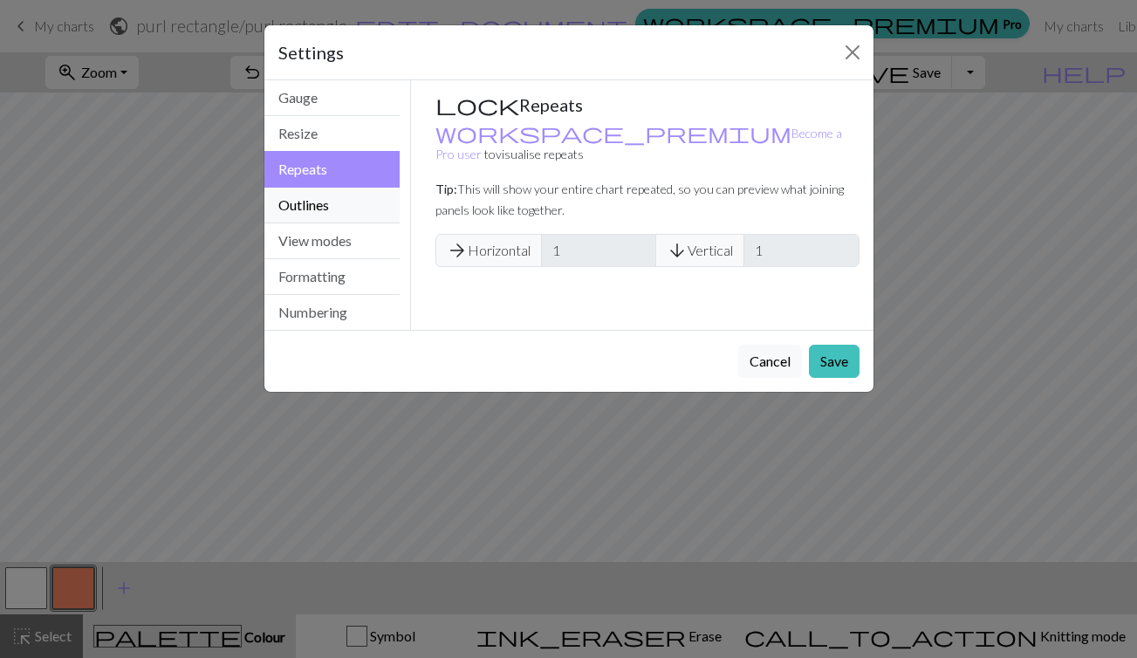
click at [337, 208] on button "Outlines" at bounding box center [332, 206] width 136 height 36
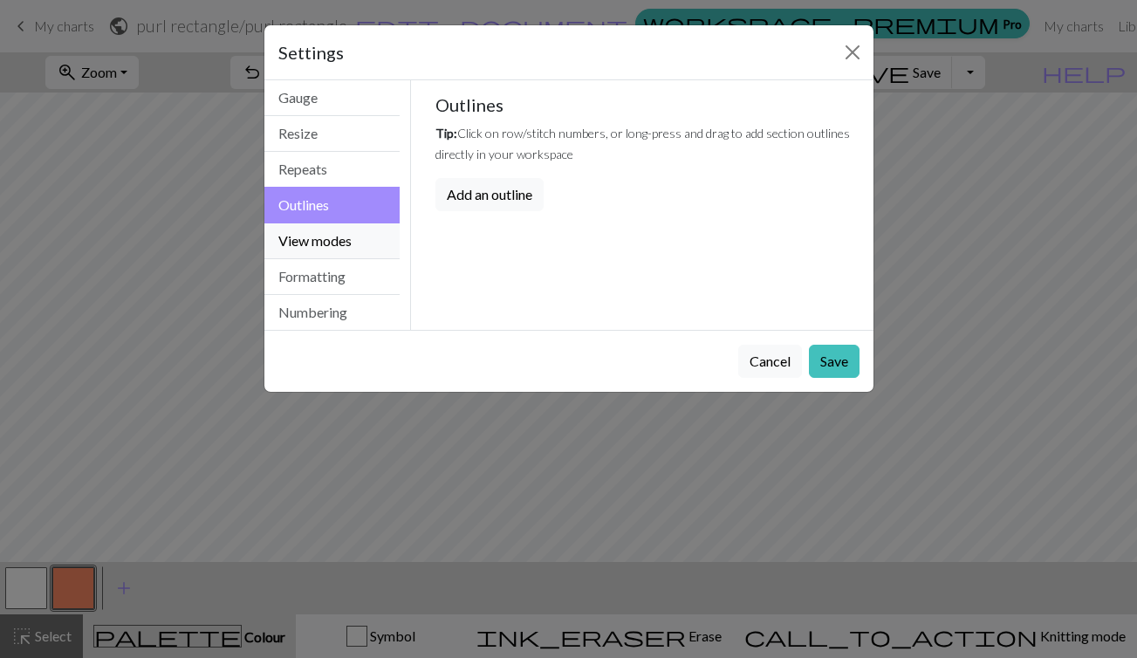
click at [345, 244] on button "View modes" at bounding box center [332, 241] width 136 height 36
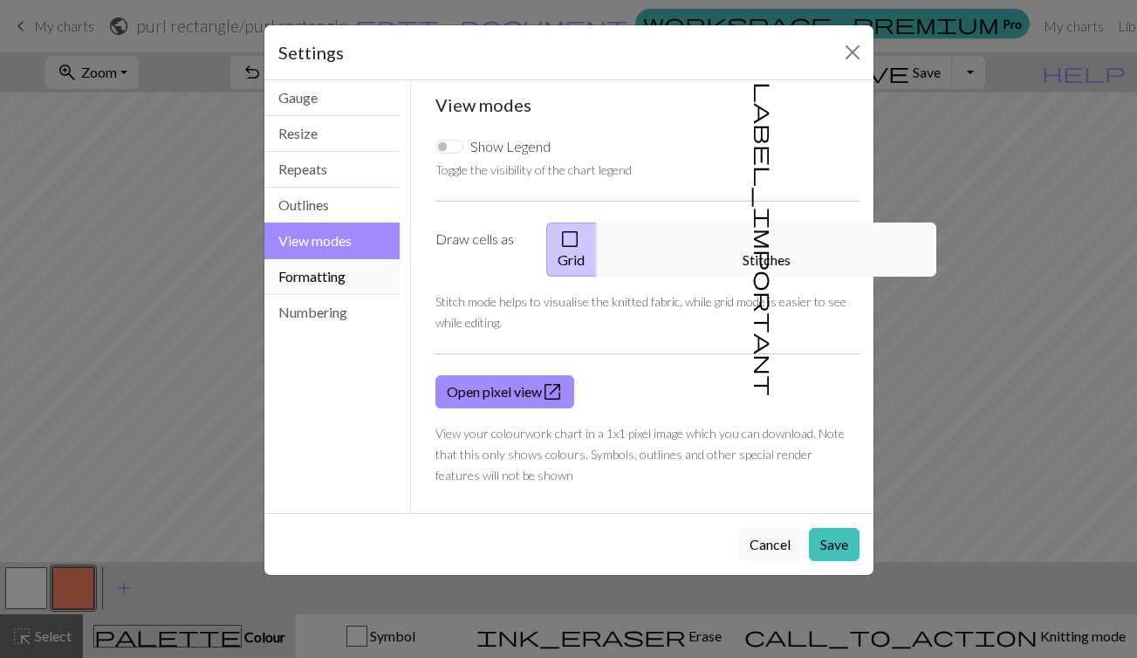
click at [349, 274] on button "Formatting" at bounding box center [332, 277] width 136 height 36
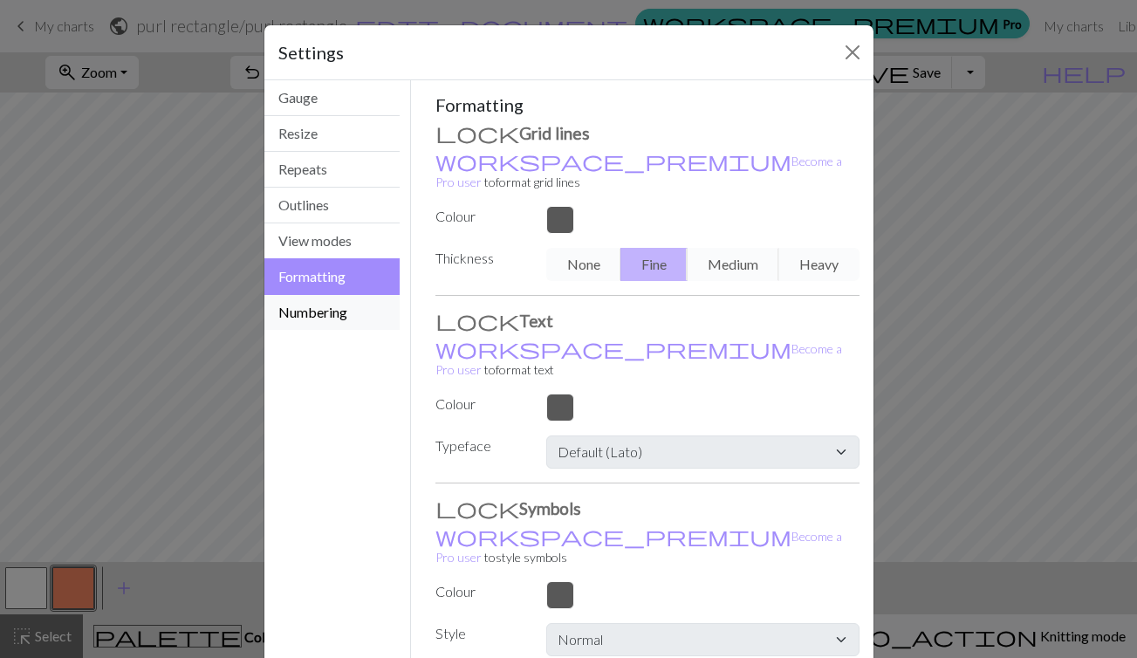
click at [351, 312] on button "Numbering" at bounding box center [332, 312] width 136 height 35
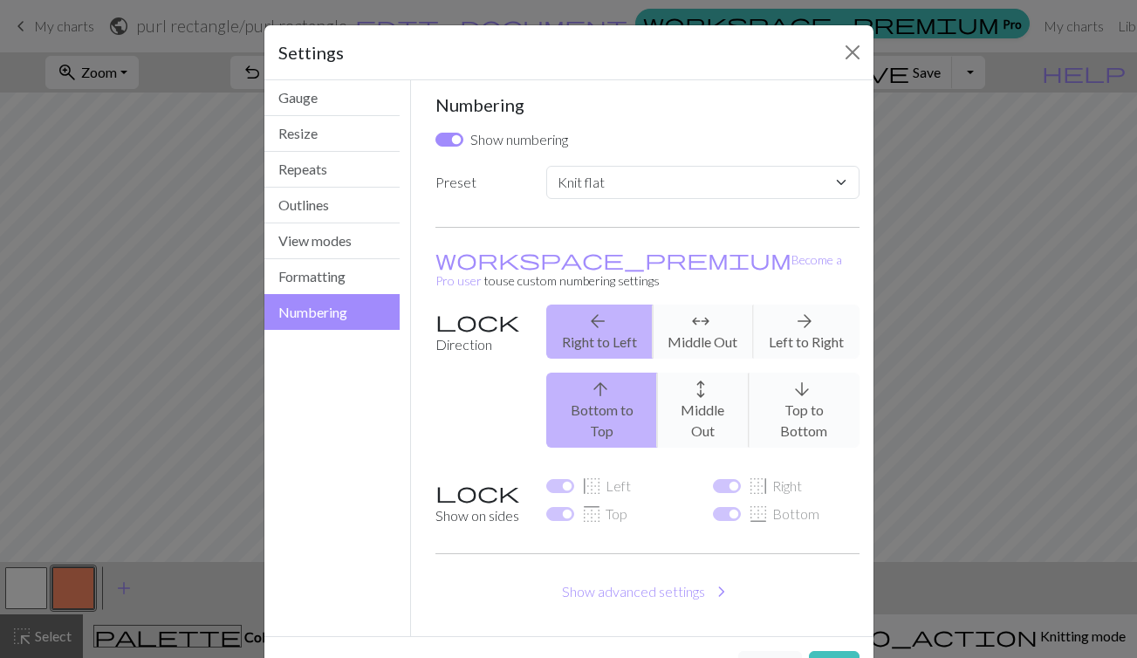
scroll to position [23, 0]
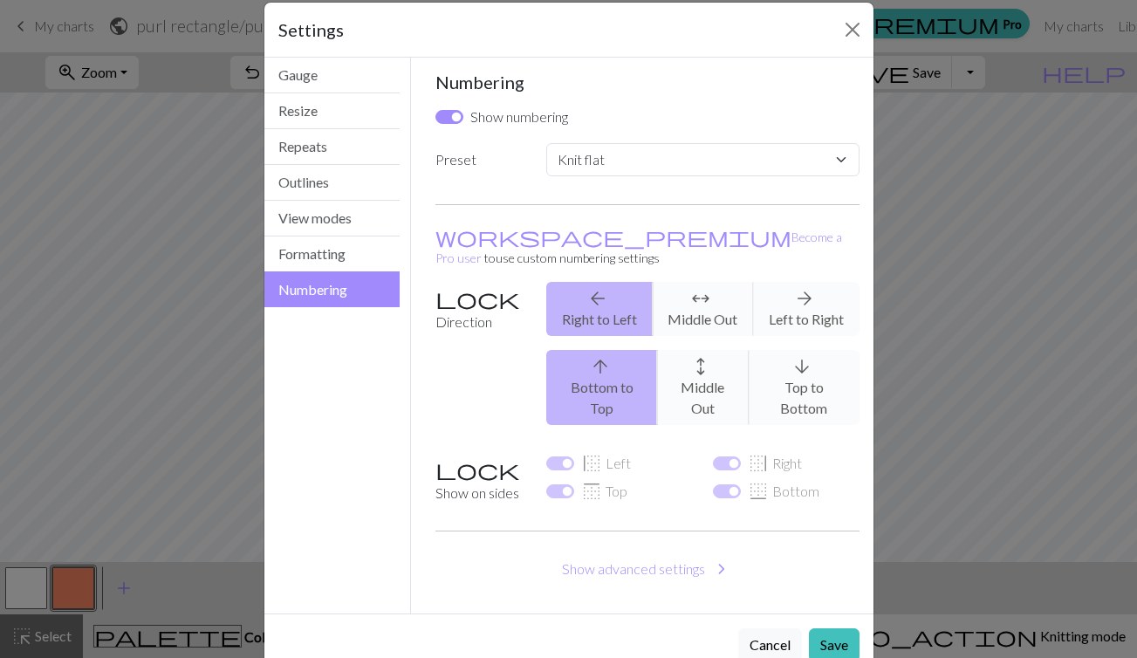
click at [320, 278] on button "Numbering" at bounding box center [332, 289] width 136 height 36
click at [319, 260] on button "Formatting" at bounding box center [332, 255] width 136 height 36
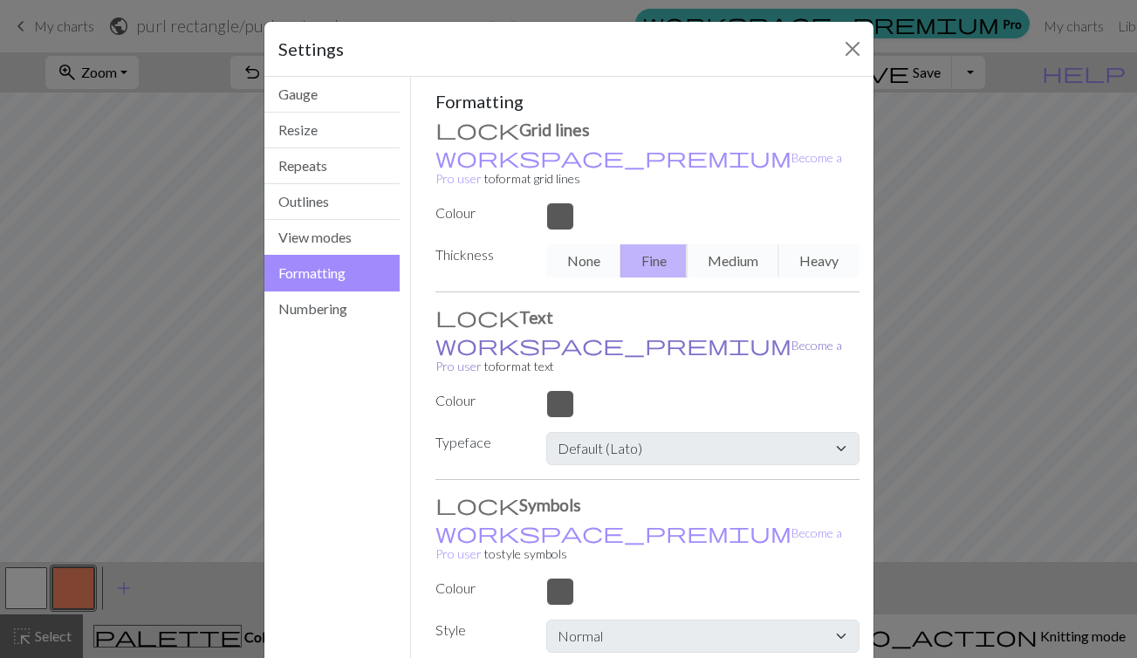
scroll to position [0, 0]
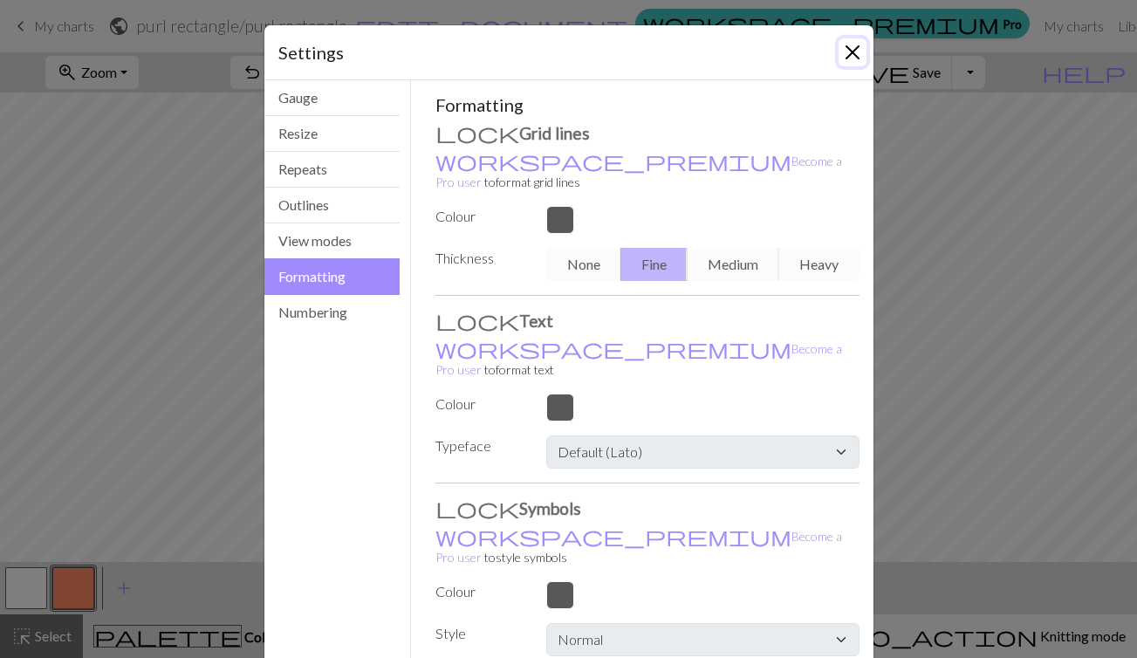
click at [847, 55] on button "Close" at bounding box center [853, 52] width 28 height 28
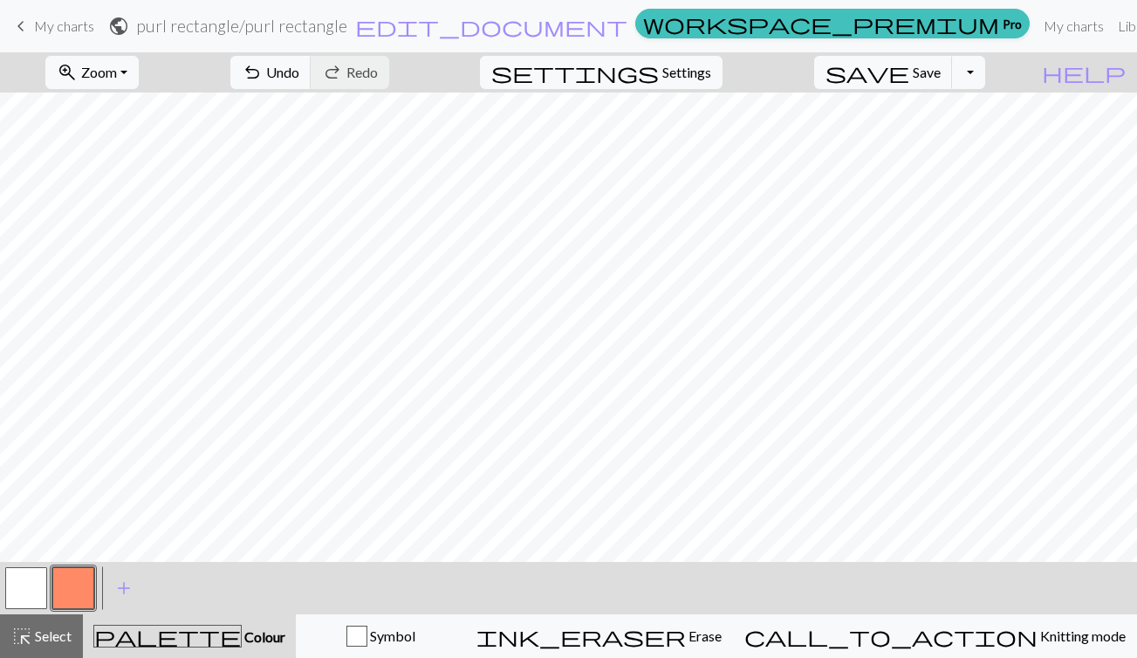
click at [29, 26] on span "keyboard_arrow_left" at bounding box center [20, 26] width 21 height 24
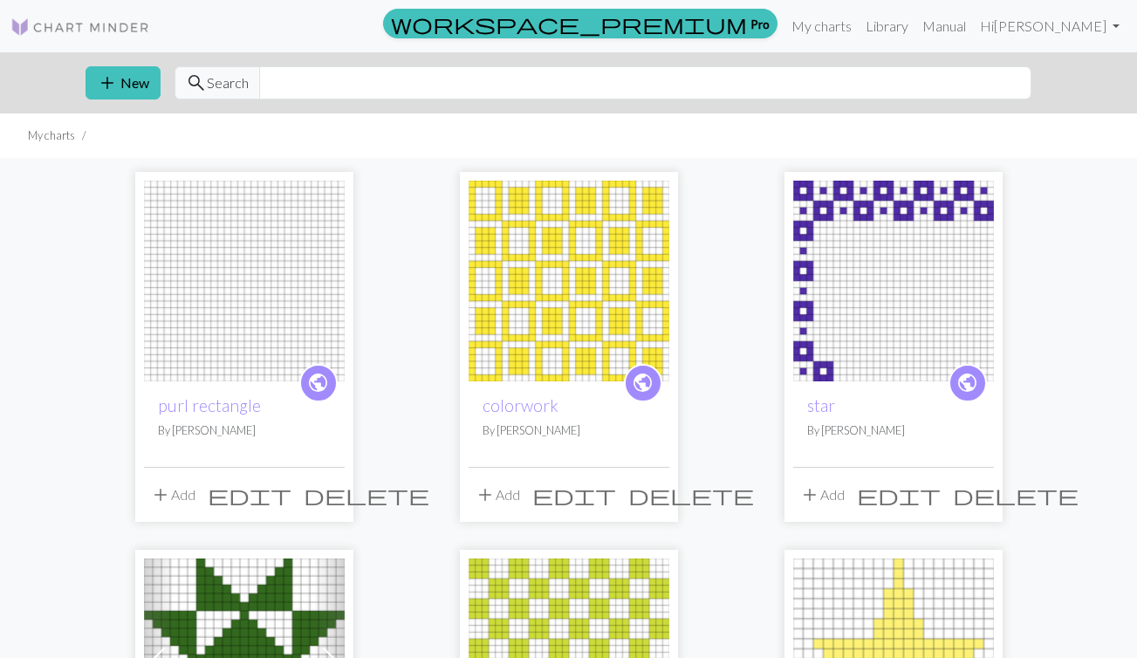
click at [327, 495] on span "delete" at bounding box center [367, 495] width 126 height 24
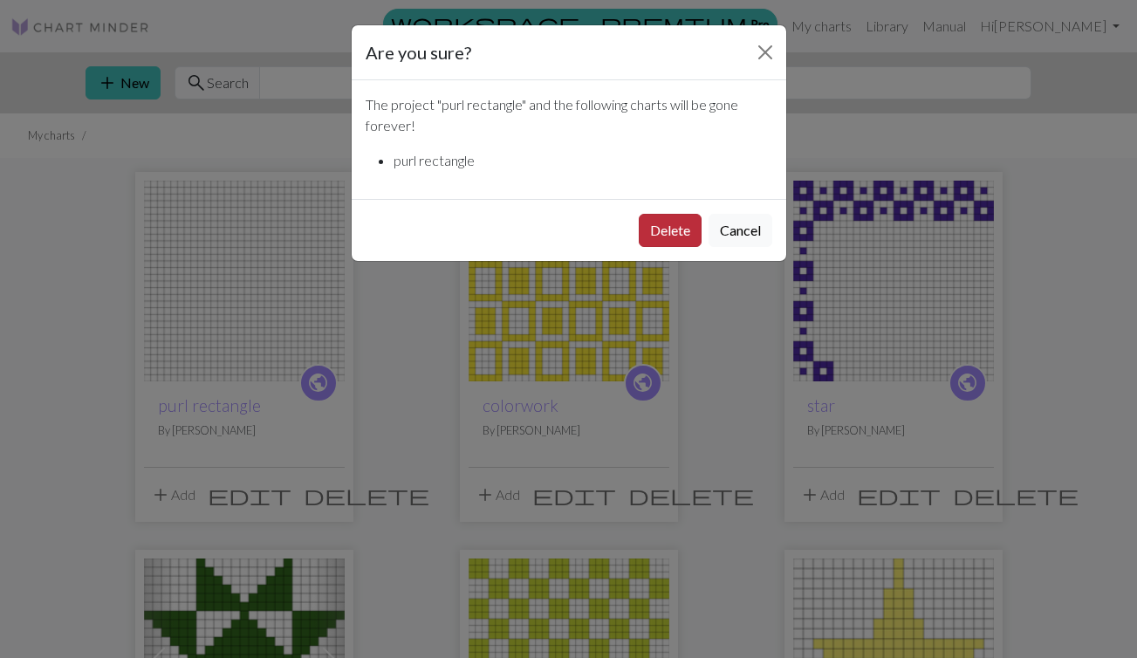
click at [687, 223] on button "Delete" at bounding box center [670, 230] width 63 height 33
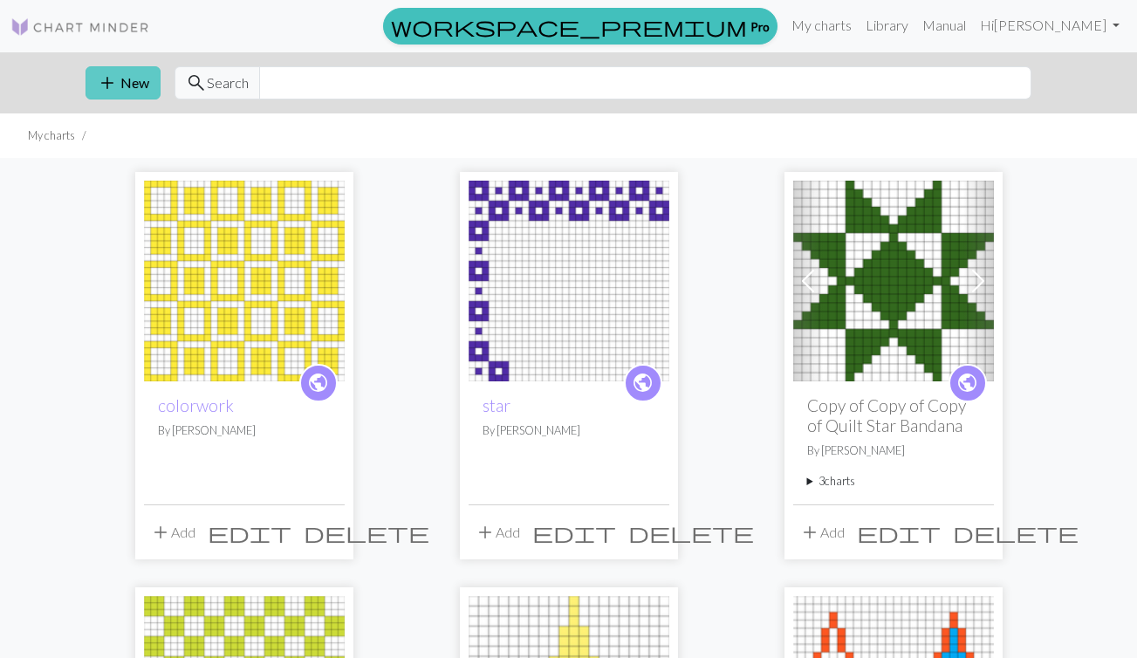
click at [120, 86] on button "add New" at bounding box center [123, 82] width 75 height 33
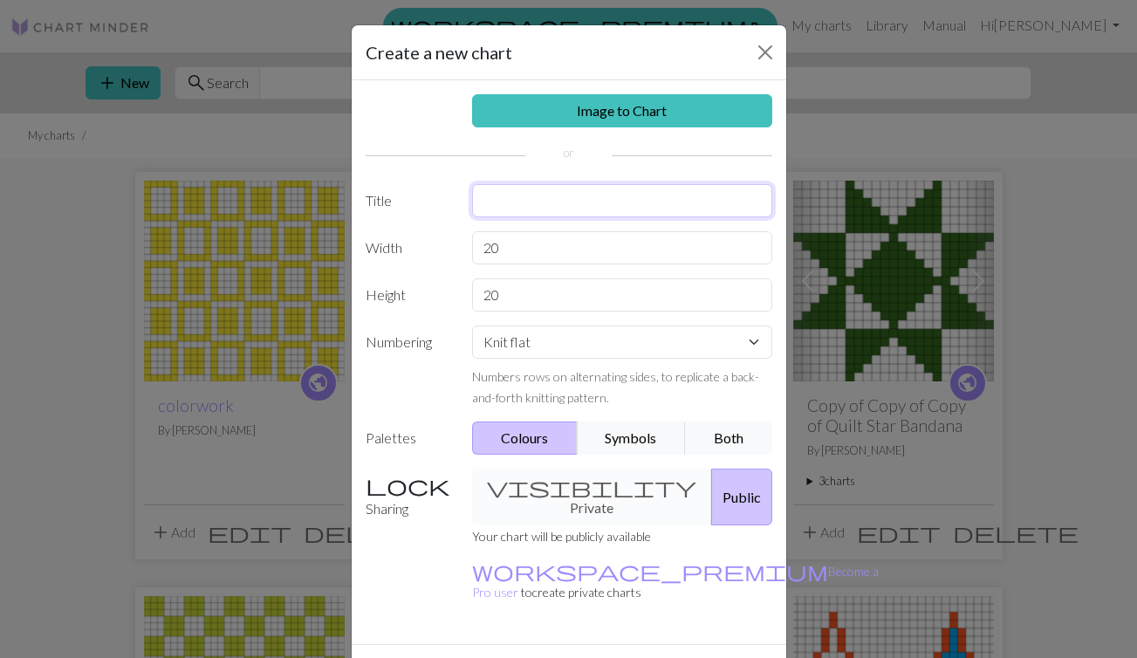
click at [515, 202] on input "text" at bounding box center [622, 200] width 300 height 33
type input "texture rectangle"
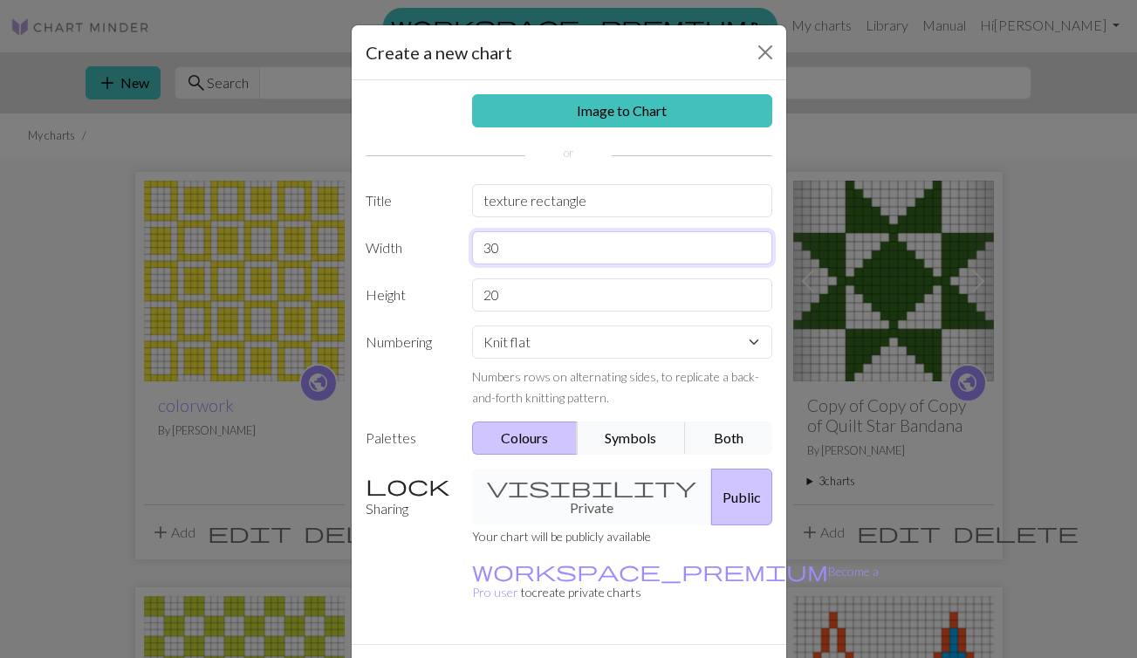
type input "30"
click at [720, 442] on button "Both" at bounding box center [728, 438] width 87 height 33
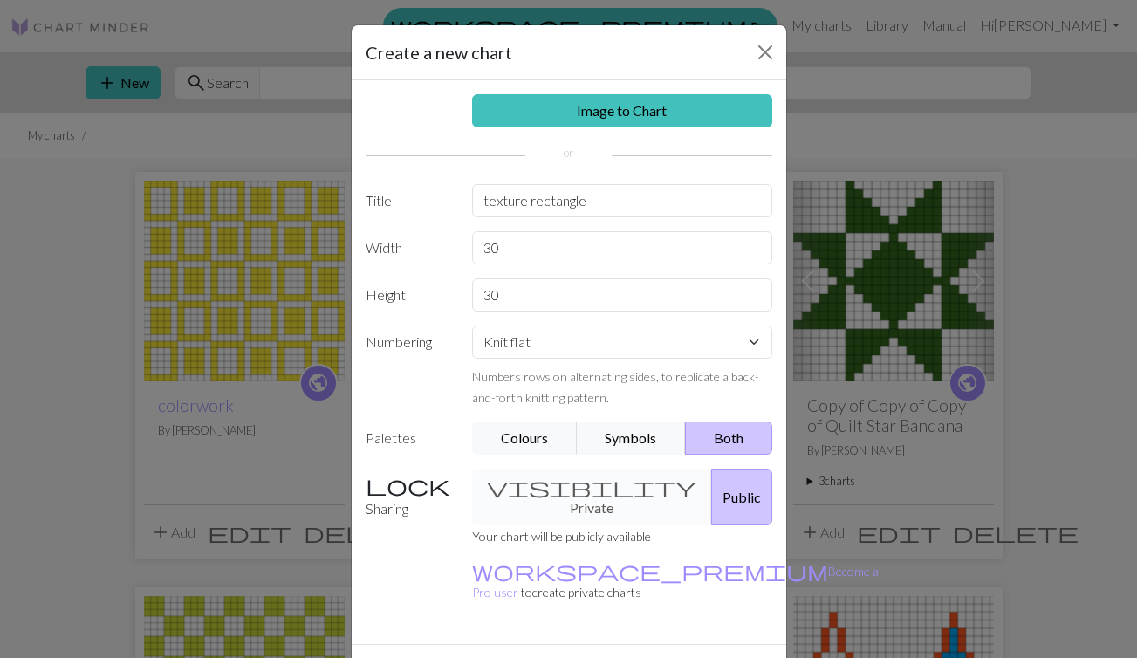
scroll to position [31, 0]
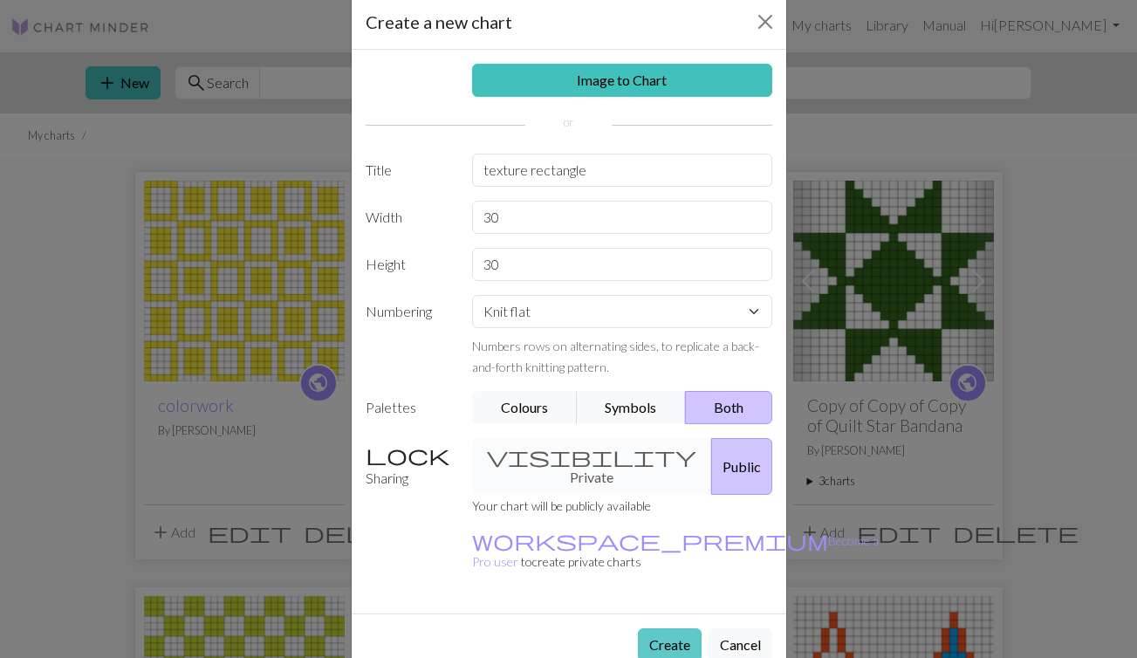
click at [676, 628] on button "Create" at bounding box center [670, 644] width 64 height 33
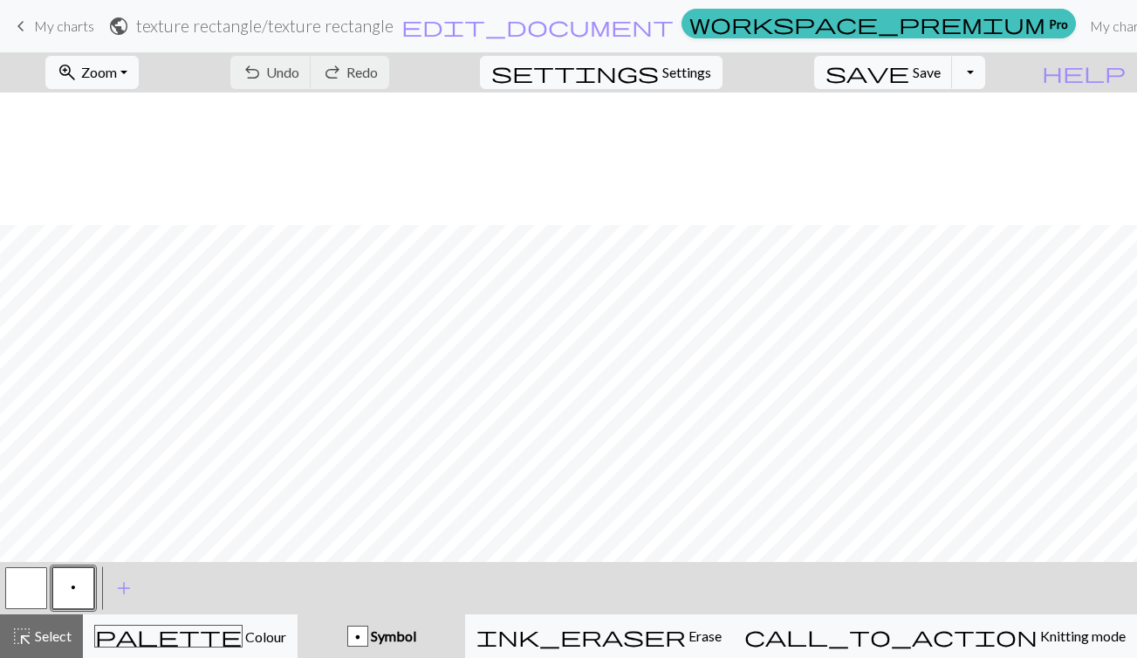
scroll to position [133, 0]
click at [367, 628] on div "p" at bounding box center [357, 637] width 19 height 21
click at [124, 593] on span "add" at bounding box center [123, 588] width 21 height 24
click at [72, 584] on span "p" at bounding box center [73, 587] width 5 height 14
click at [72, 584] on div "Edit symbol Name Purl d f g h j k p s t F H J O P T / | 0 1 2 3 4 5 6 7 8 9 e m…" at bounding box center [568, 329] width 1137 height 658
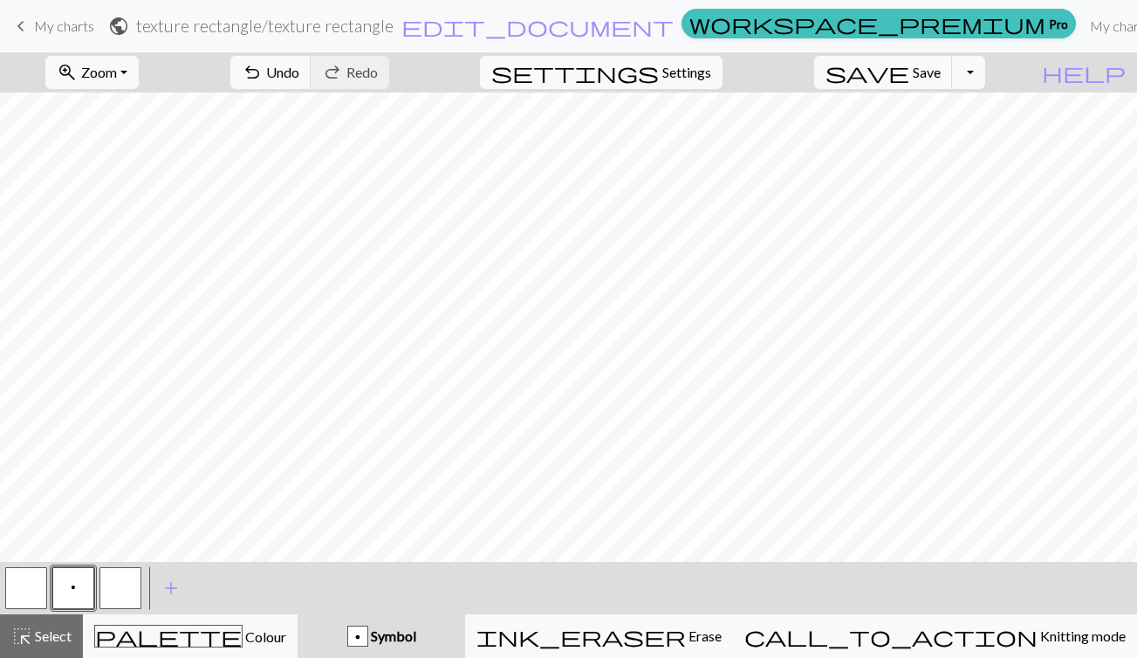
click at [72, 584] on span "p" at bounding box center [73, 587] width 5 height 14
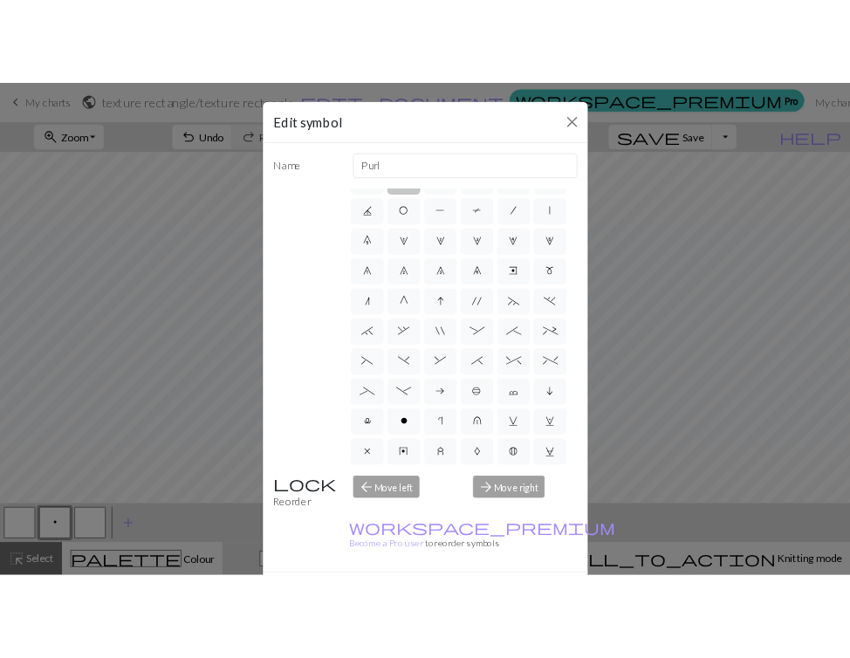
scroll to position [0, 0]
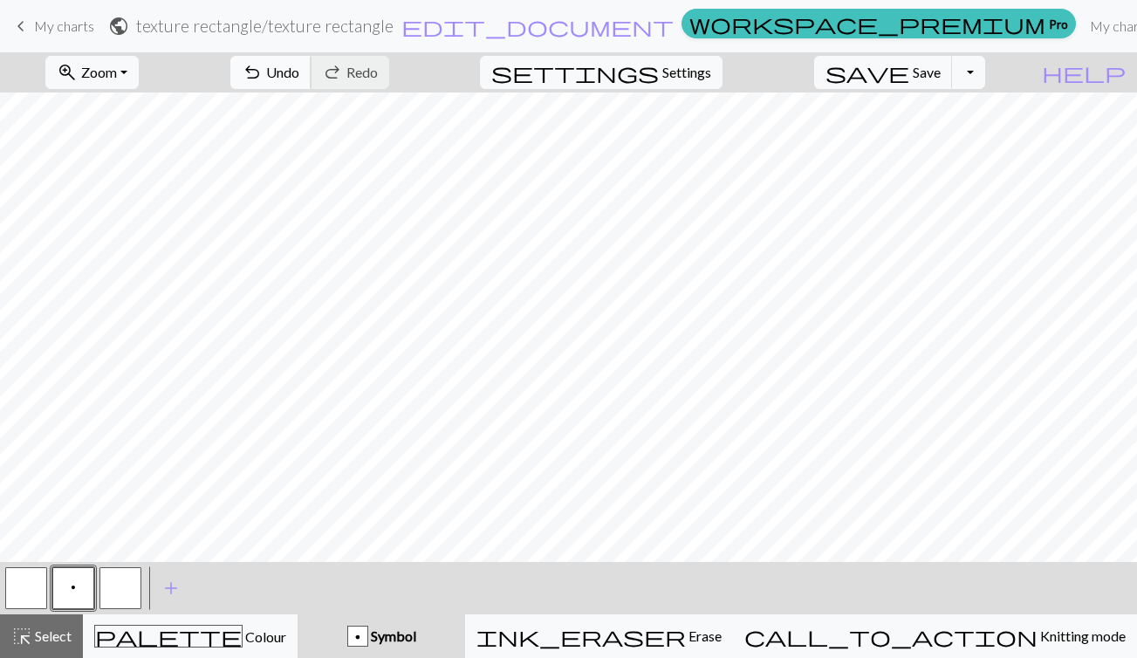
click at [299, 72] on span "Undo" at bounding box center [282, 72] width 33 height 17
click at [27, 584] on button "button" at bounding box center [26, 588] width 42 height 42
click at [81, 586] on button "p" at bounding box center [73, 588] width 42 height 42
click at [117, 580] on button "button" at bounding box center [120, 588] width 42 height 42
click at [75, 580] on span "p" at bounding box center [73, 587] width 5 height 14
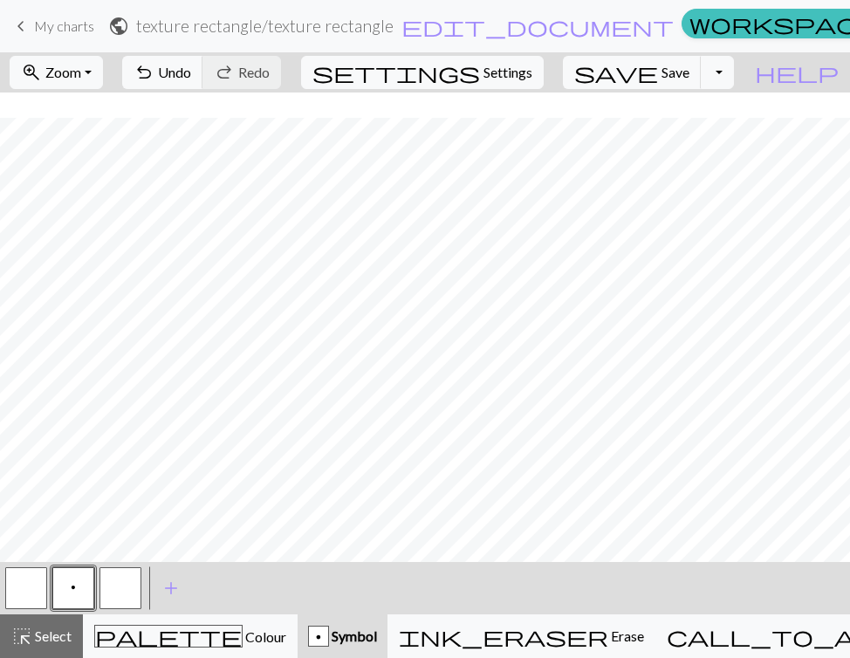
scroll to position [133, 0]
click at [103, 68] on button "zoom_in Zoom Zoom" at bounding box center [56, 72] width 93 height 33
click at [117, 115] on button "Fit all" at bounding box center [79, 111] width 138 height 28
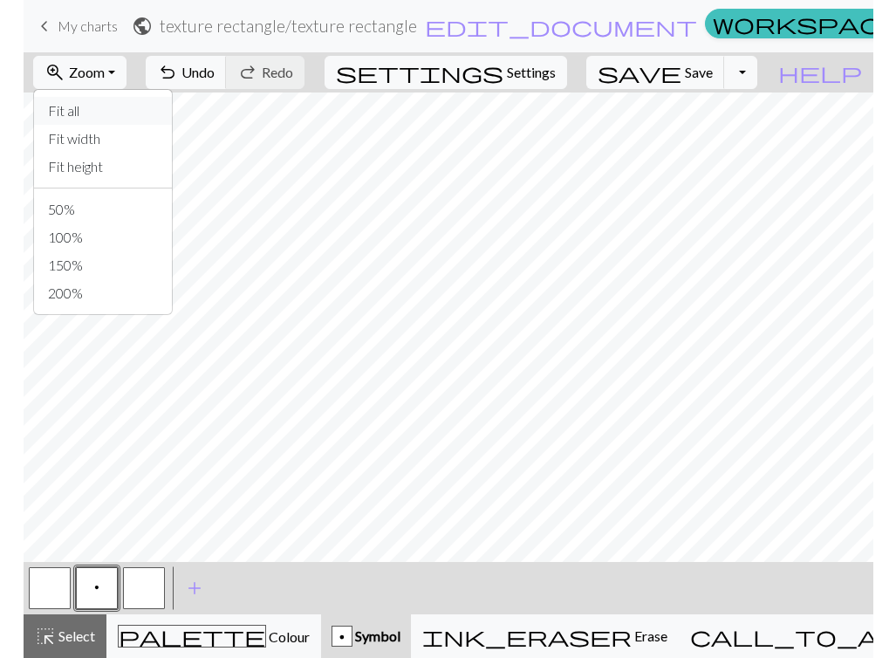
scroll to position [0, 0]
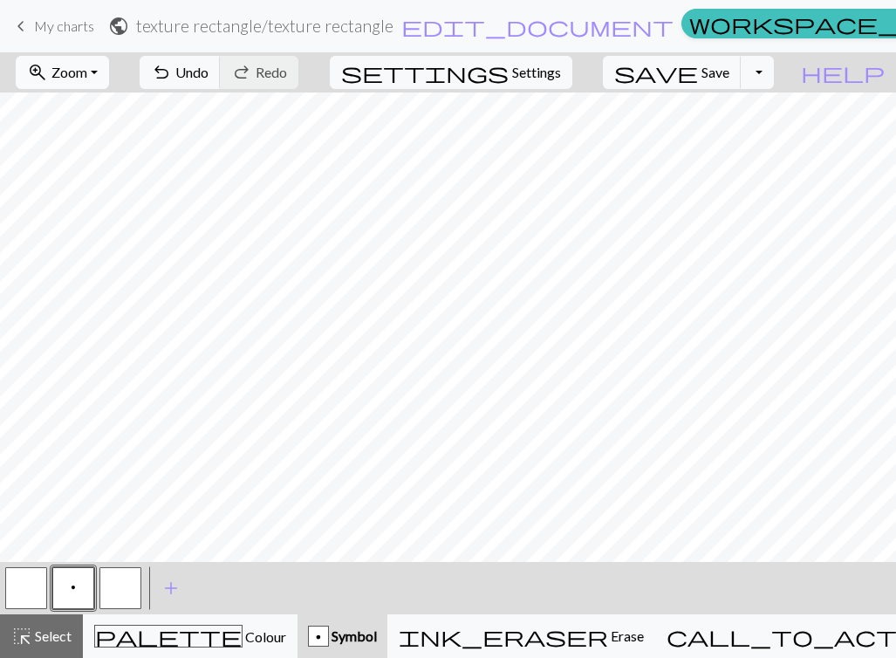
click at [109, 73] on button "zoom_in Zoom Zoom" at bounding box center [62, 72] width 93 height 33
click at [109, 140] on button "Fit width" at bounding box center [86, 139] width 138 height 28
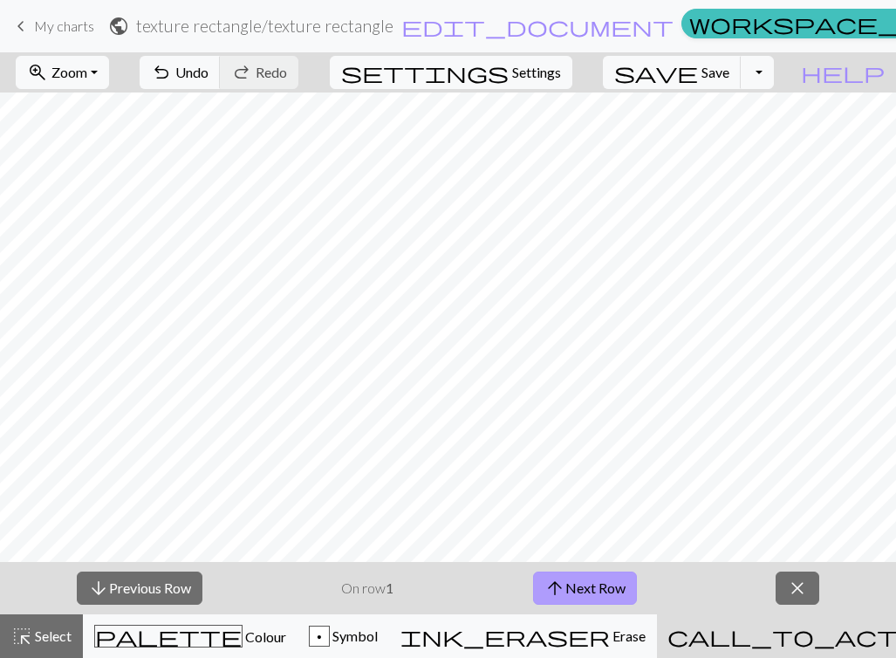
click at [614, 587] on button "arrow_upward Next Row" at bounding box center [585, 588] width 104 height 33
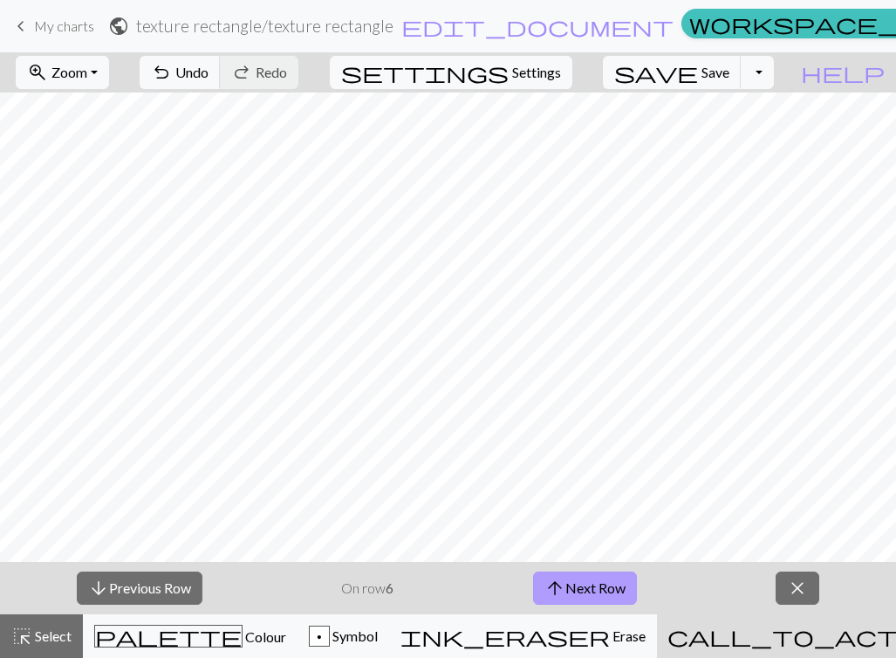
click at [614, 587] on button "arrow_upward Next Row" at bounding box center [585, 588] width 104 height 33
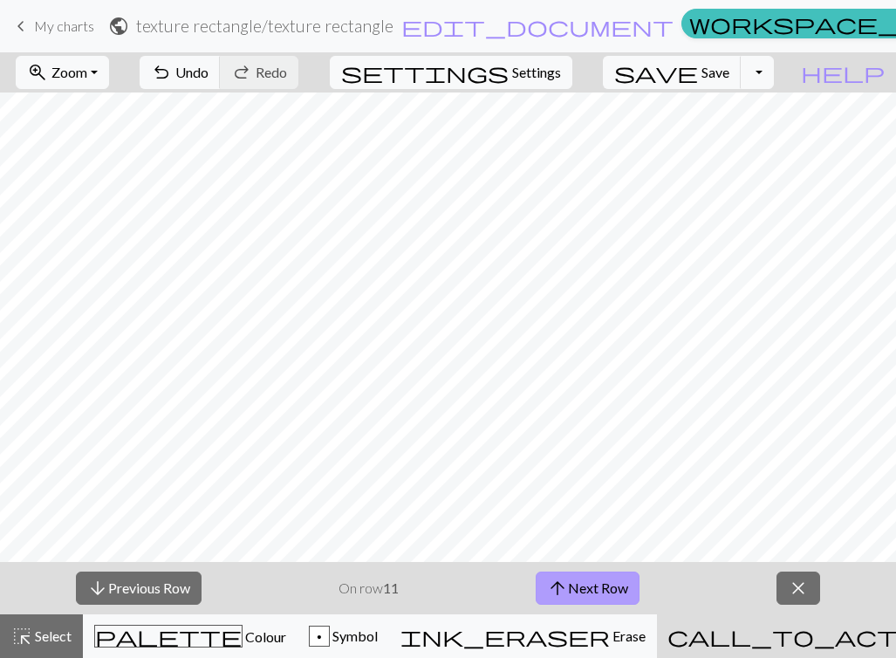
click at [614, 587] on button "arrow_upward Next Row" at bounding box center [588, 588] width 104 height 33
click at [808, 586] on span "close" at bounding box center [798, 588] width 21 height 24
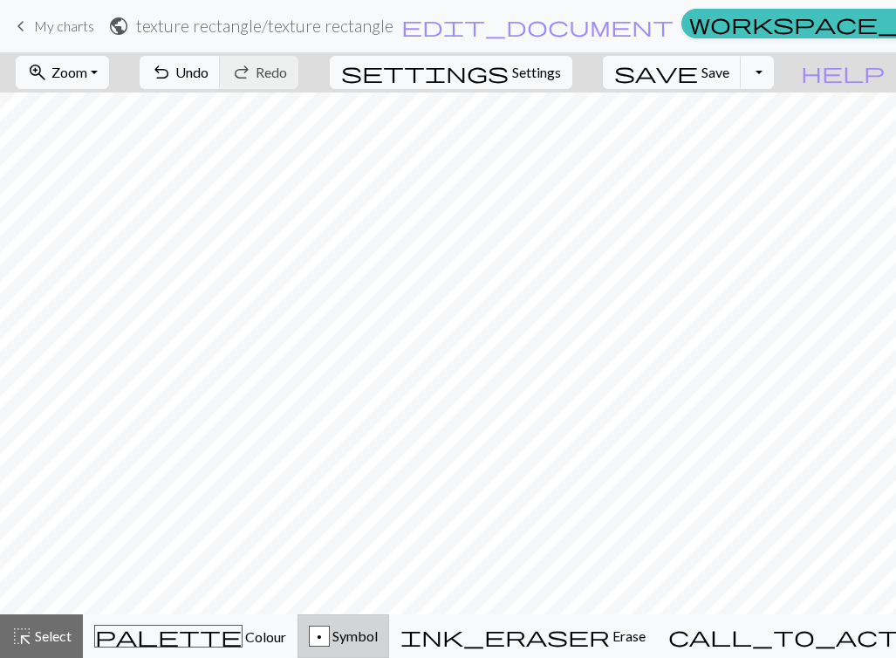
click at [382, 652] on button "p Symbol" at bounding box center [344, 636] width 92 height 44
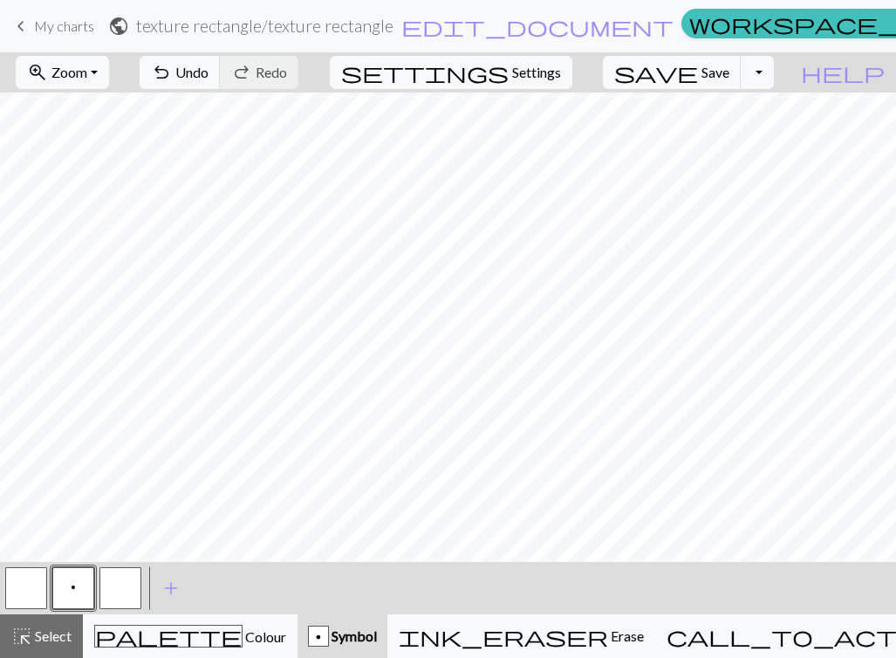
click at [126, 587] on button "button" at bounding box center [120, 588] width 42 height 42
click at [72, 583] on span "p" at bounding box center [73, 587] width 5 height 14
click at [123, 579] on button "button" at bounding box center [120, 588] width 42 height 42
click at [77, 591] on button "p" at bounding box center [73, 588] width 42 height 42
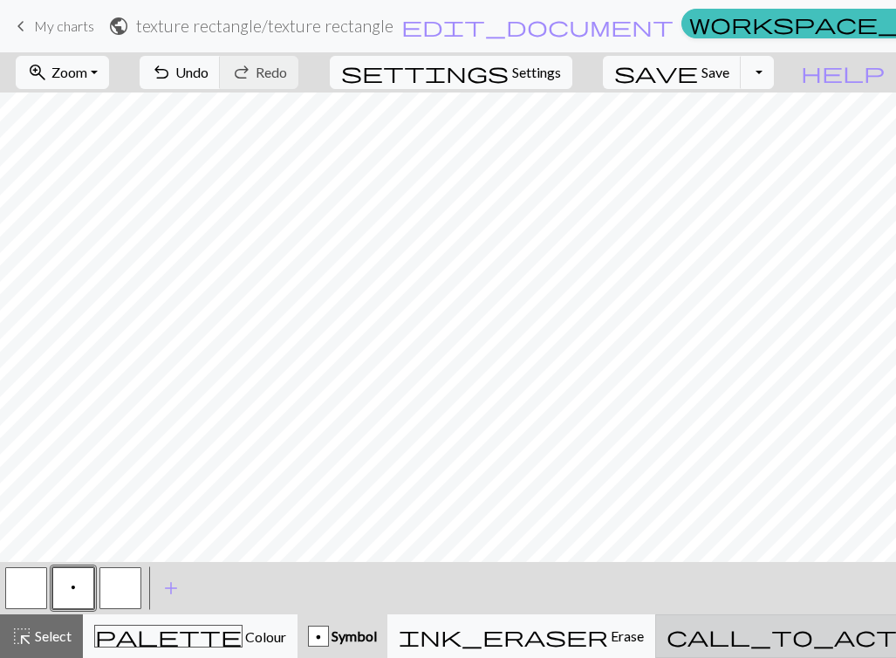
click at [783, 644] on div "call_to_action Knitting mode Knitting mode" at bounding box center [857, 636] width 381 height 21
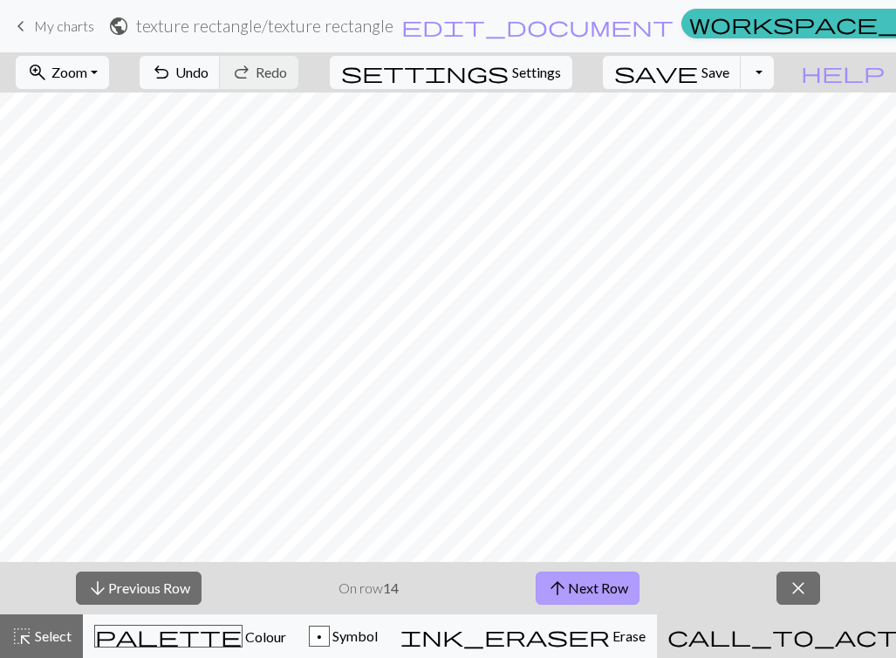
click at [554, 585] on span "arrow_upward" at bounding box center [557, 588] width 21 height 24
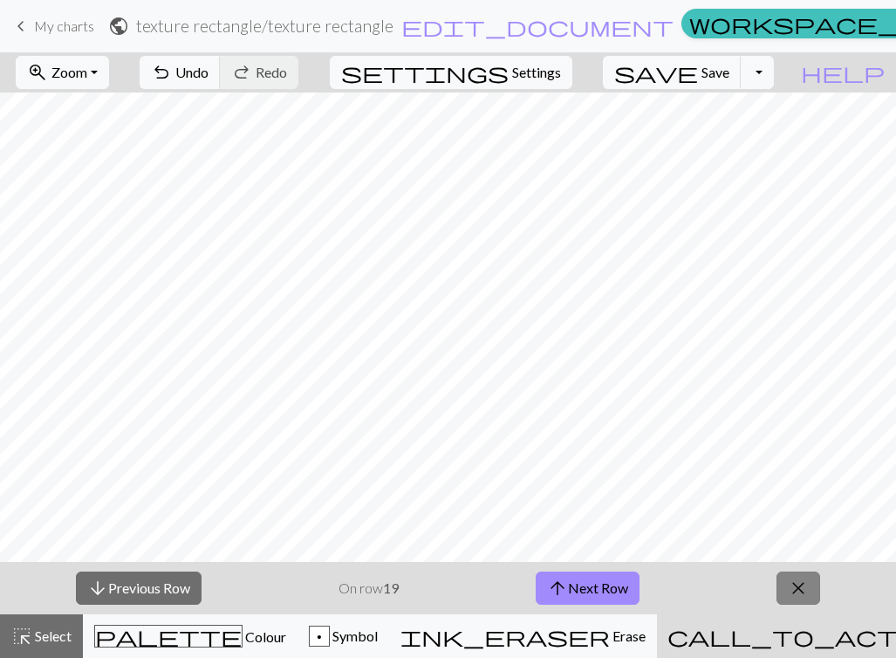
click at [805, 590] on span "close" at bounding box center [798, 588] width 21 height 24
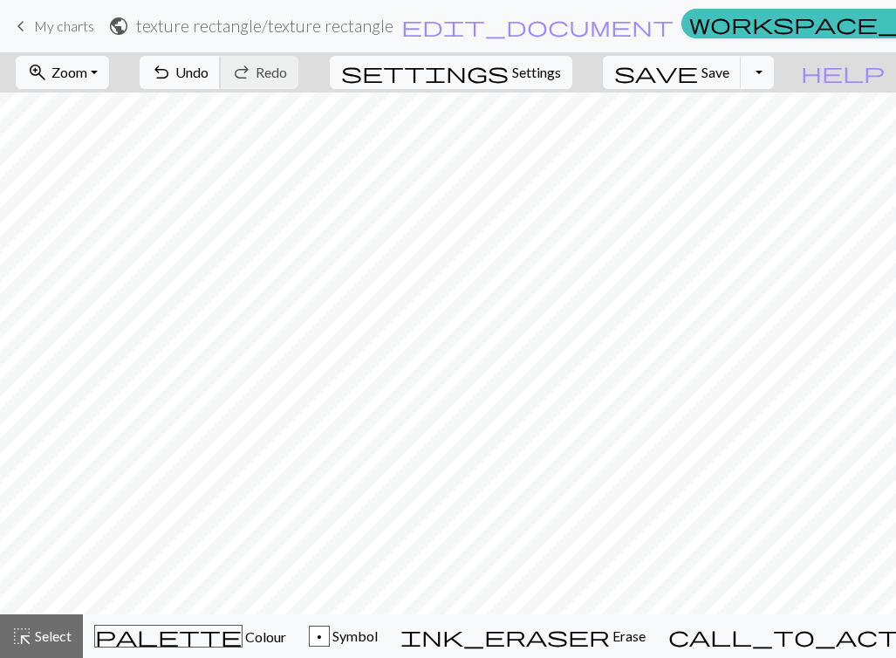
click at [172, 76] on span "undo" at bounding box center [161, 72] width 21 height 24
click at [172, 72] on span "undo" at bounding box center [161, 72] width 21 height 24
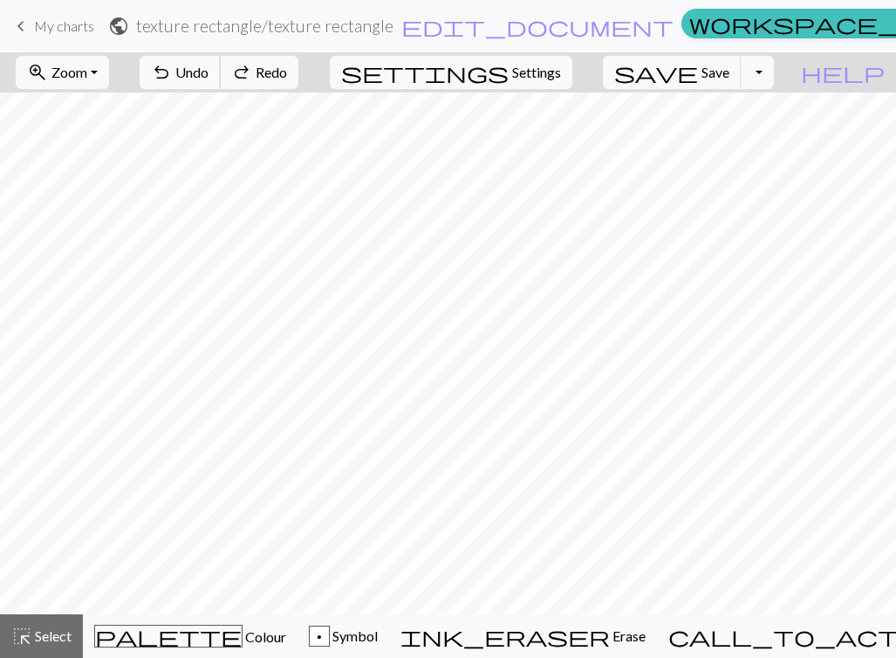
click at [172, 72] on span "undo" at bounding box center [161, 72] width 21 height 24
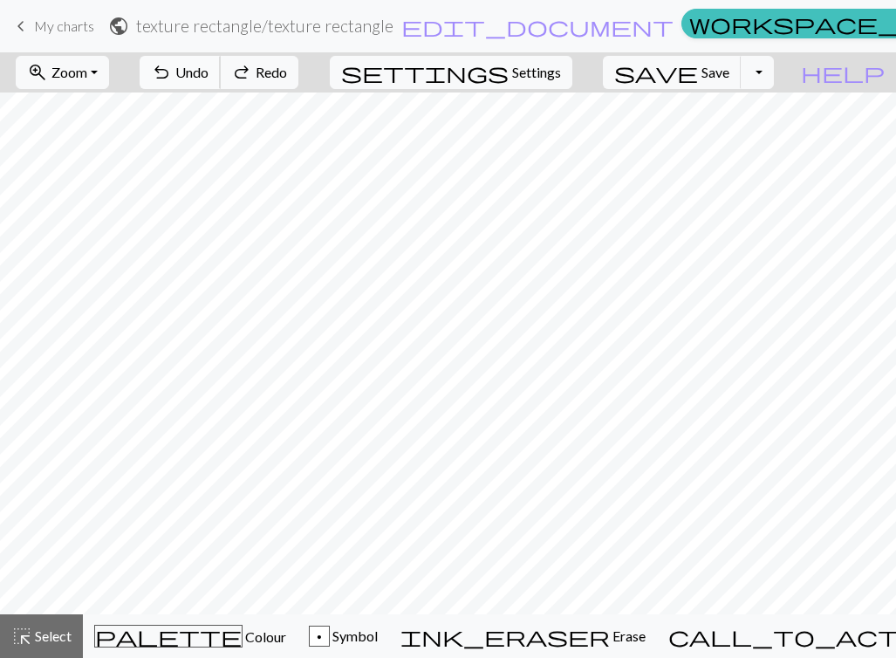
click at [172, 72] on span "undo" at bounding box center [161, 72] width 21 height 24
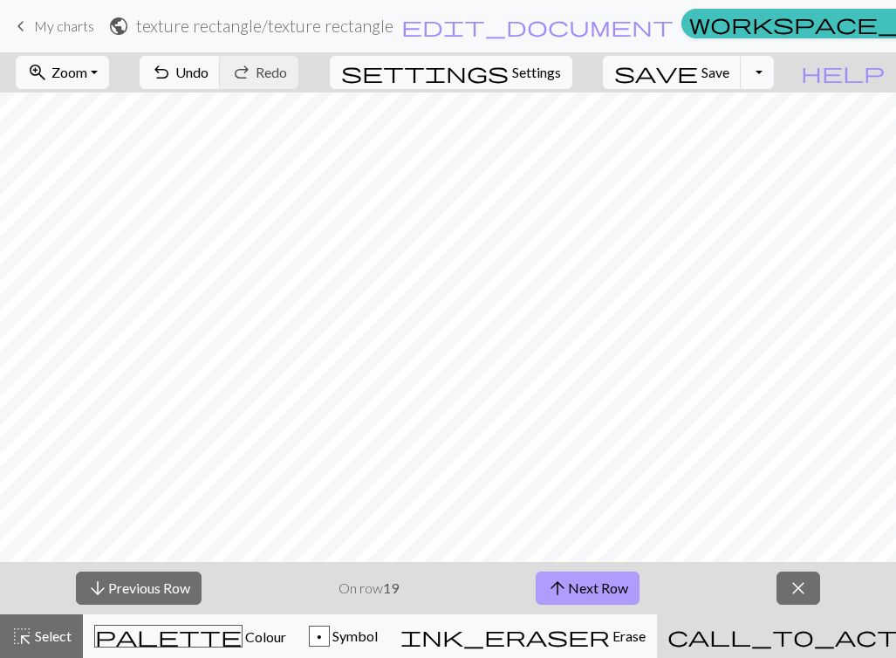
click at [567, 580] on span "arrow_upward" at bounding box center [557, 588] width 21 height 24
click at [800, 580] on span "close" at bounding box center [798, 588] width 21 height 24
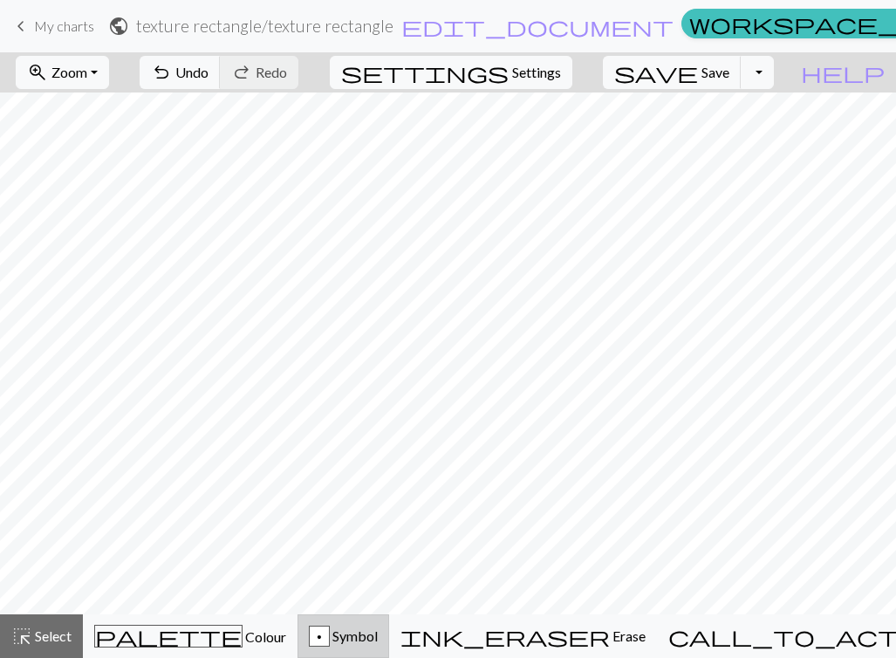
click at [329, 631] on div "p" at bounding box center [319, 637] width 19 height 21
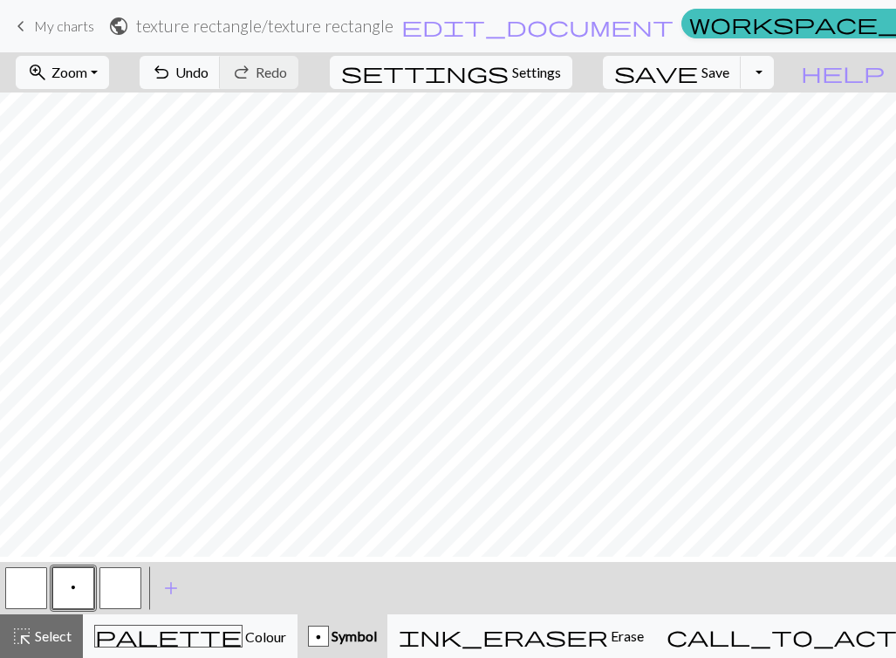
scroll to position [159, 0]
click at [127, 593] on button "button" at bounding box center [120, 588] width 42 height 42
click at [109, 75] on button "zoom_in Zoom Zoom" at bounding box center [62, 72] width 93 height 33
click at [137, 114] on button "Fit all" at bounding box center [86, 111] width 138 height 28
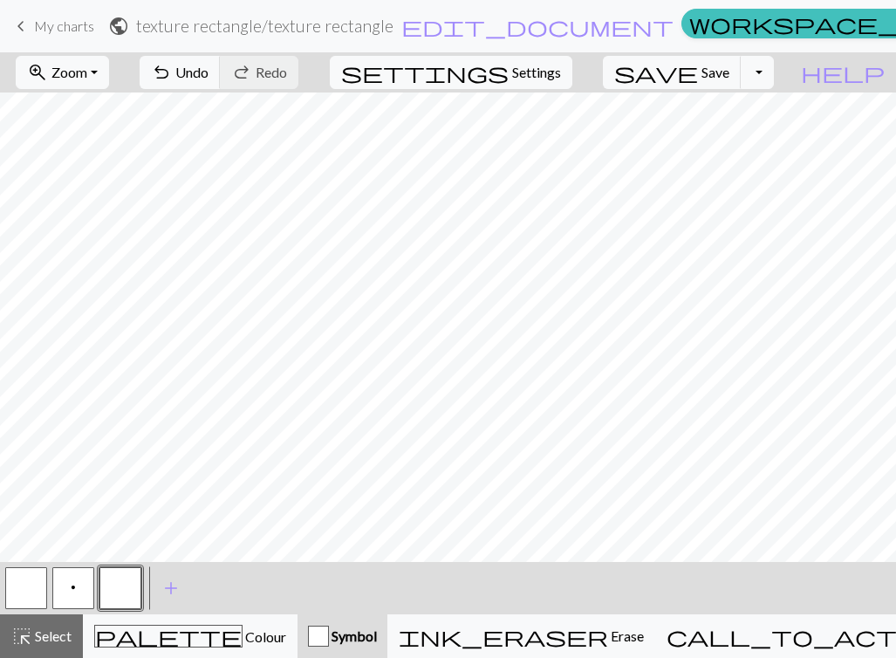
click at [78, 592] on button "p" at bounding box center [73, 588] width 42 height 42
click at [118, 588] on button "button" at bounding box center [120, 588] width 42 height 42
click at [44, 641] on span "Select" at bounding box center [51, 636] width 39 height 17
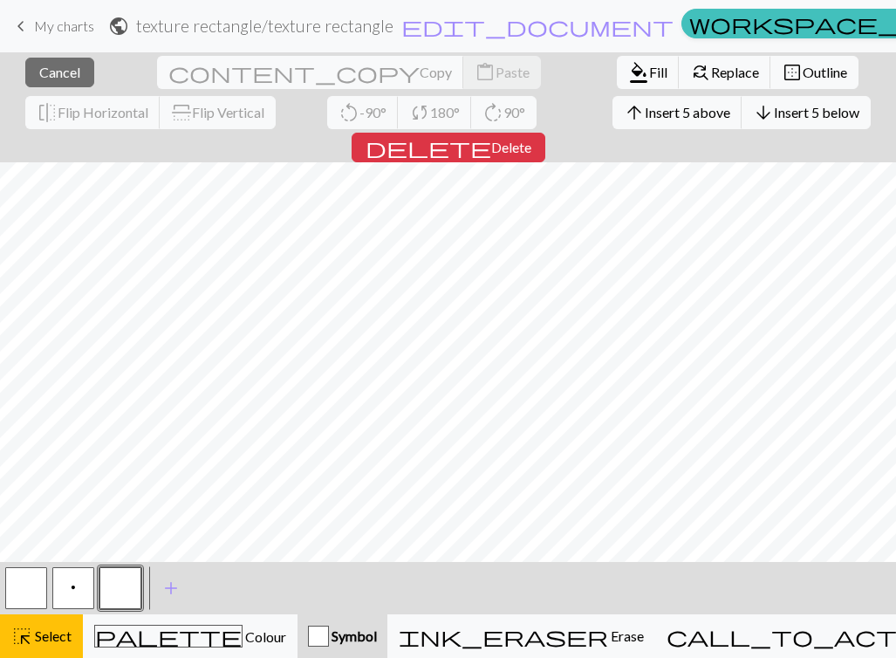
click at [109, 581] on button "button" at bounding box center [120, 588] width 42 height 42
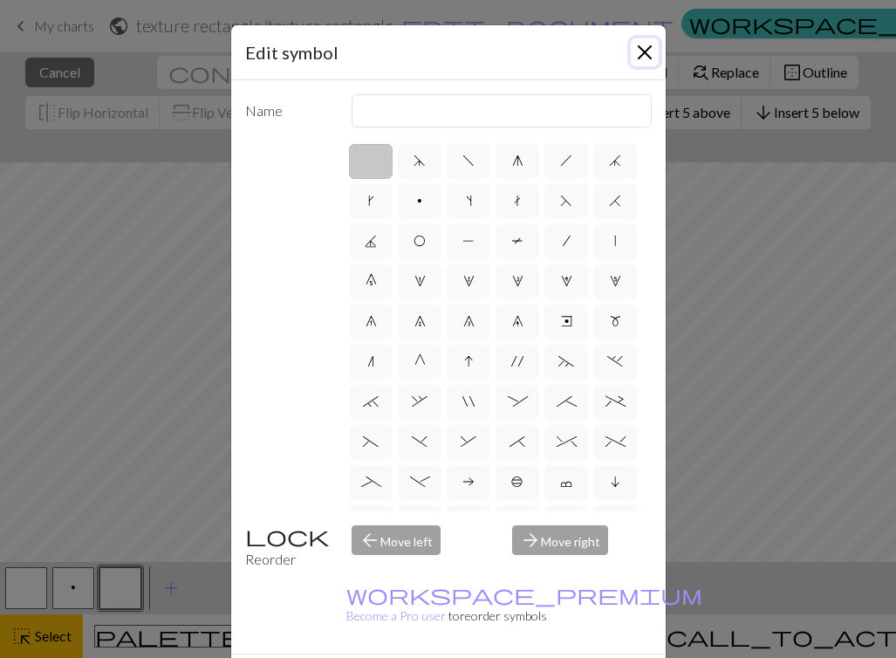
click at [642, 56] on button "Close" at bounding box center [645, 52] width 28 height 28
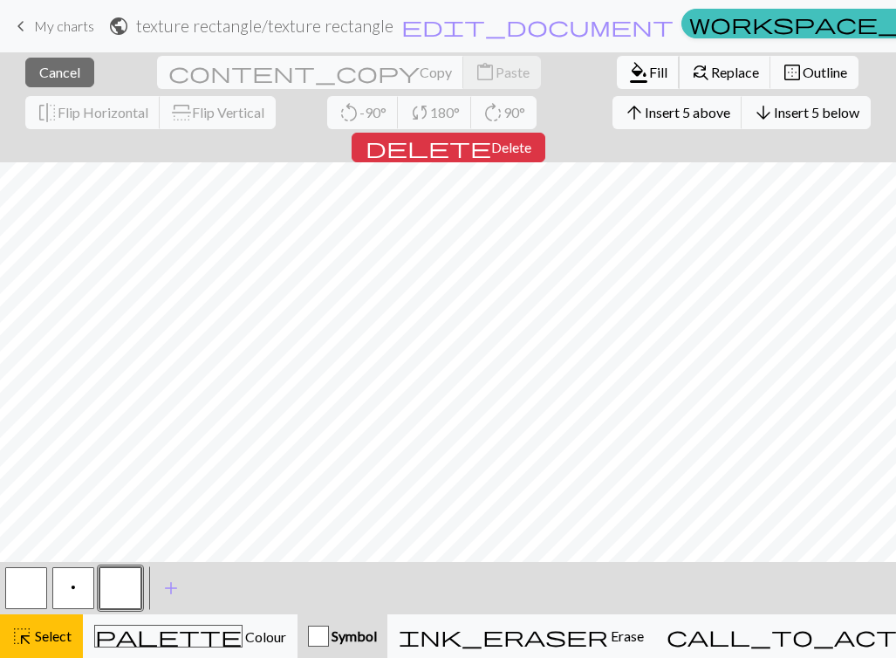
click at [628, 74] on span "format_color_fill" at bounding box center [638, 72] width 21 height 24
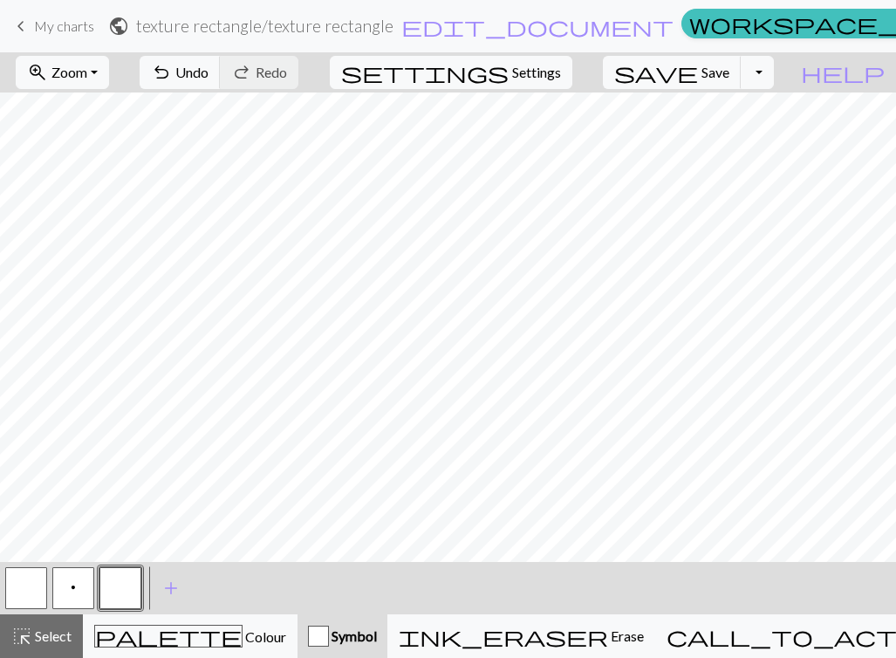
click at [79, 581] on button "p" at bounding box center [73, 588] width 42 height 42
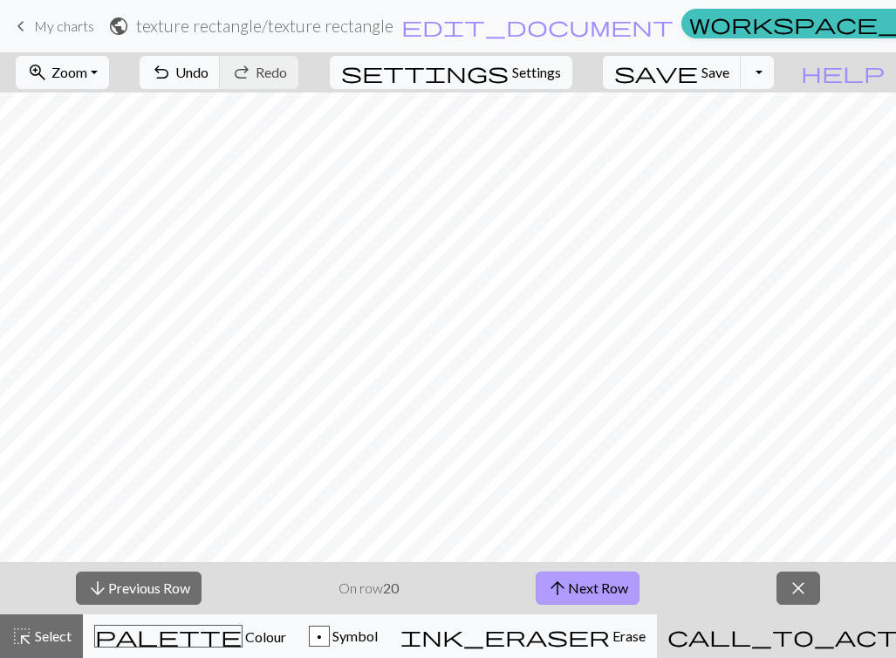
click at [557, 586] on span "arrow_upward" at bounding box center [557, 588] width 21 height 24
click at [791, 593] on span "close" at bounding box center [798, 588] width 21 height 24
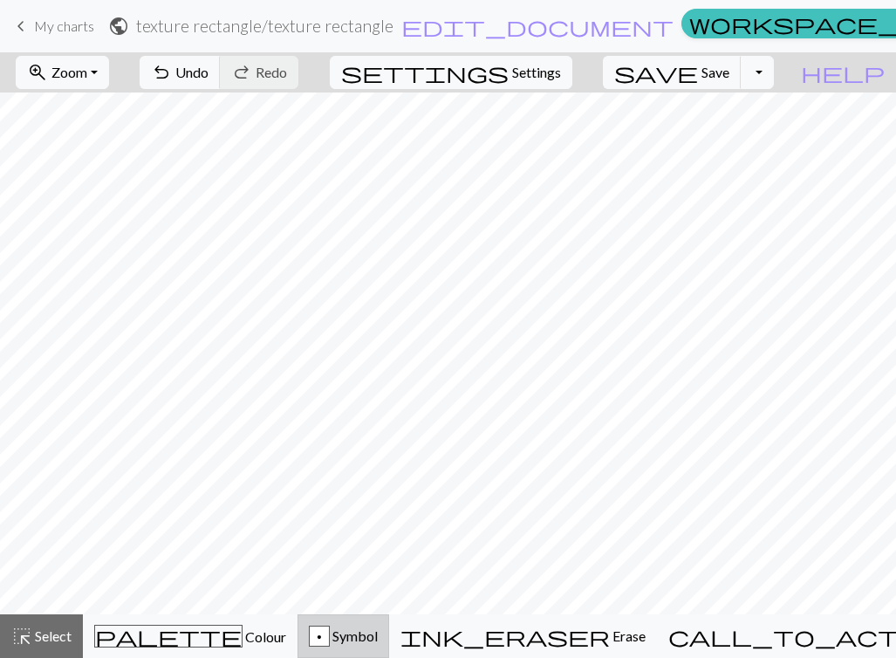
click at [378, 634] on span "Symbol" at bounding box center [354, 636] width 48 height 17
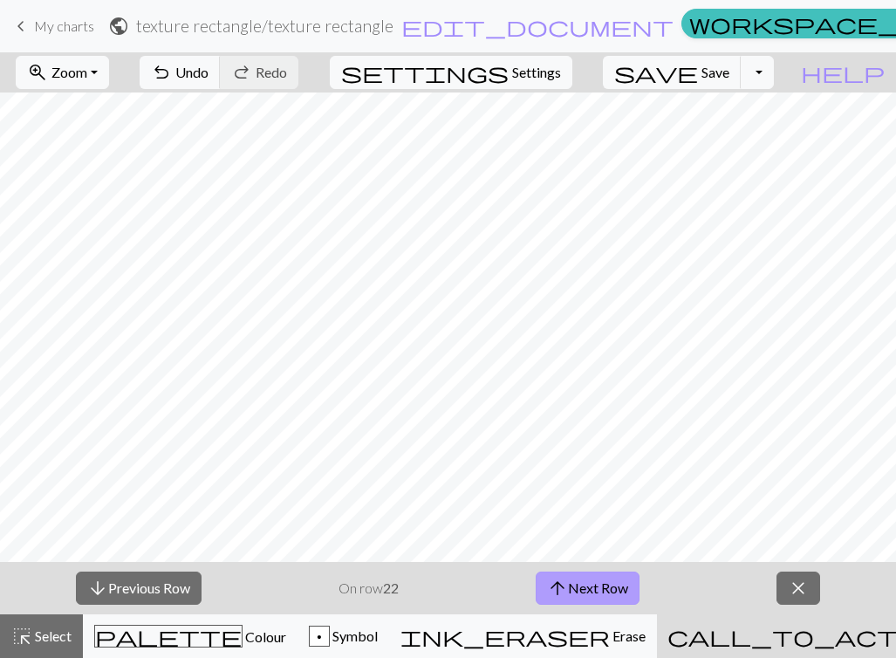
click at [625, 580] on button "arrow_upward Next Row" at bounding box center [588, 588] width 104 height 33
click at [811, 585] on button "close" at bounding box center [799, 588] width 44 height 33
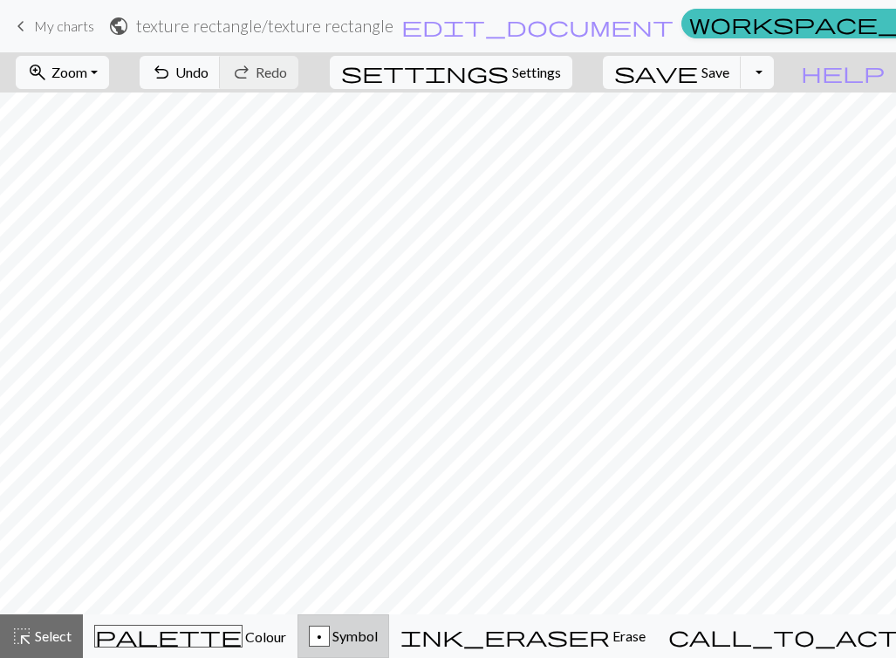
click at [375, 650] on button "p Symbol" at bounding box center [344, 636] width 92 height 44
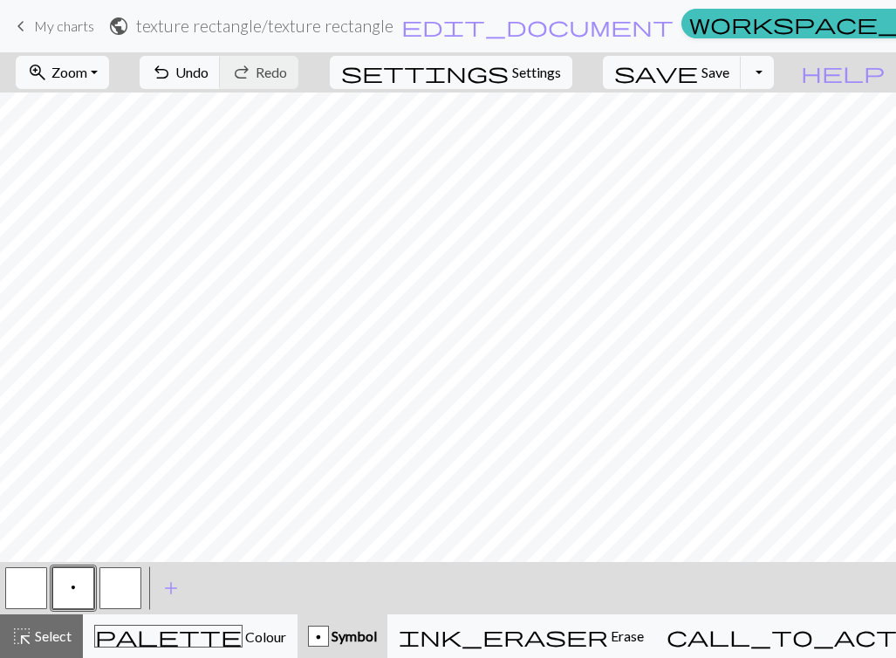
click at [116, 586] on button "button" at bounding box center [120, 588] width 42 height 42
click at [71, 580] on span "p" at bounding box center [73, 587] width 5 height 14
click at [172, 72] on span "undo" at bounding box center [161, 72] width 21 height 24
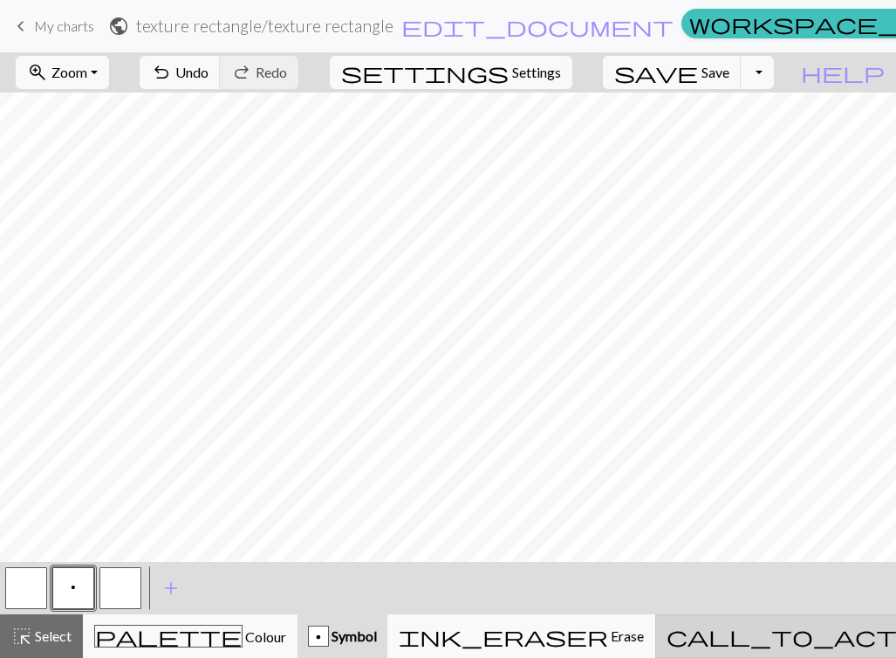
click at [800, 650] on button "call_to_action Knitting mode Knitting mode" at bounding box center [857, 636] width 404 height 44
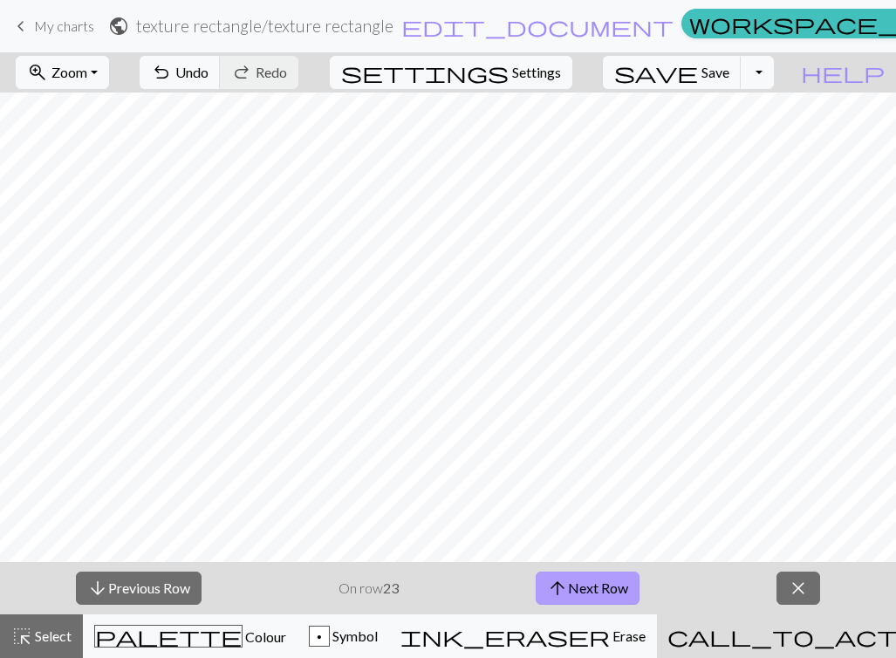
click at [579, 578] on button "arrow_upward Next Row" at bounding box center [588, 588] width 104 height 33
